Goal: Entertainment & Leisure: Consume media (video, audio)

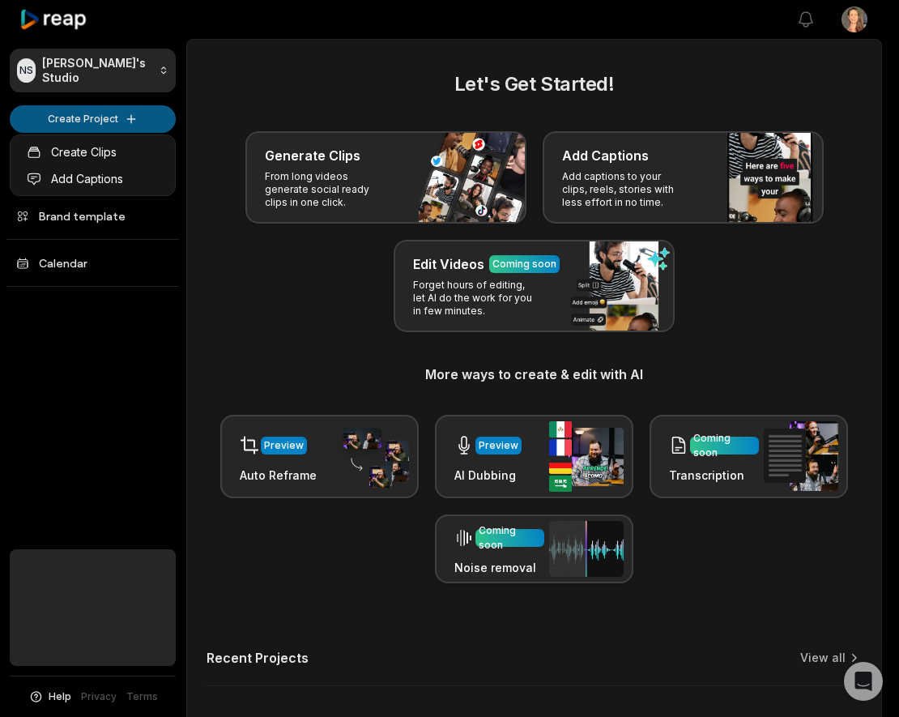
click at [128, 114] on html "NS Nathalie's Studio Create Project Home Projects Brand template Calendar Help …" at bounding box center [449, 358] width 899 height 717
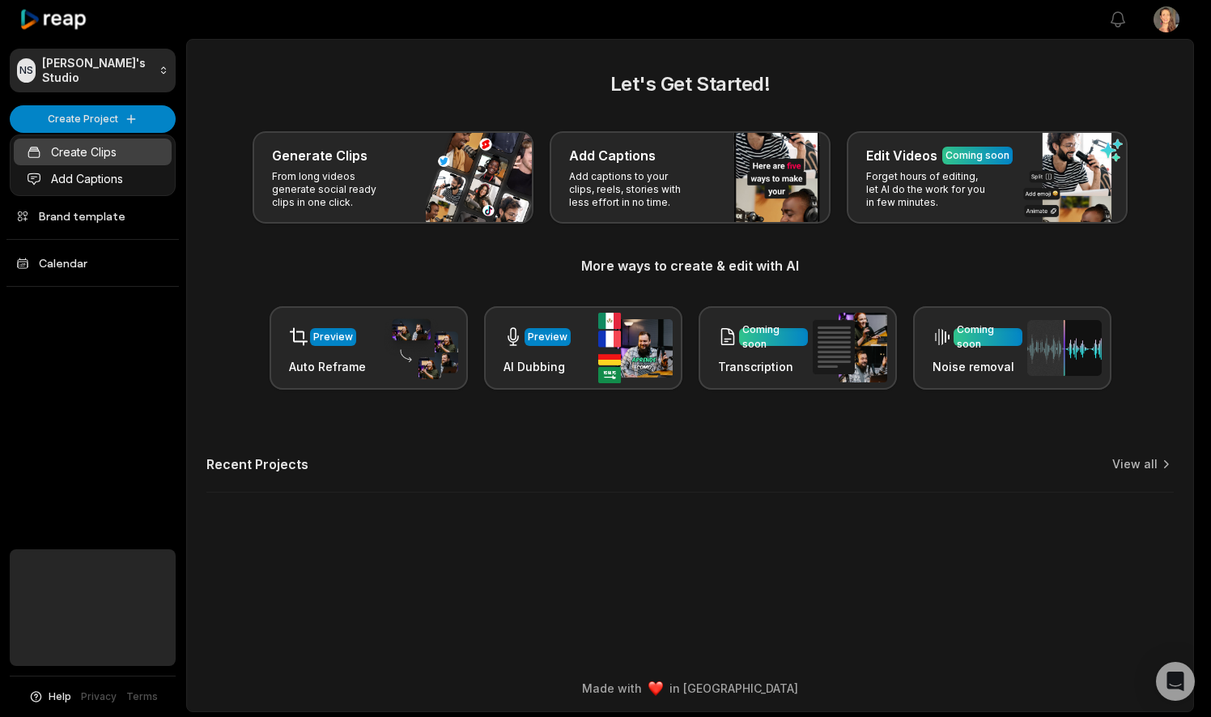
click at [100, 148] on link "Create Clips" at bounding box center [93, 151] width 158 height 27
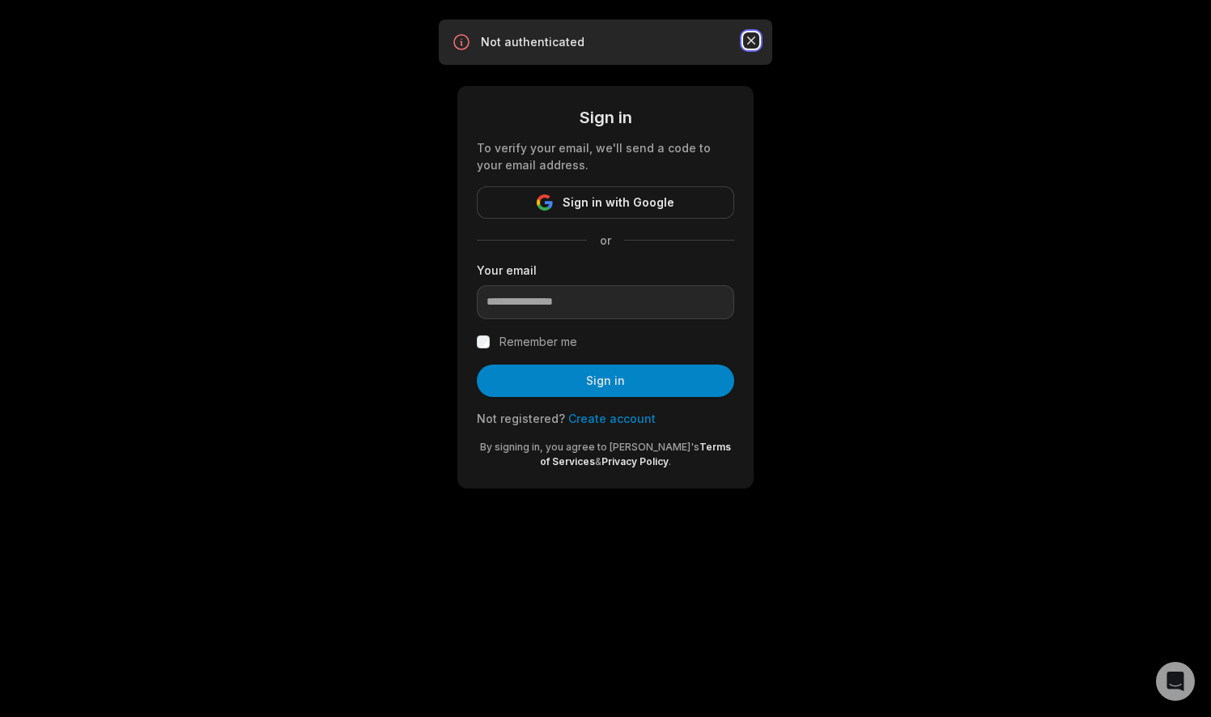
click at [750, 39] on icon "button" at bounding box center [751, 40] width 8 height 8
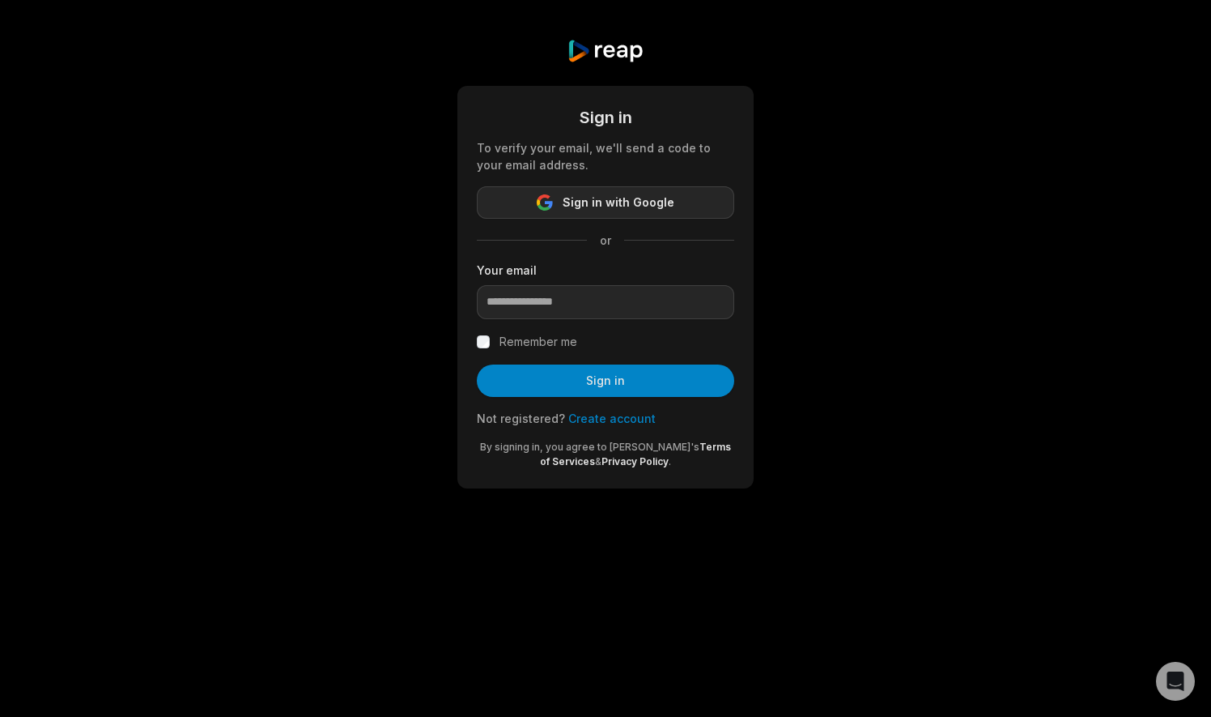
click at [602, 206] on span "Sign in with Google" at bounding box center [619, 202] width 112 height 19
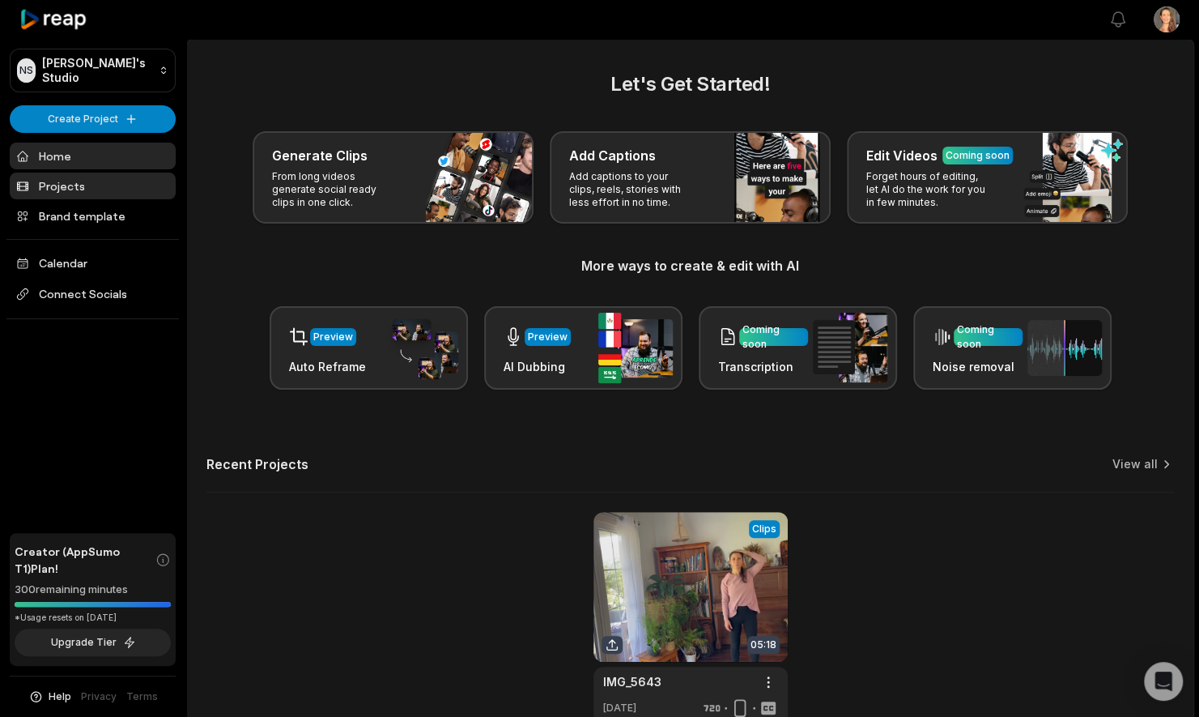
click at [70, 180] on link "Projects" at bounding box center [93, 185] width 166 height 27
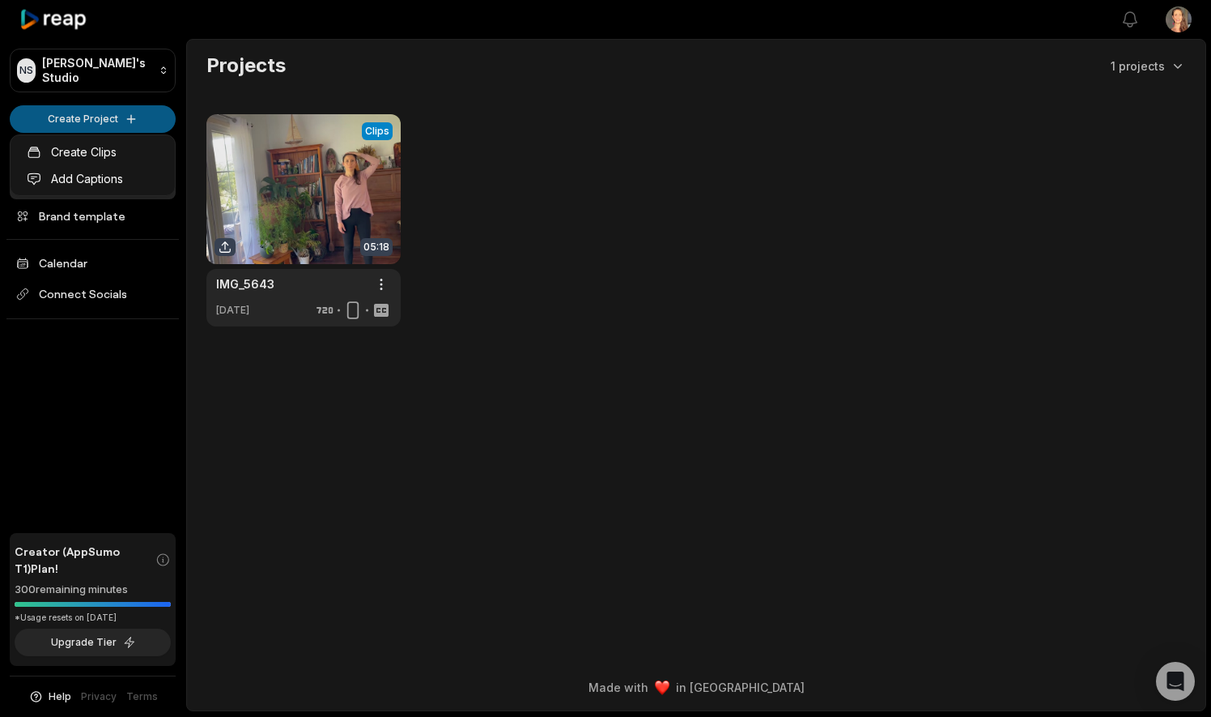
click at [109, 113] on html "NS Nathalie's Studio Create Project Home Projects Brand template Calendar Conne…" at bounding box center [605, 358] width 1211 height 717
click at [113, 144] on link "Create Clips" at bounding box center [93, 151] width 158 height 27
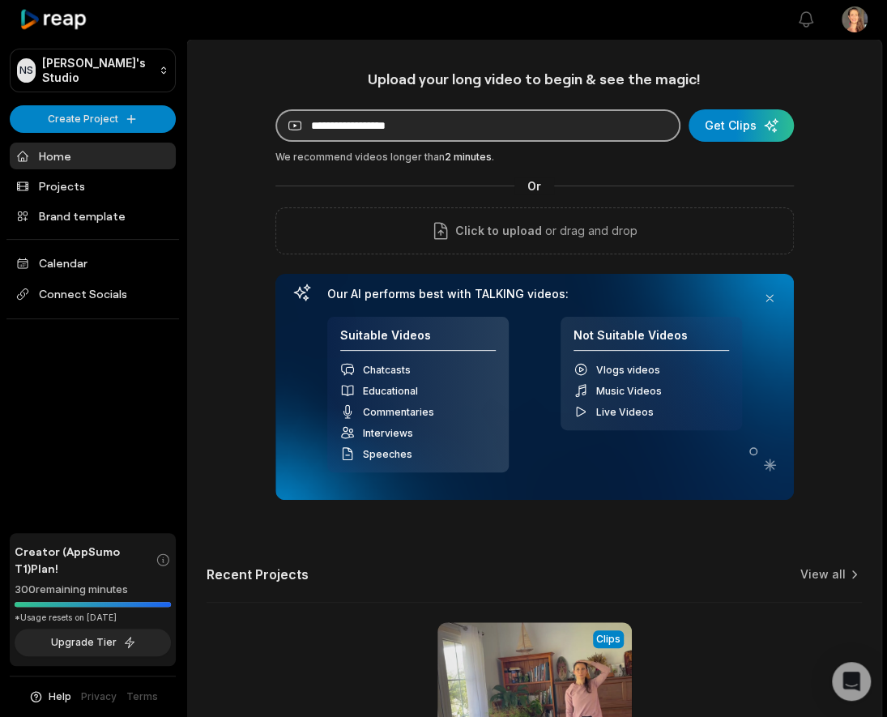
click at [345, 125] on input at bounding box center [477, 125] width 405 height 32
paste input "**********"
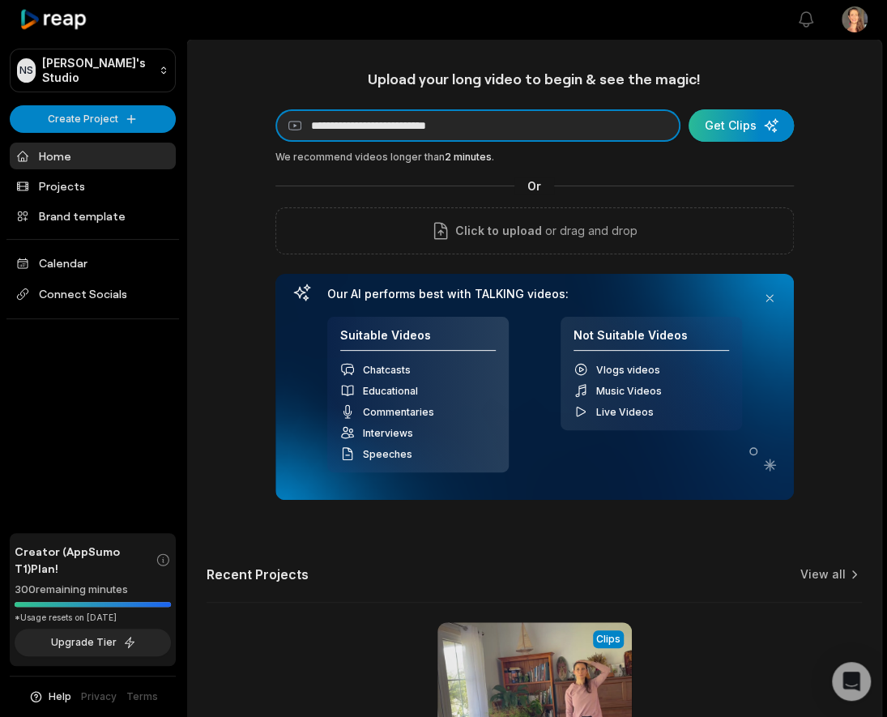
type input "**********"
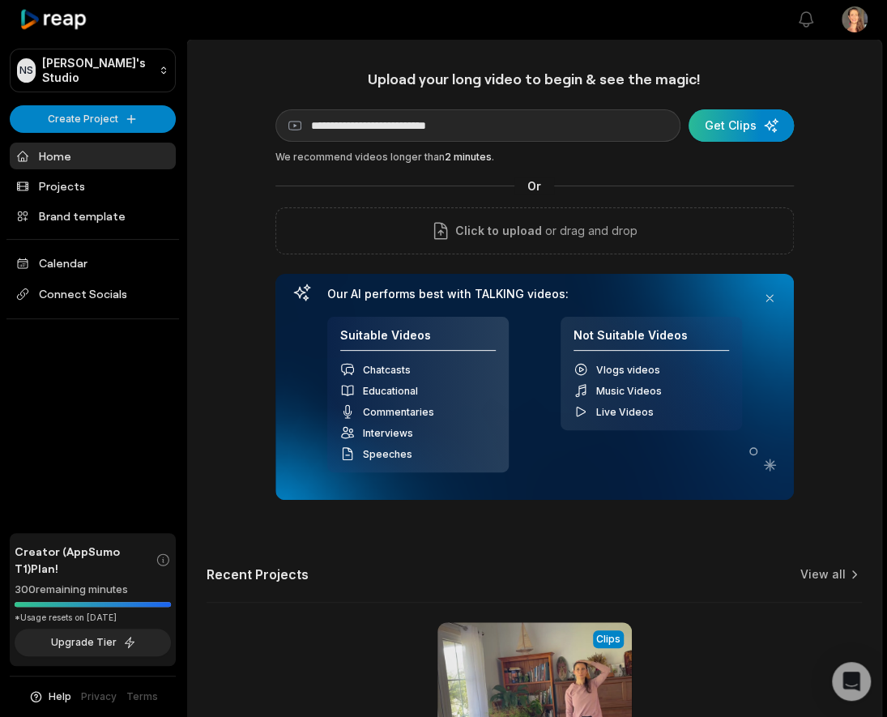
click at [727, 123] on div "submit" at bounding box center [740, 125] width 105 height 32
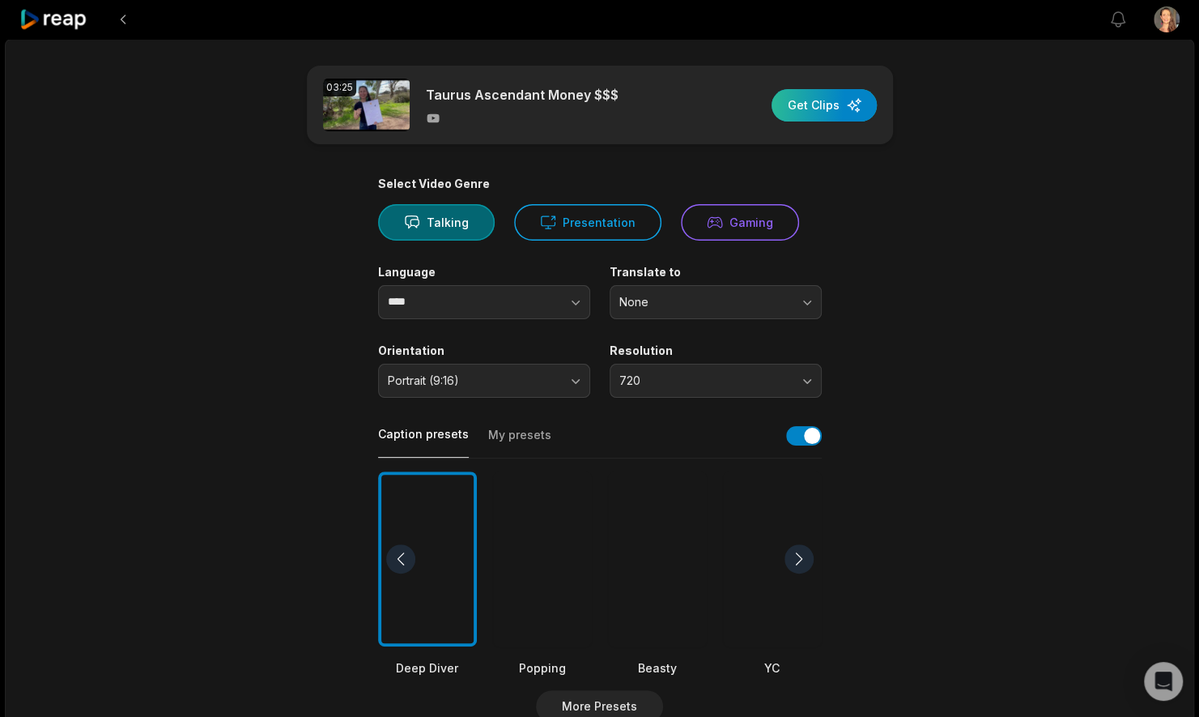
click at [816, 97] on div "button" at bounding box center [824, 105] width 105 height 32
click at [908, 188] on main "03:25 Taurus Ascendant Money $$$ Get Clips Select Video Genre Talking Presentat…" at bounding box center [600, 558] width 784 height 985
click at [576, 372] on button "Portrait (9:16)" at bounding box center [484, 381] width 212 height 34
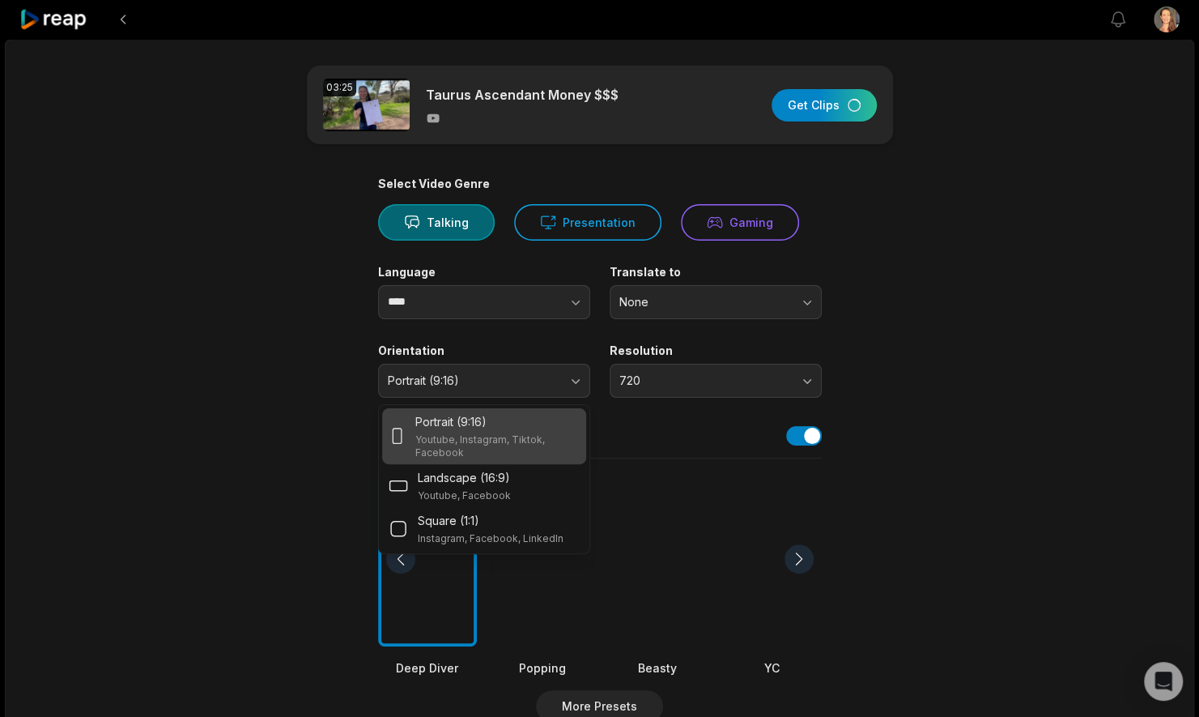
click at [197, 329] on div "03:25 Taurus Ascendant Money $$$ Get Clips Select Video Genre Talking Presentat…" at bounding box center [599, 600] width 1189 height 1123
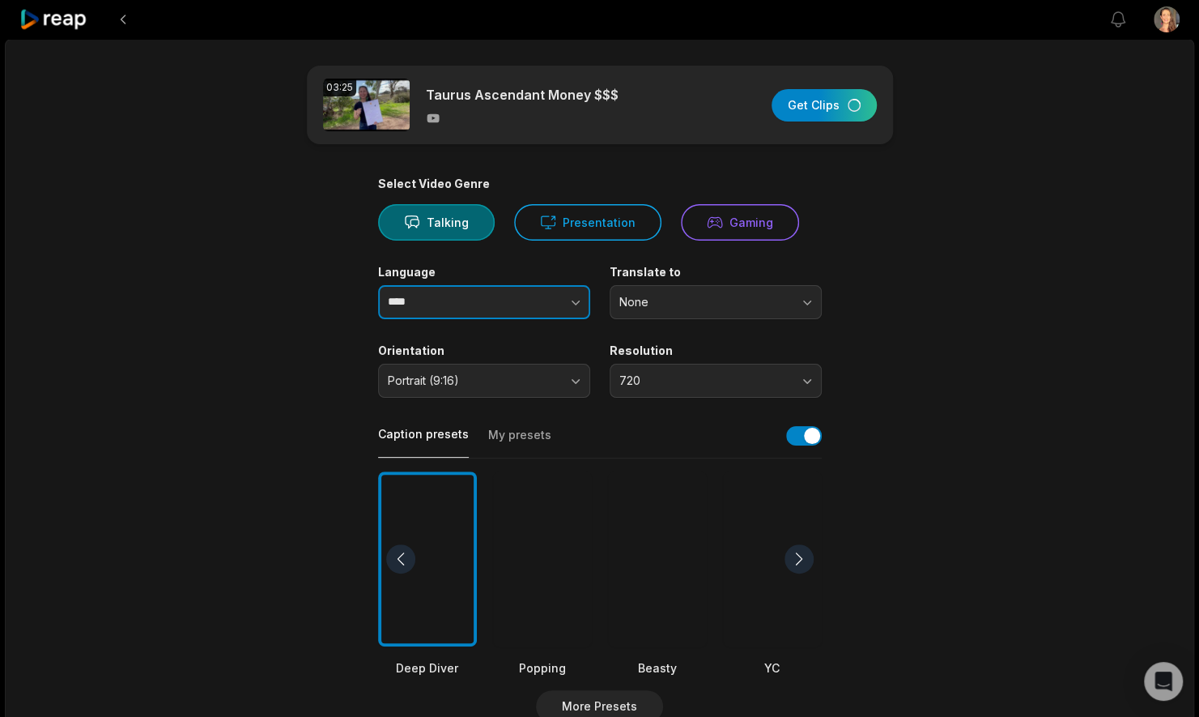
click at [577, 295] on icon "button" at bounding box center [576, 302] width 16 height 16
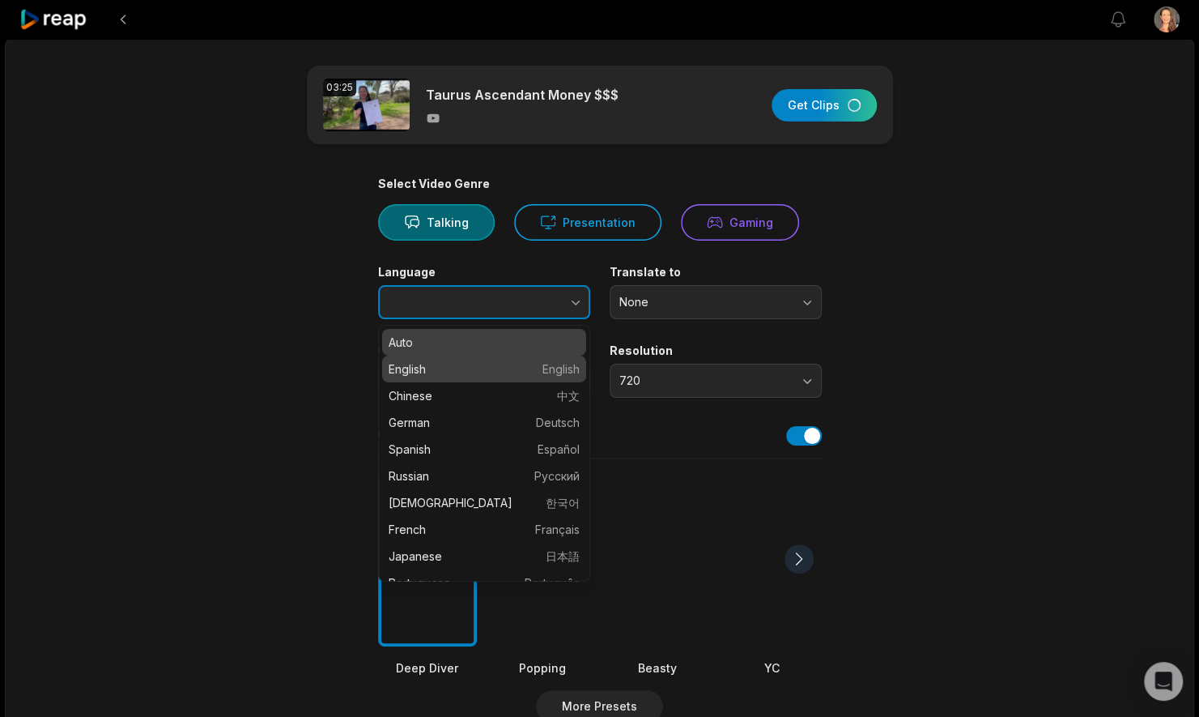
type input "*******"
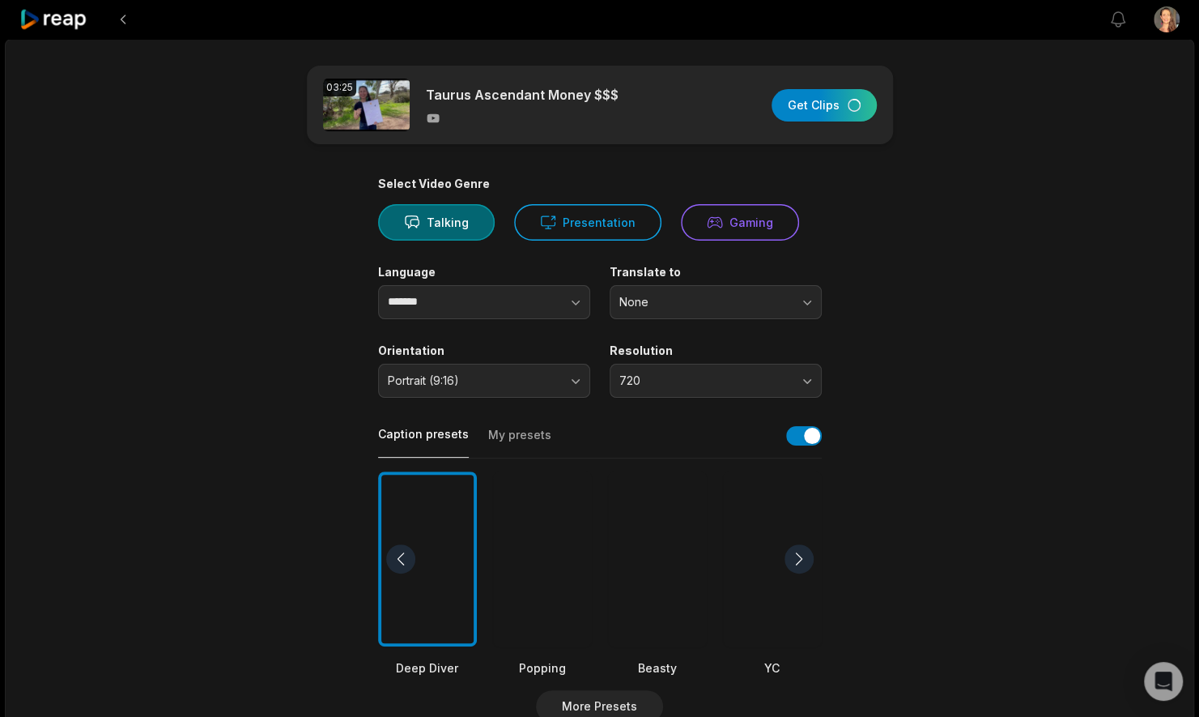
click at [905, 311] on main "03:25 Taurus Ascendant Money $$$ Get Clips Select Video Genre Talking Presentat…" at bounding box center [600, 558] width 784 height 985
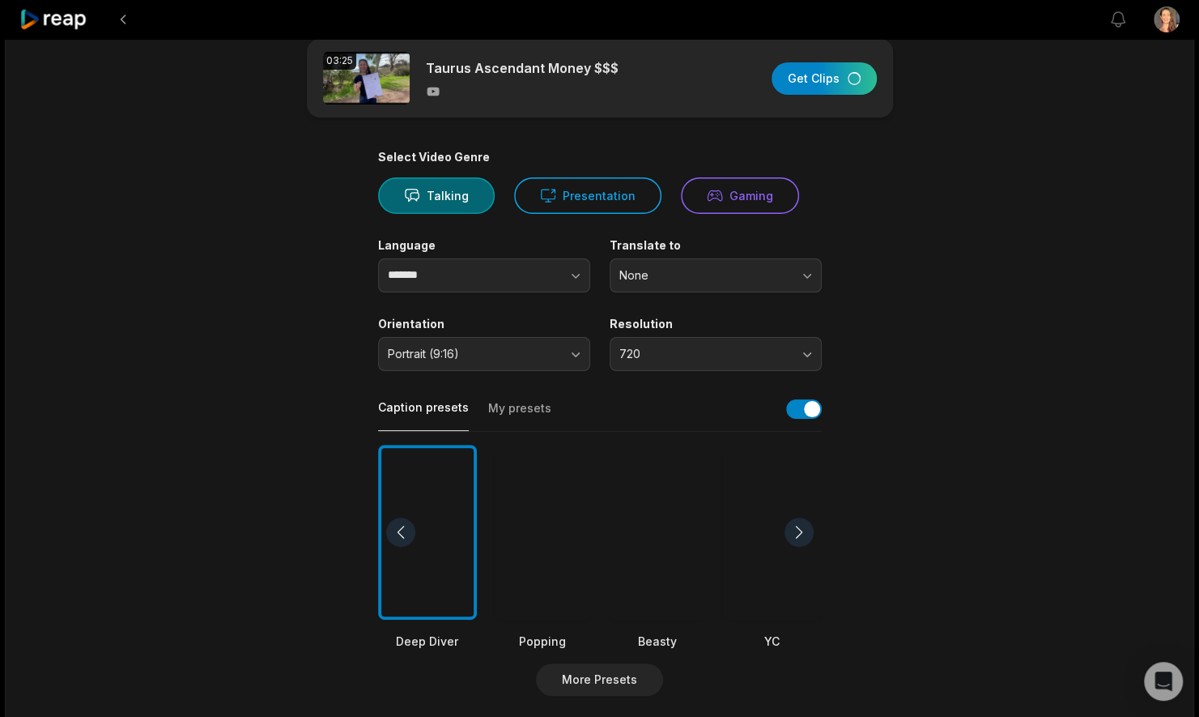
scroll to position [28, 0]
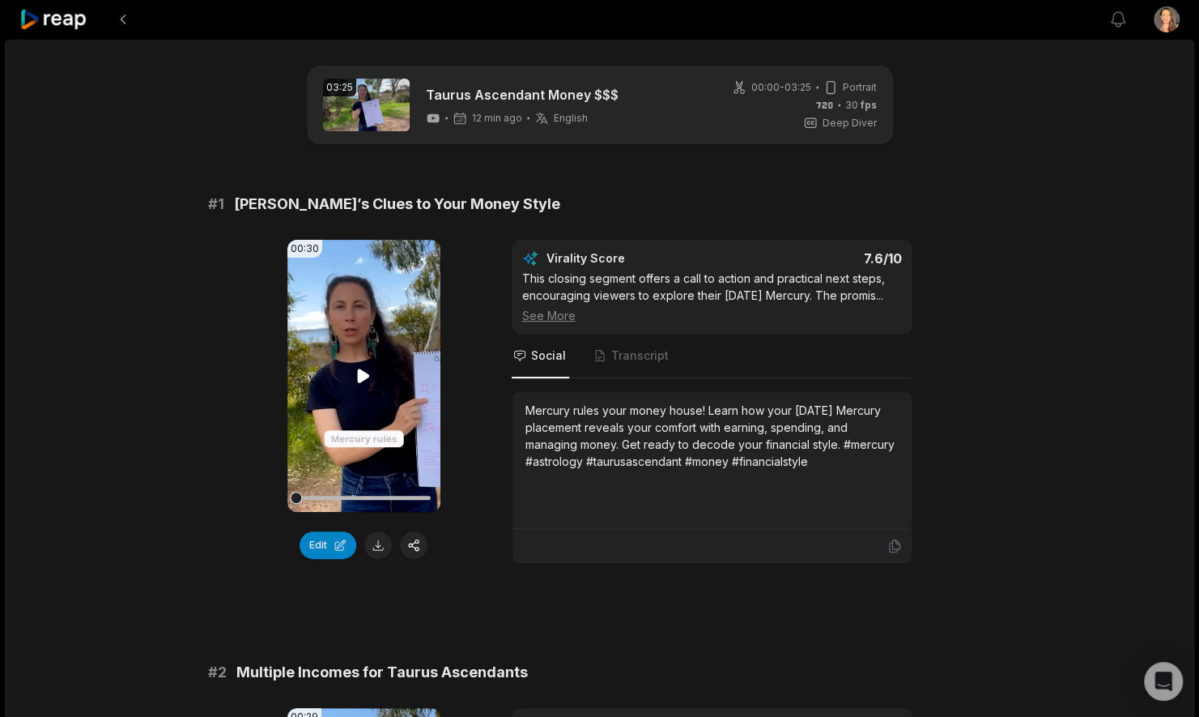
click at [363, 369] on icon at bounding box center [363, 375] width 19 height 19
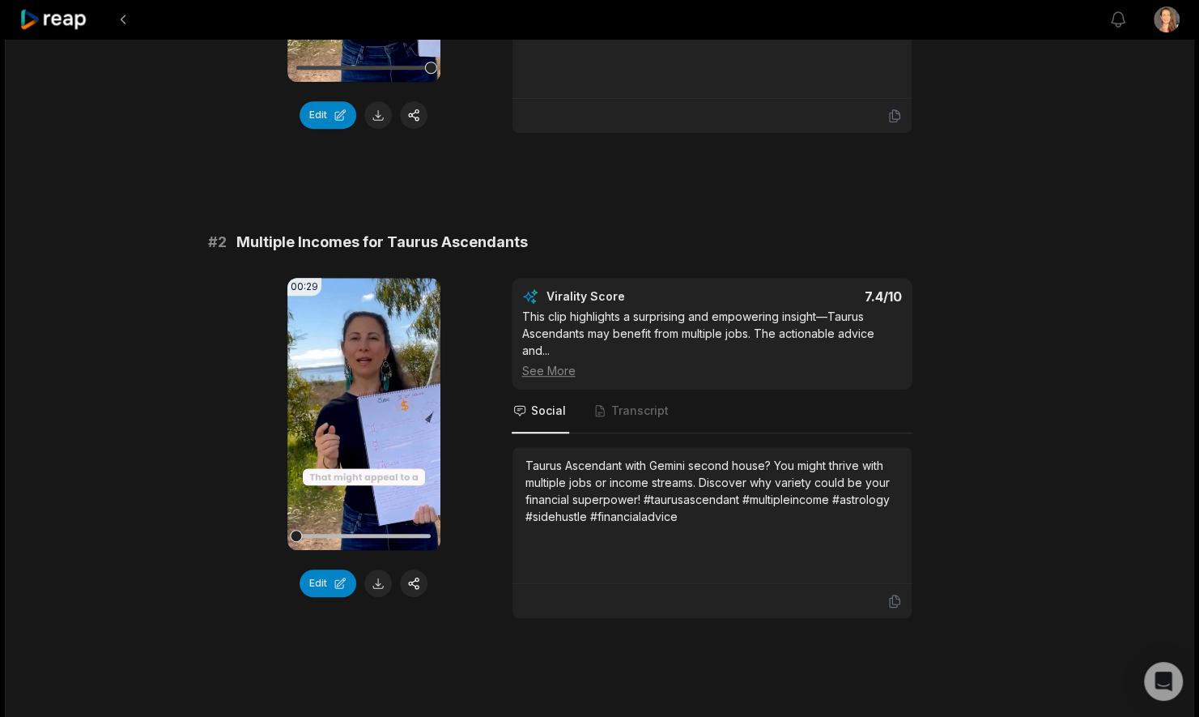
scroll to position [431, 0]
click at [364, 410] on icon at bounding box center [364, 413] width 12 height 14
drag, startPoint x: 347, startPoint y: 527, endPoint x: 304, endPoint y: 530, distance: 43.0
click at [304, 530] on div at bounding box center [363, 535] width 134 height 28
click at [300, 530] on div at bounding box center [363, 535] width 134 height 28
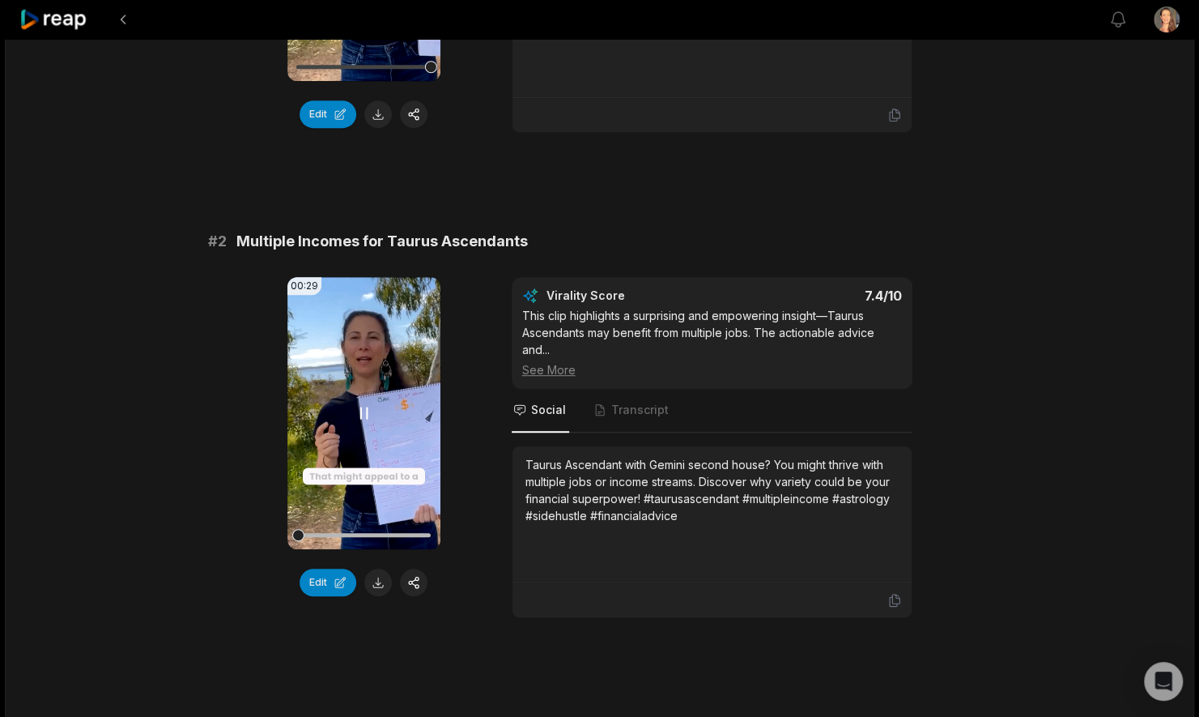
drag, startPoint x: 311, startPoint y: 534, endPoint x: 298, endPoint y: 534, distance: 13.0
click at [298, 534] on div at bounding box center [298, 535] width 12 height 12
click at [328, 576] on button "Edit" at bounding box center [328, 582] width 57 height 28
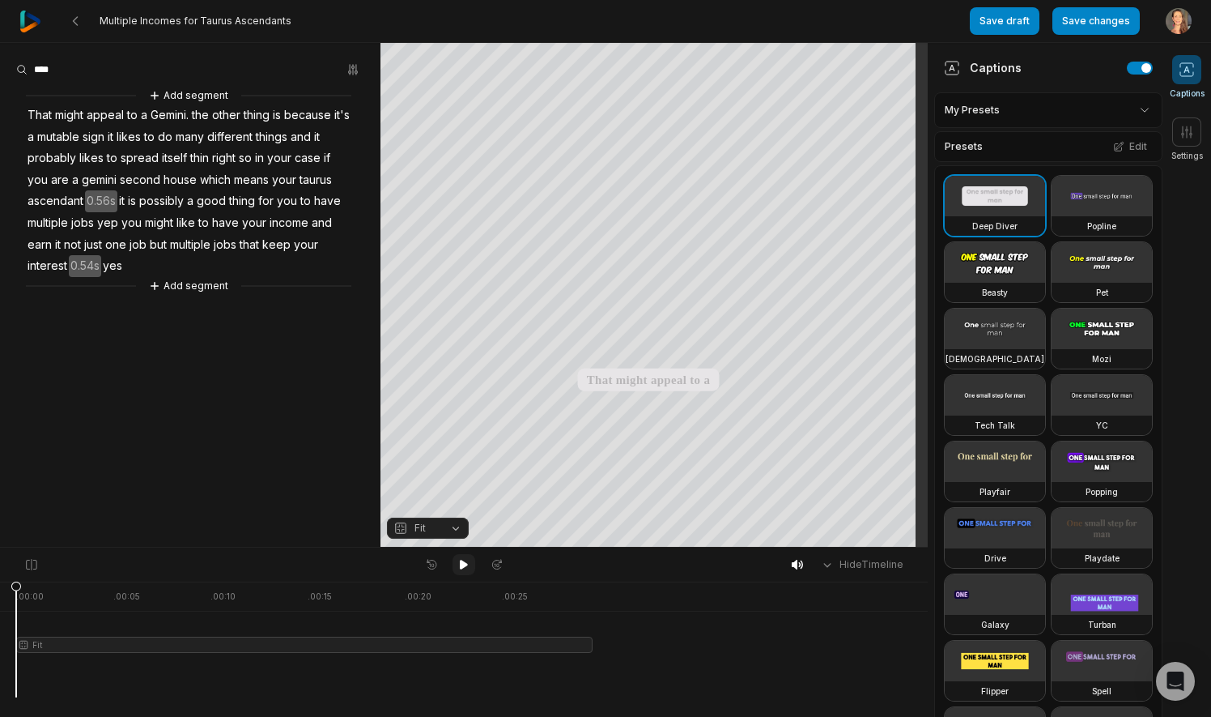
click at [465, 560] on icon at bounding box center [463, 564] width 13 height 13
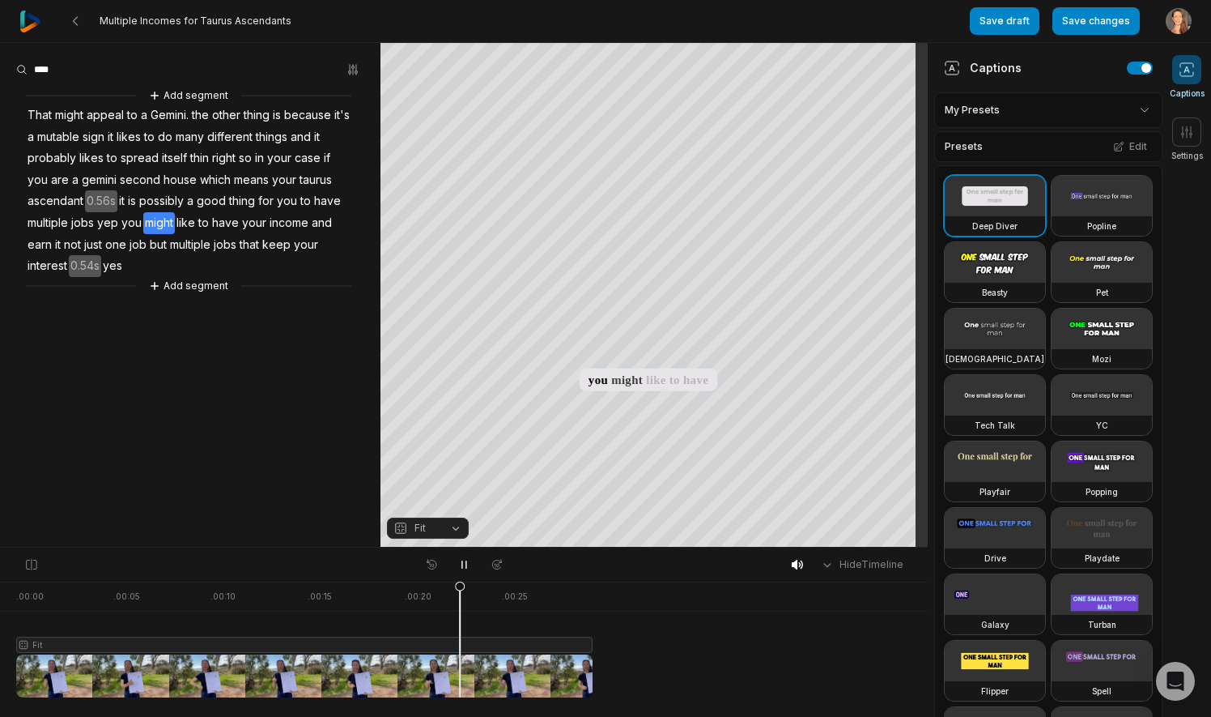
click at [465, 560] on icon at bounding box center [463, 564] width 13 height 13
click at [1052, 216] on video at bounding box center [1102, 196] width 100 height 40
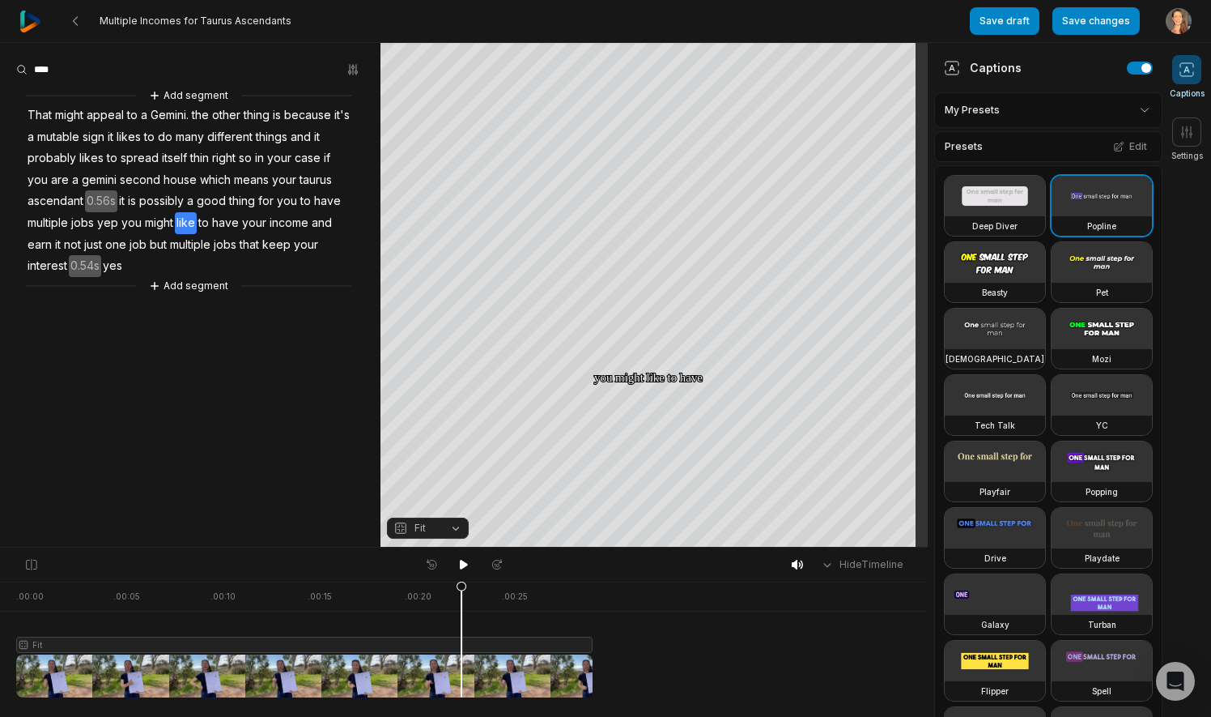
click at [957, 283] on video at bounding box center [995, 262] width 100 height 40
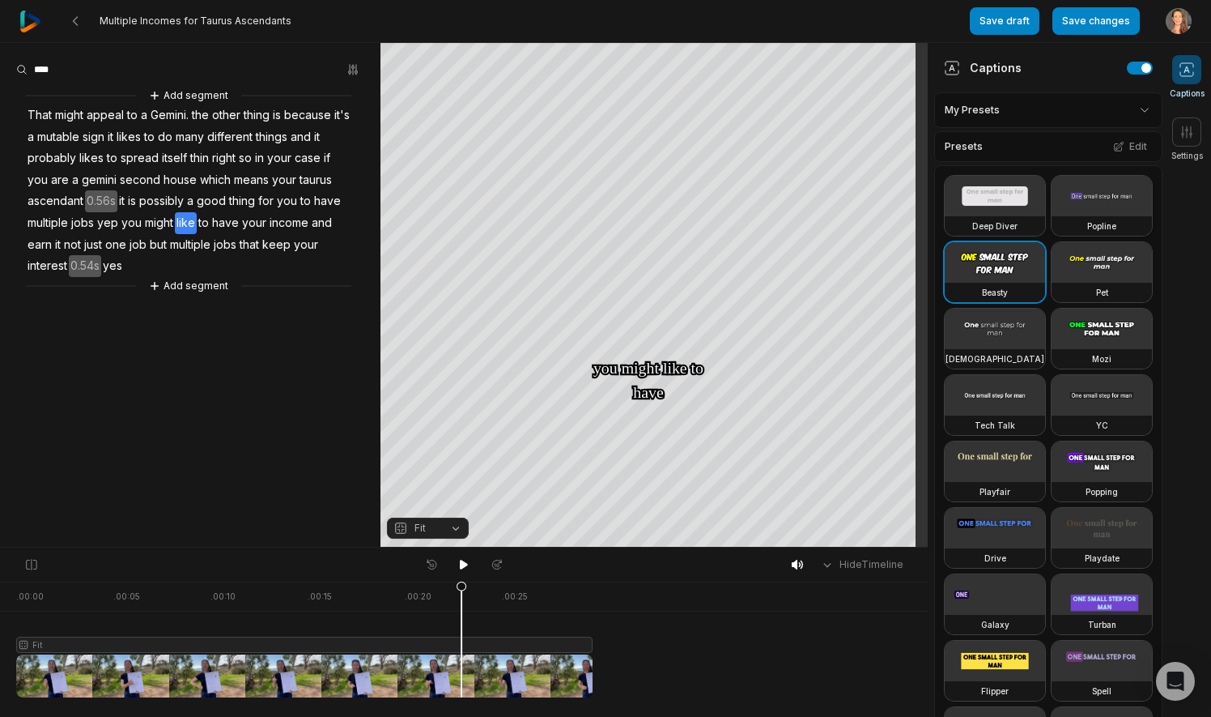
click at [1052, 216] on video at bounding box center [1102, 196] width 100 height 40
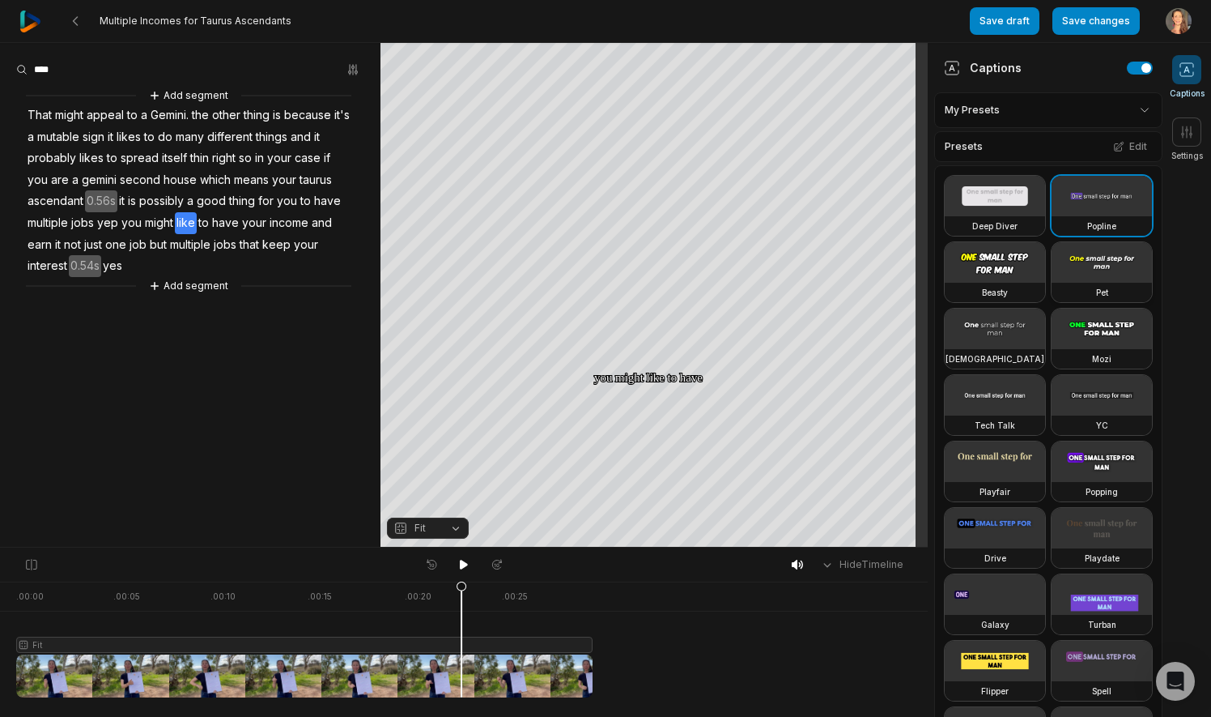
click at [1052, 283] on video at bounding box center [1102, 262] width 100 height 40
click at [1052, 216] on video at bounding box center [1102, 196] width 100 height 40
click at [955, 206] on video at bounding box center [995, 196] width 100 height 40
click at [1052, 216] on video at bounding box center [1102, 196] width 100 height 40
click at [462, 562] on icon at bounding box center [464, 564] width 8 height 10
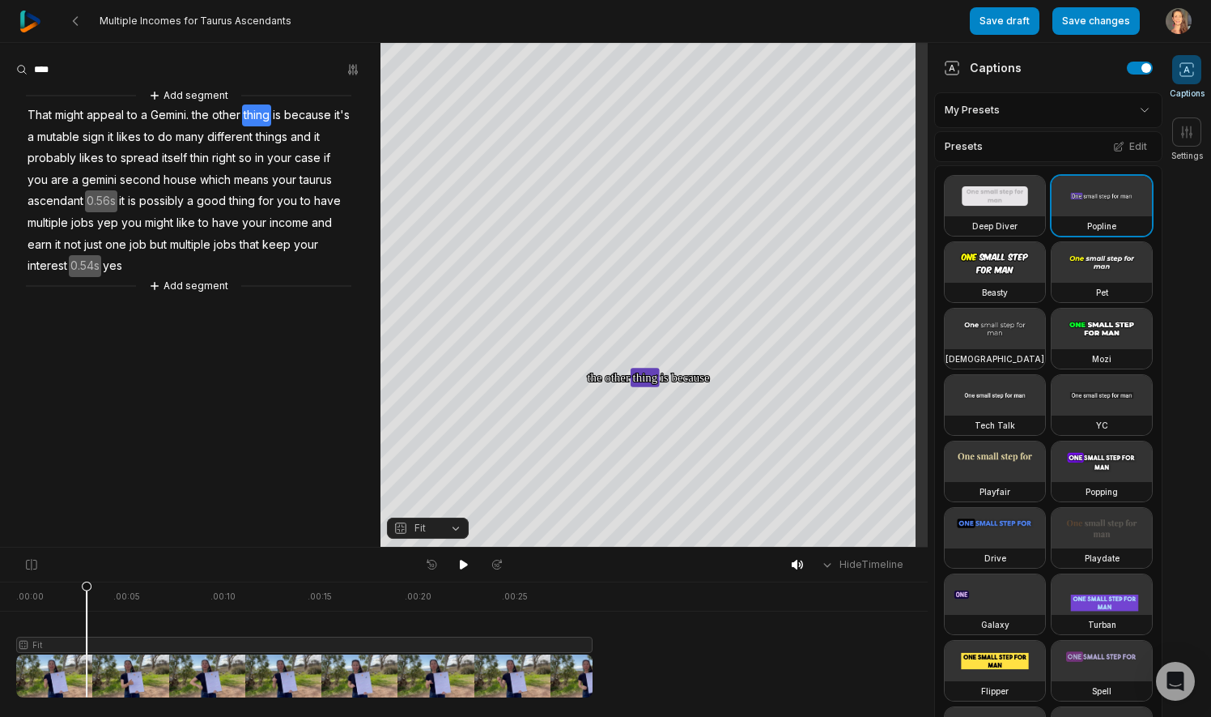
drag, startPoint x: 16, startPoint y: 648, endPoint x: 87, endPoint y: 656, distance: 70.9
click at [87, 656] on icon at bounding box center [86, 639] width 11 height 117
click at [462, 565] on icon at bounding box center [464, 564] width 8 height 10
click at [462, 565] on icon at bounding box center [464, 564] width 4 height 7
click at [465, 564] on icon at bounding box center [464, 564] width 8 height 10
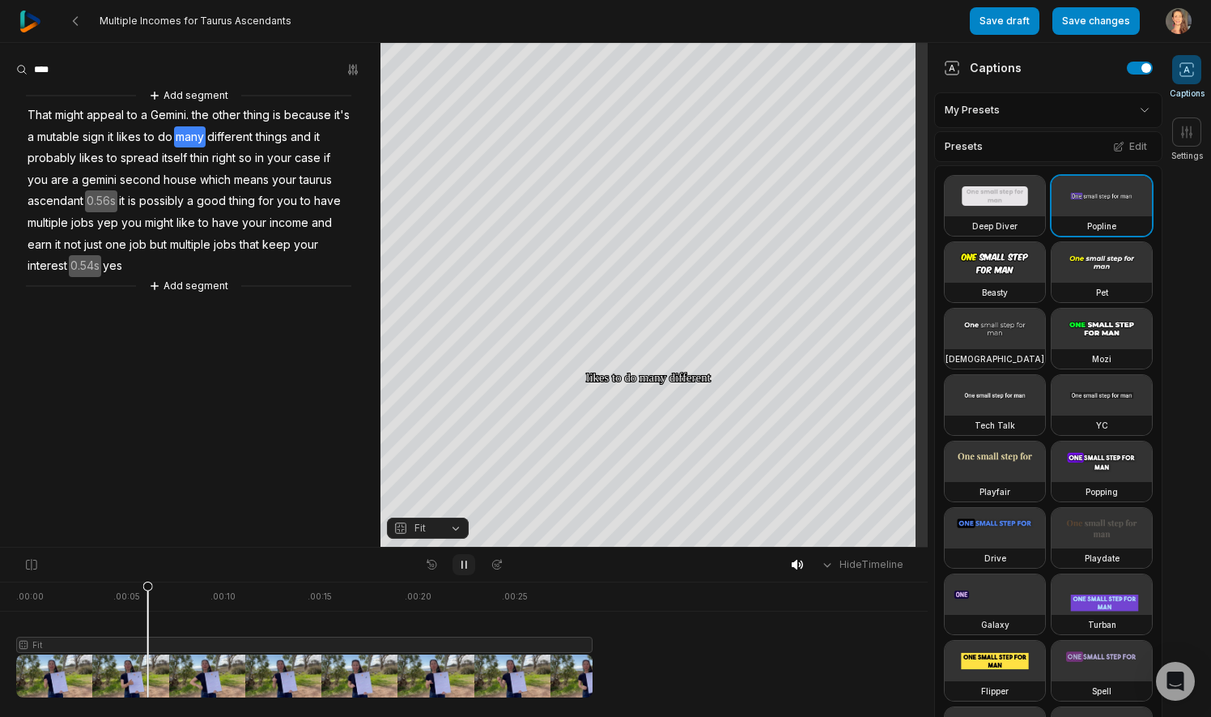
click at [465, 564] on icon at bounding box center [463, 564] width 13 height 13
drag, startPoint x: 149, startPoint y: 585, endPoint x: 5, endPoint y: 585, distance: 144.1
click at [11, 585] on icon at bounding box center [16, 642] width 10 height 123
drag, startPoint x: 15, startPoint y: 588, endPoint x: 3, endPoint y: 590, distance: 11.6
click at [11, 590] on icon at bounding box center [16, 642] width 10 height 123
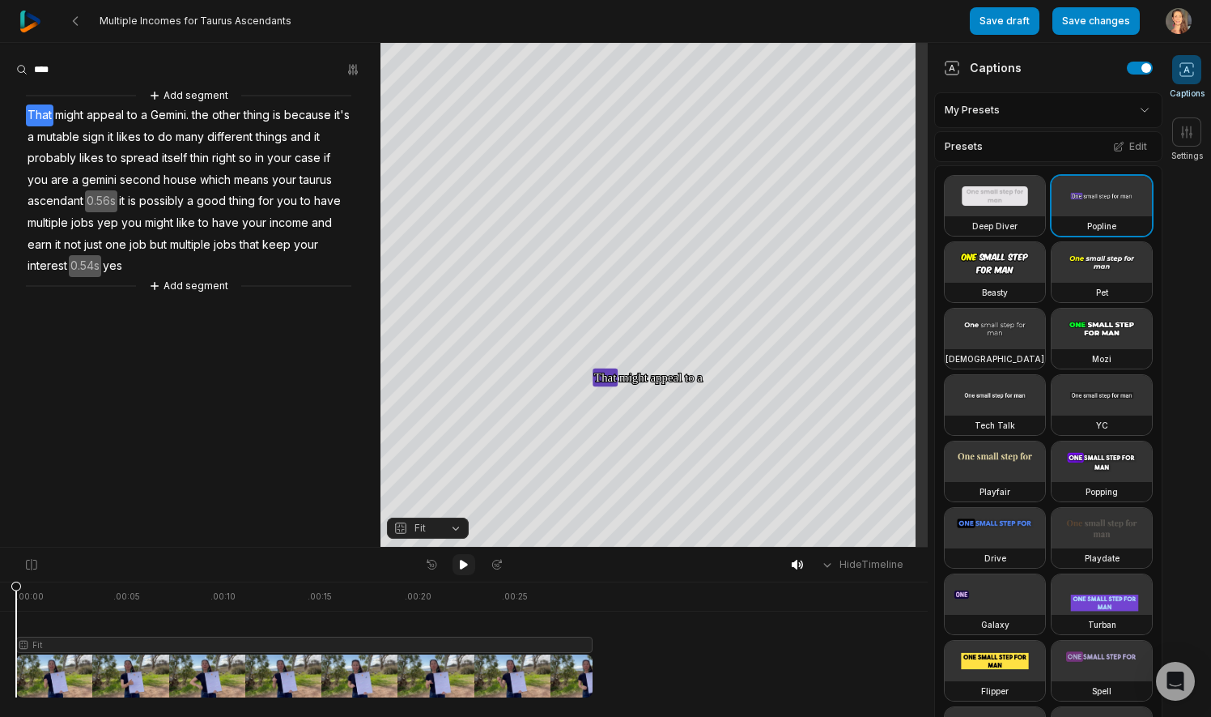
click at [462, 564] on icon at bounding box center [464, 564] width 8 height 10
click at [288, 440] on aside "Add segment That might appeal to a Gemini. the other thing is because it's a mu…" at bounding box center [190, 295] width 381 height 504
click at [1130, 103] on html "Multiple Incomes for Taurus Ascendants Save draft Save changes Open user menu C…" at bounding box center [605, 358] width 1211 height 717
click at [1187, 134] on icon at bounding box center [1187, 131] width 11 height 11
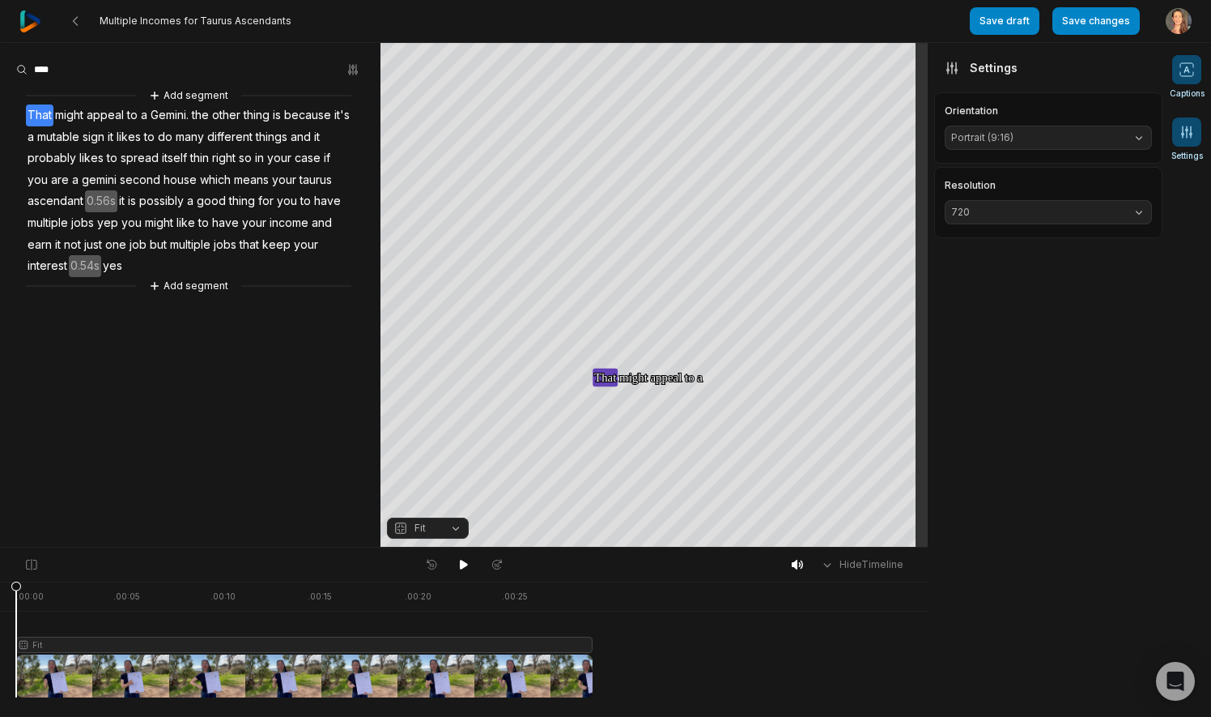
click at [1189, 74] on icon at bounding box center [1187, 70] width 16 height 16
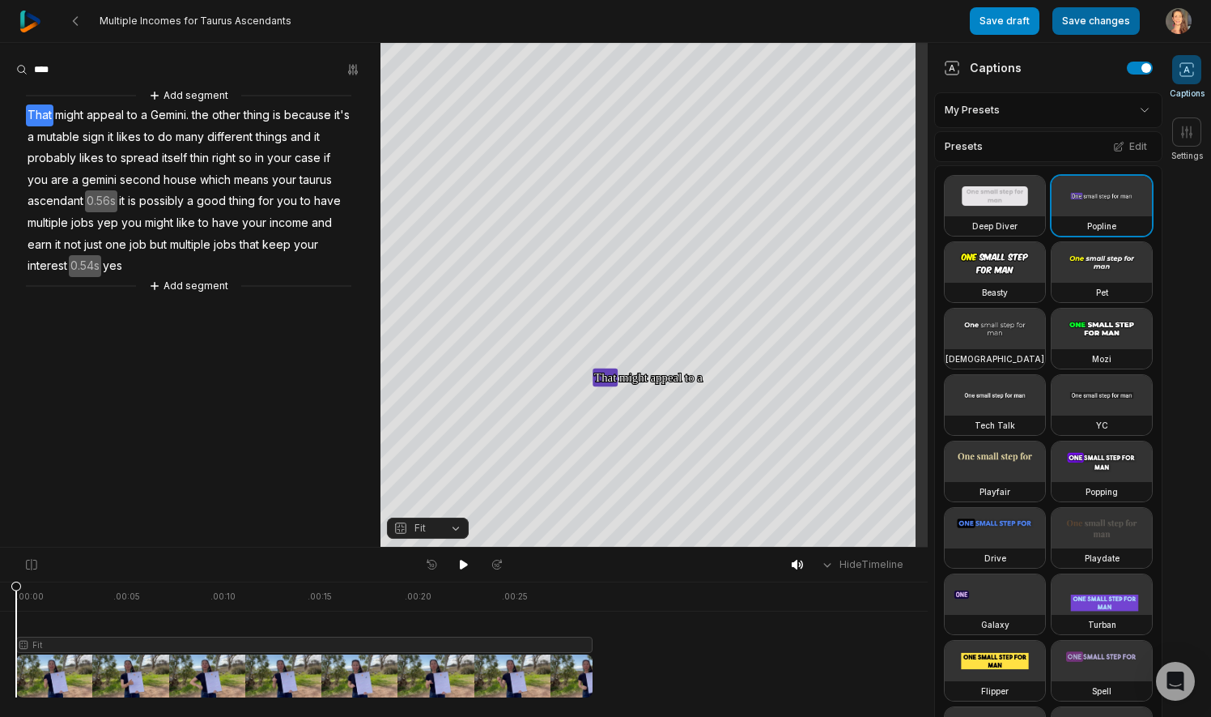
click at [1087, 20] on button "Save changes" at bounding box center [1096, 21] width 87 height 28
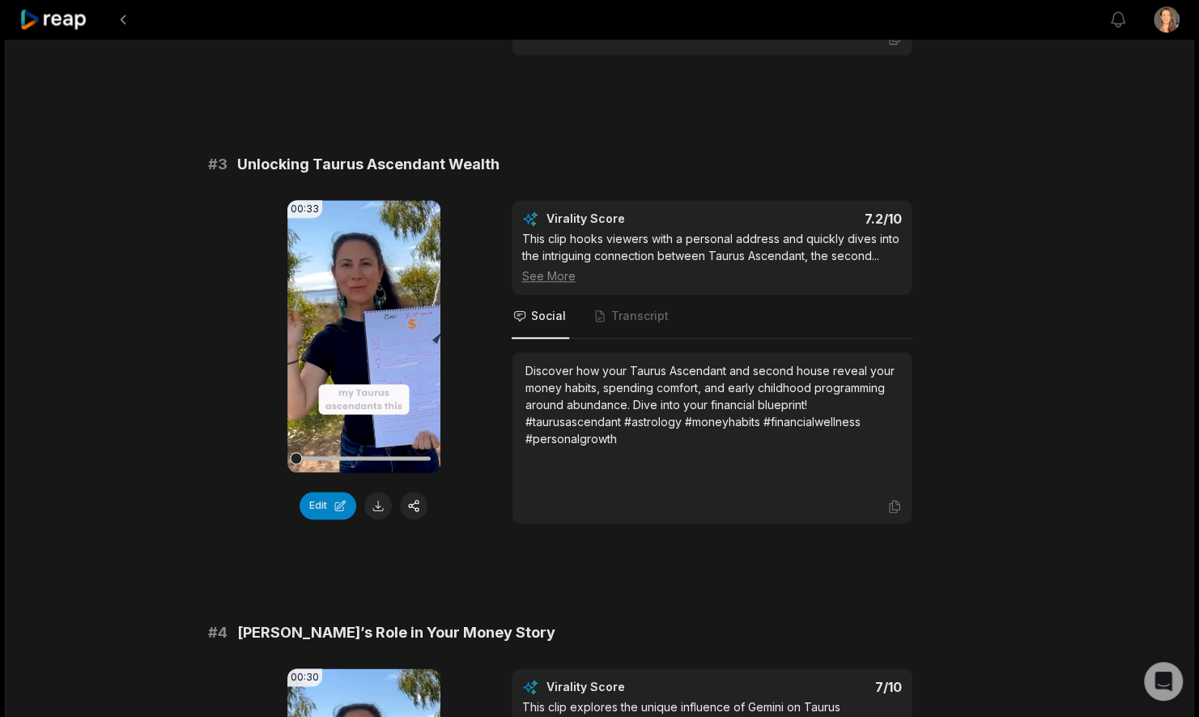
scroll to position [993, 0]
click at [364, 325] on icon at bounding box center [363, 334] width 19 height 19
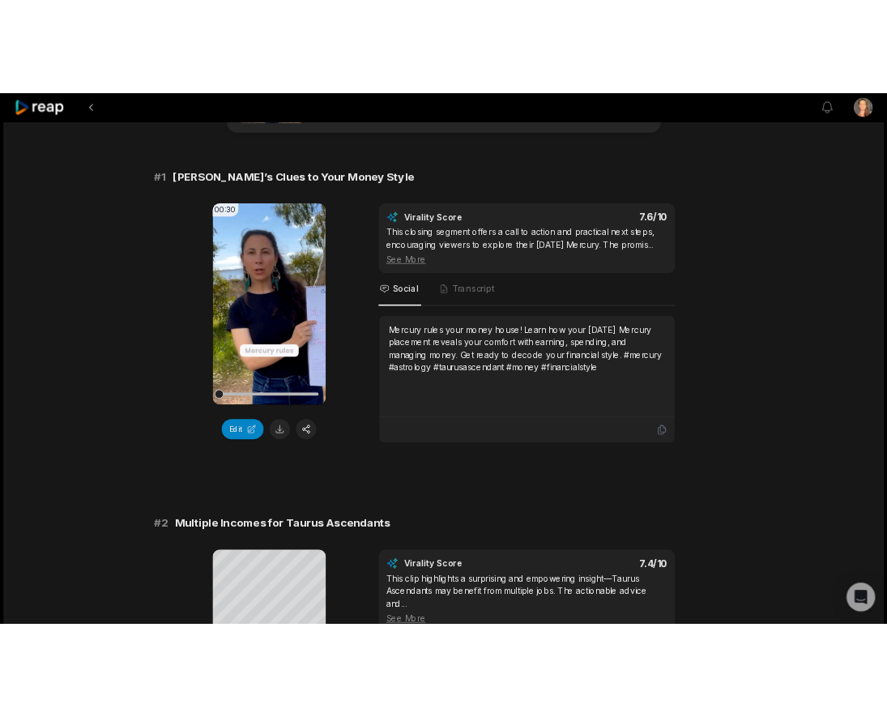
scroll to position [91, 0]
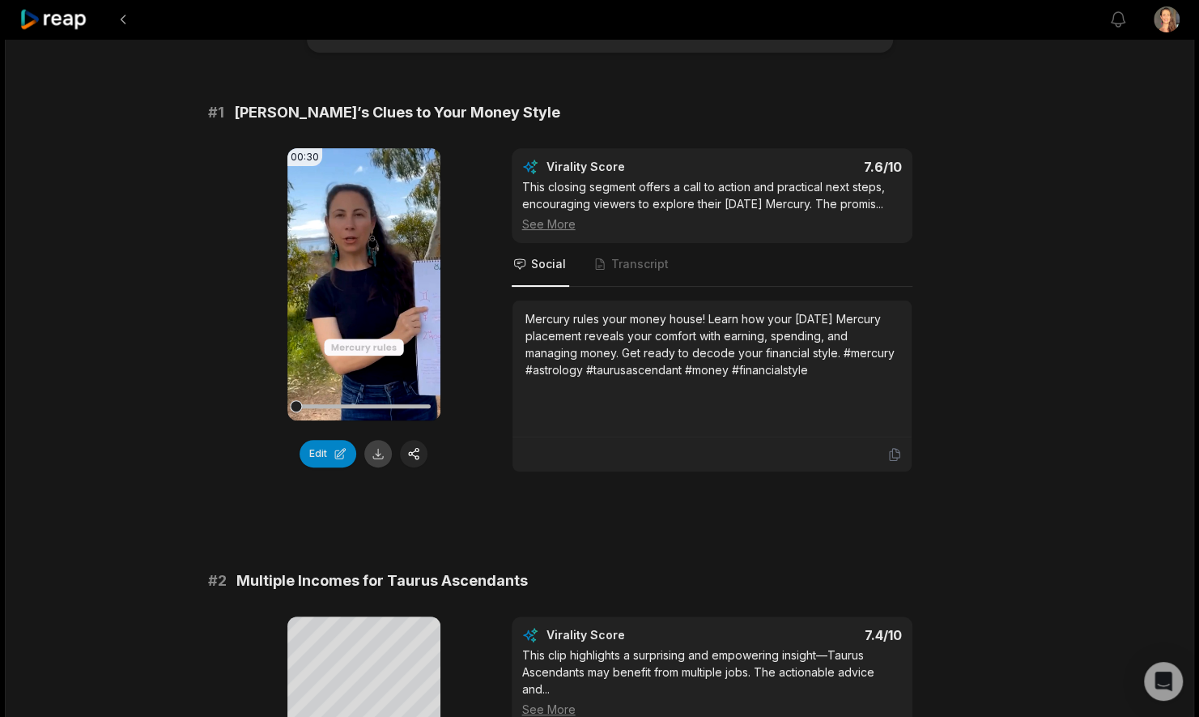
click at [376, 446] on button at bounding box center [378, 454] width 28 height 28
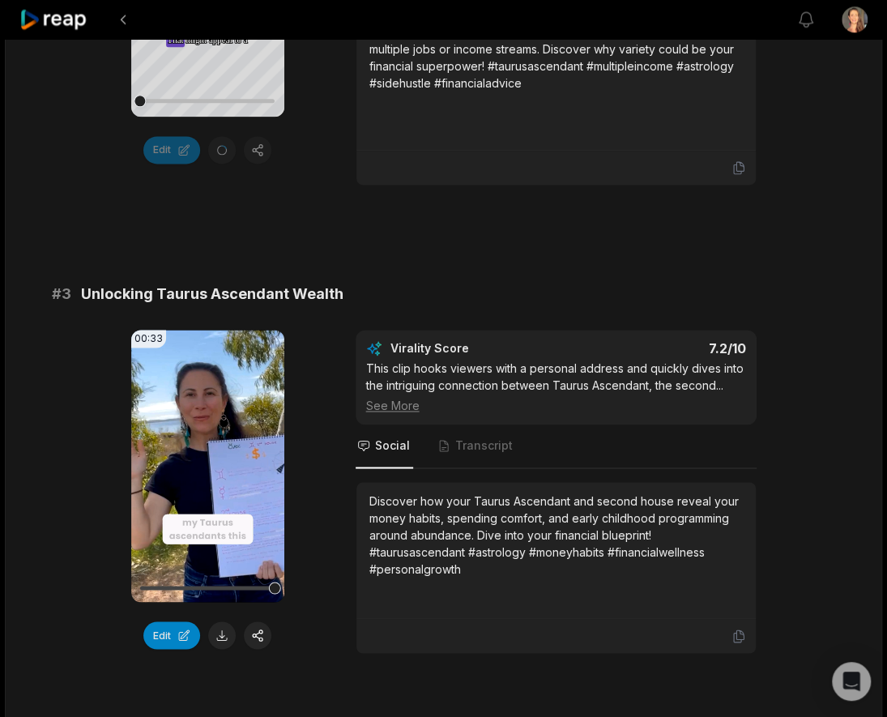
scroll to position [975, 0]
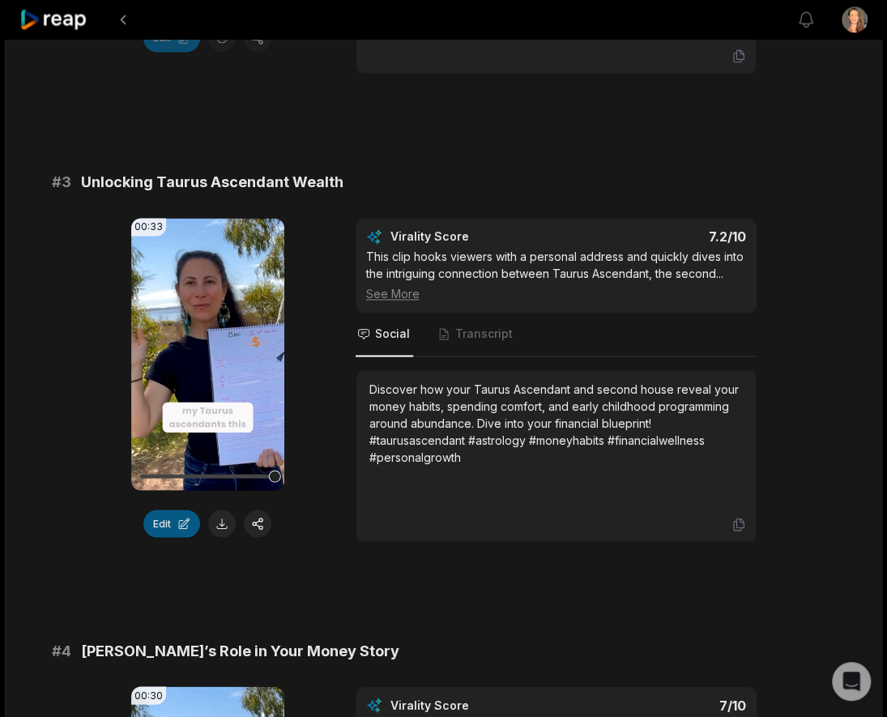
click at [165, 520] on button "Edit" at bounding box center [171, 523] width 57 height 28
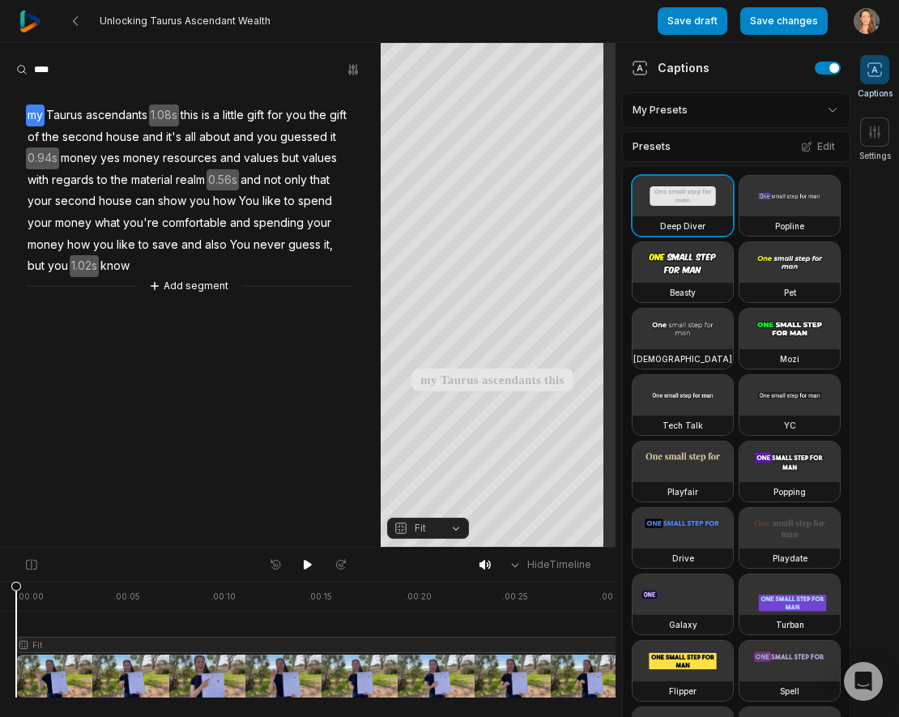
click at [710, 207] on video at bounding box center [682, 196] width 100 height 40
click at [305, 559] on icon at bounding box center [307, 564] width 13 height 13
click at [306, 562] on icon at bounding box center [308, 564] width 4 height 7
click at [305, 562] on icon at bounding box center [308, 564] width 8 height 10
click at [157, 282] on icon at bounding box center [154, 285] width 11 height 11
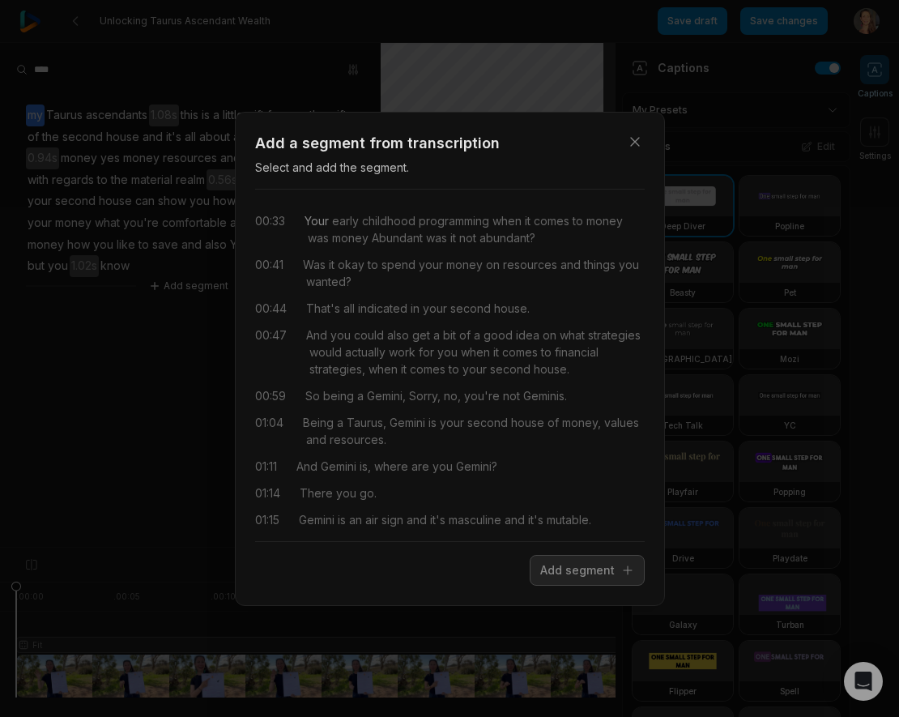
click at [321, 222] on span "Your" at bounding box center [316, 220] width 24 height 17
drag, startPoint x: 308, startPoint y: 219, endPoint x: 611, endPoint y: 220, distance: 303.6
click at [611, 220] on div "Your early childhood programming when it comes to money was money Abundant was …" at bounding box center [474, 229] width 340 height 34
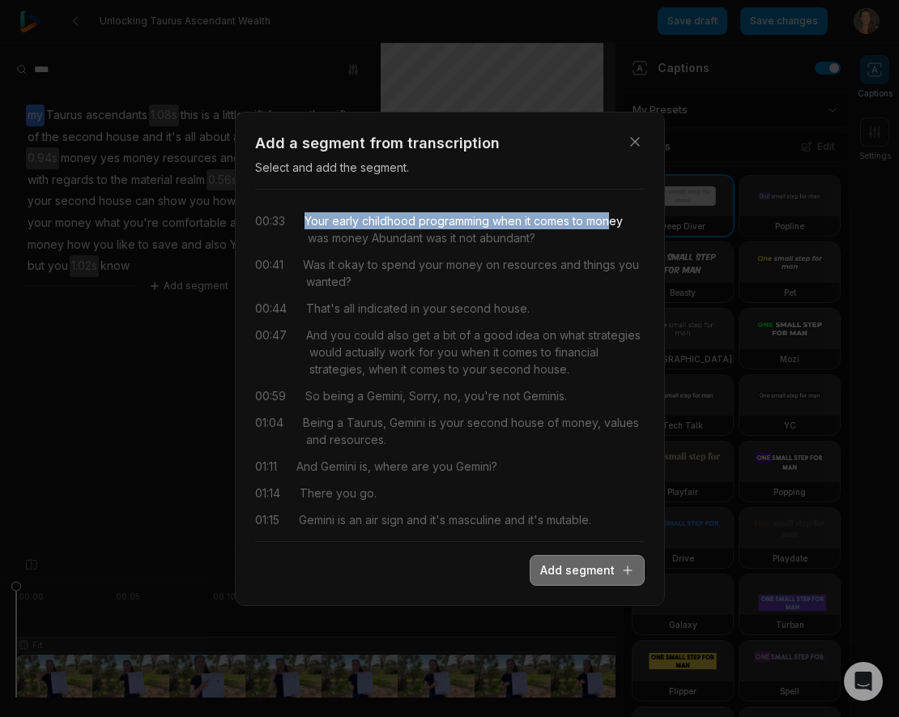
click at [556, 564] on button "Add segment" at bounding box center [587, 570] width 115 height 31
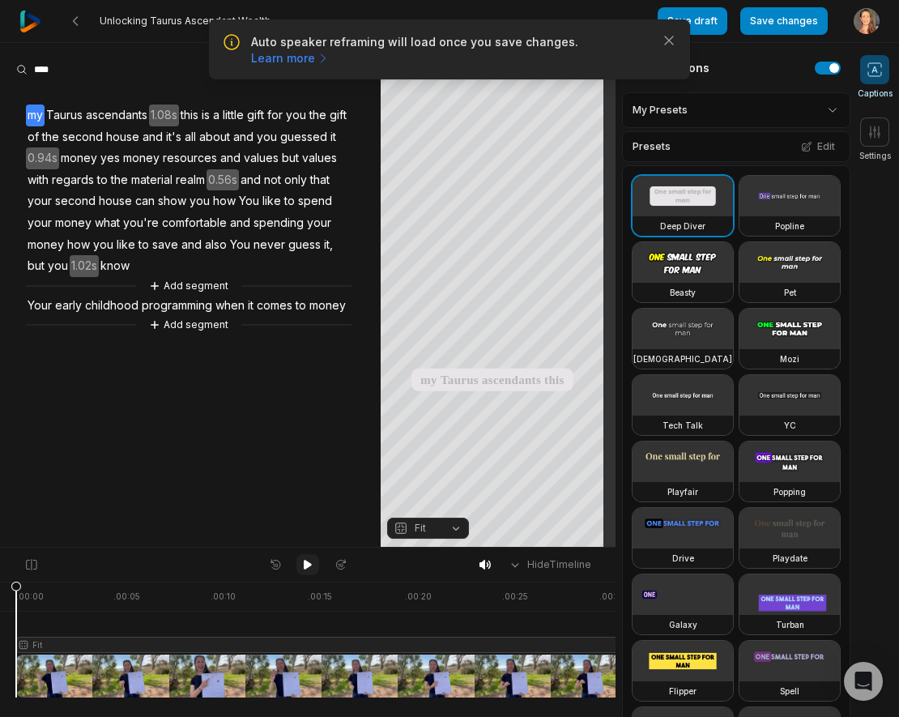
click at [303, 560] on icon at bounding box center [307, 564] width 13 height 13
click at [667, 33] on icon "button" at bounding box center [669, 40] width 16 height 16
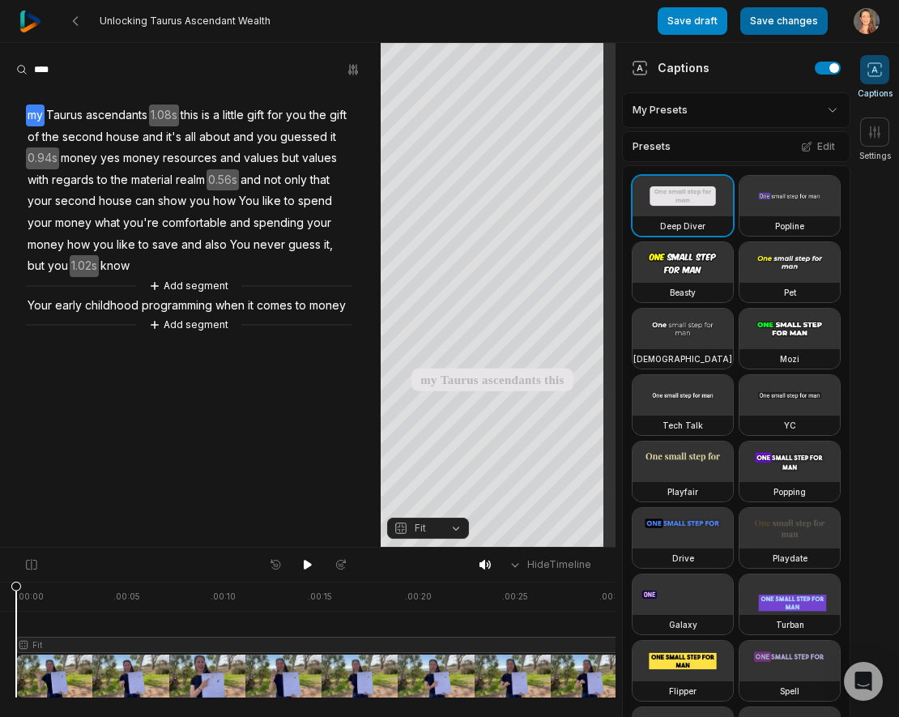
click at [780, 19] on button "Save changes" at bounding box center [783, 21] width 87 height 28
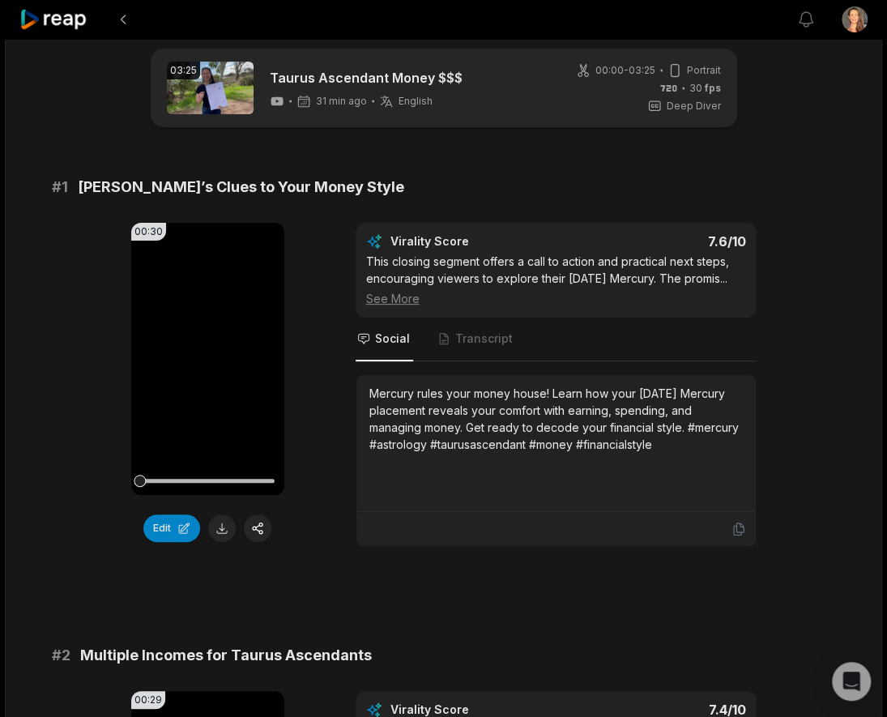
scroll to position [18, 0]
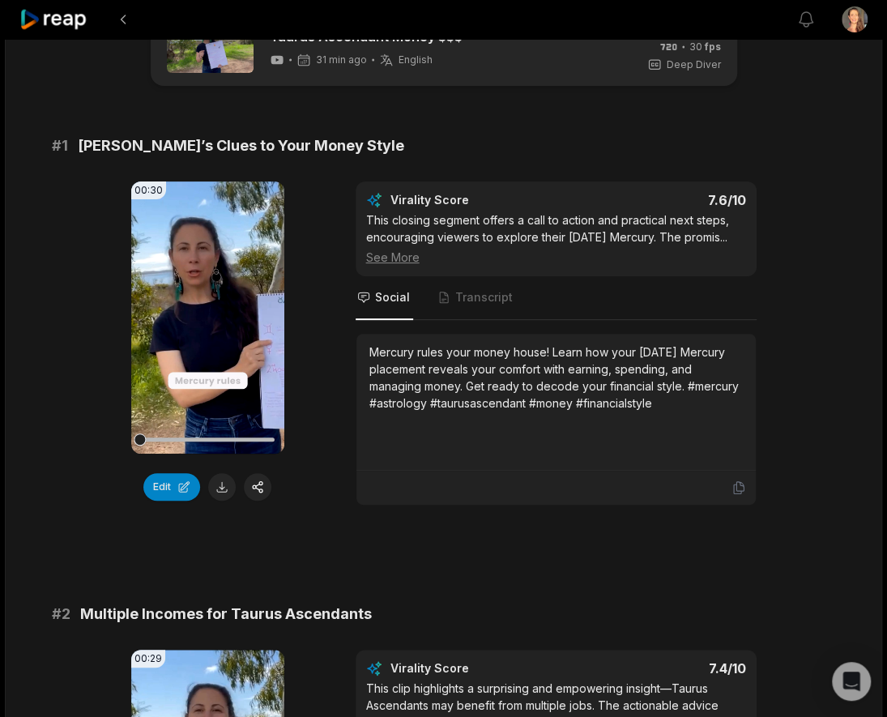
click at [206, 316] on icon at bounding box center [208, 317] width 12 height 14
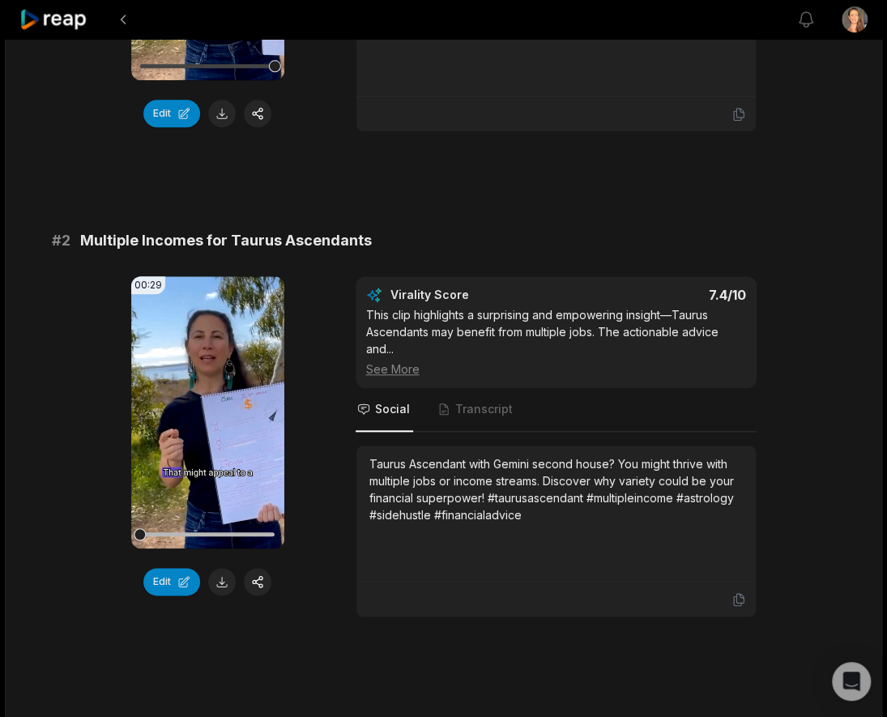
scroll to position [433, 0]
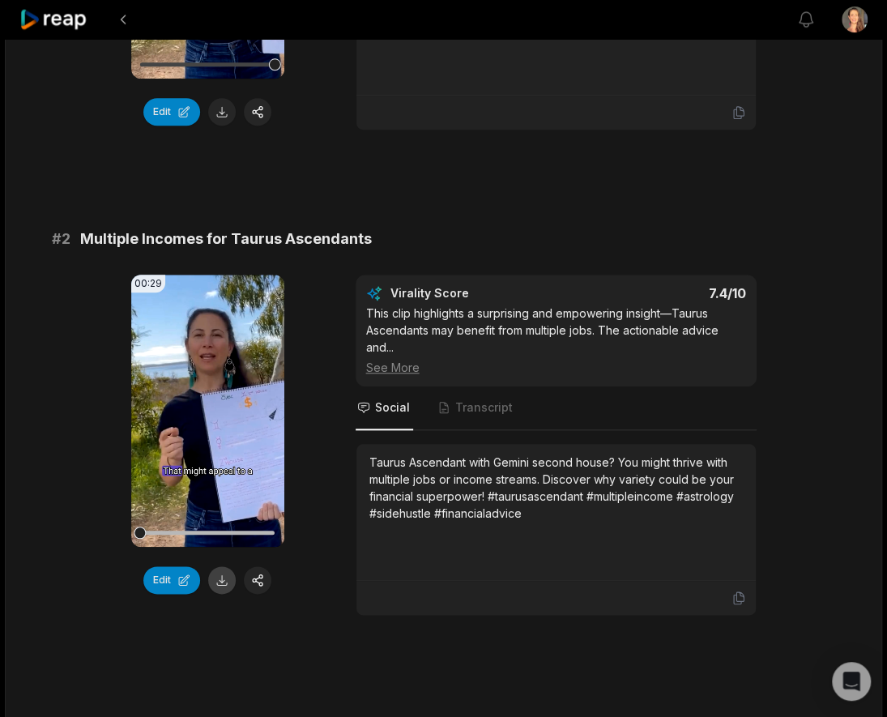
click at [219, 572] on button at bounding box center [222, 580] width 28 height 28
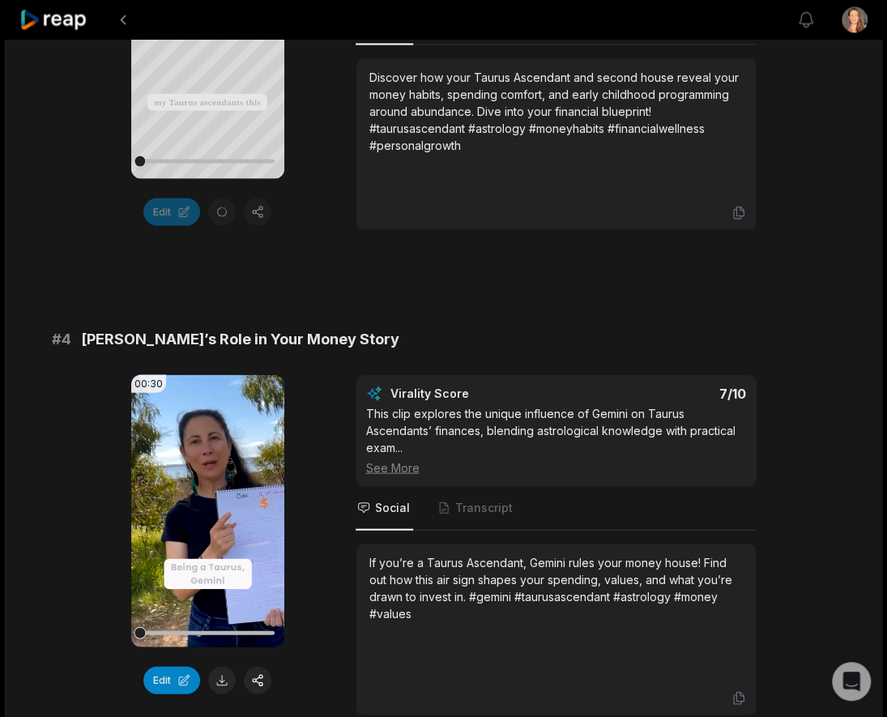
scroll to position [1380, 0]
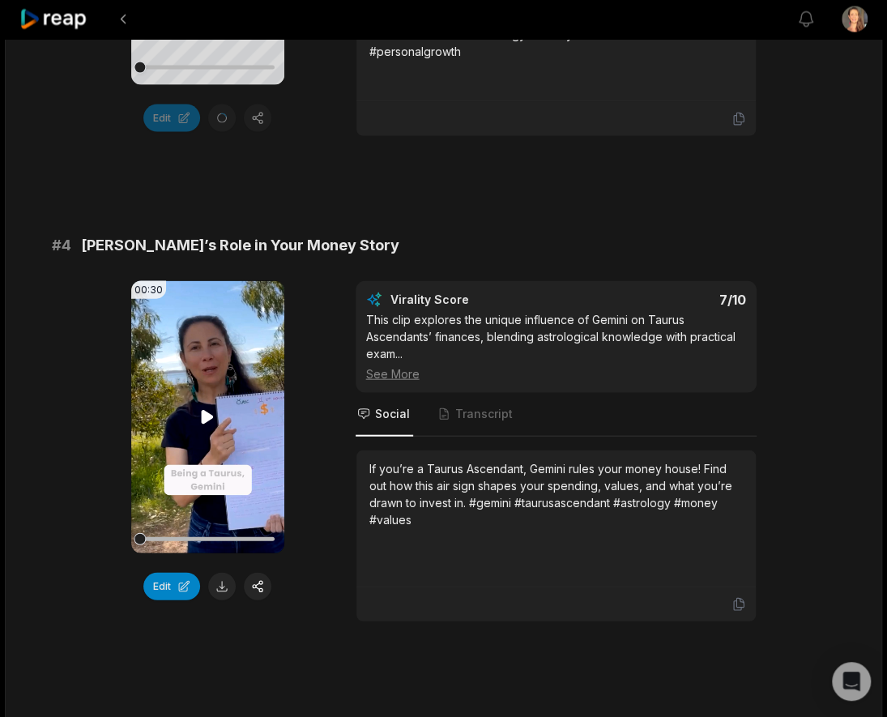
click at [202, 413] on icon at bounding box center [208, 417] width 12 height 14
click at [207, 411] on icon at bounding box center [208, 417] width 12 height 14
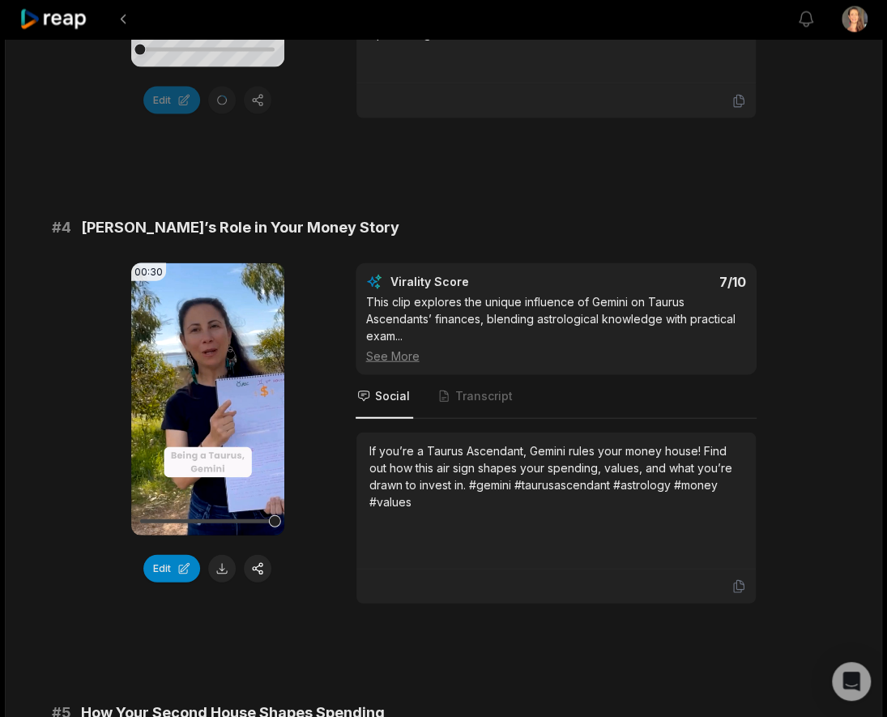
scroll to position [1398, 0]
click at [220, 561] on button at bounding box center [222, 569] width 28 height 28
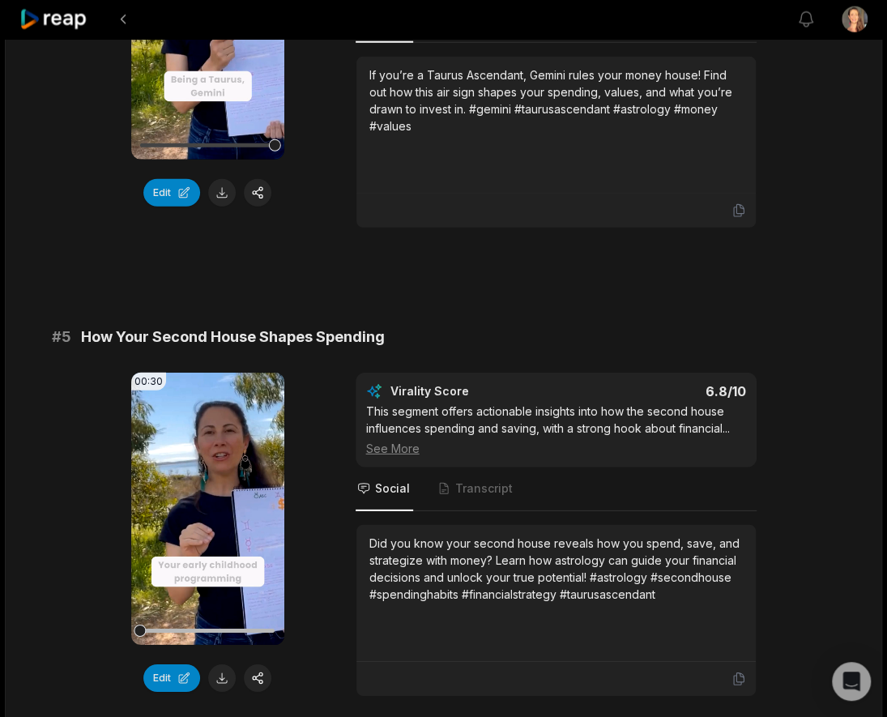
scroll to position [1775, 0]
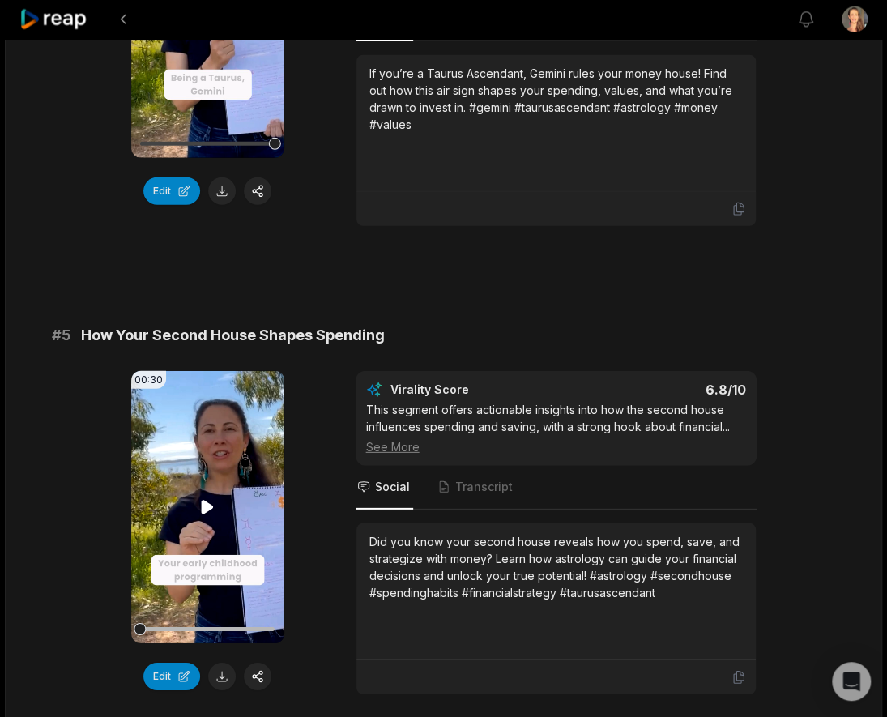
click at [210, 498] on icon at bounding box center [207, 506] width 19 height 19
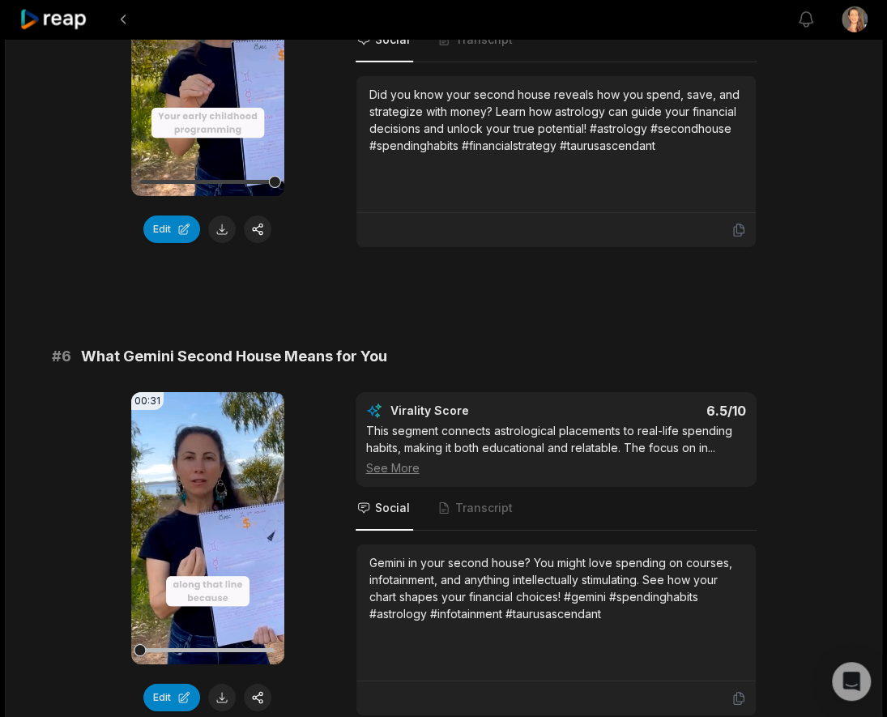
scroll to position [2334, 0]
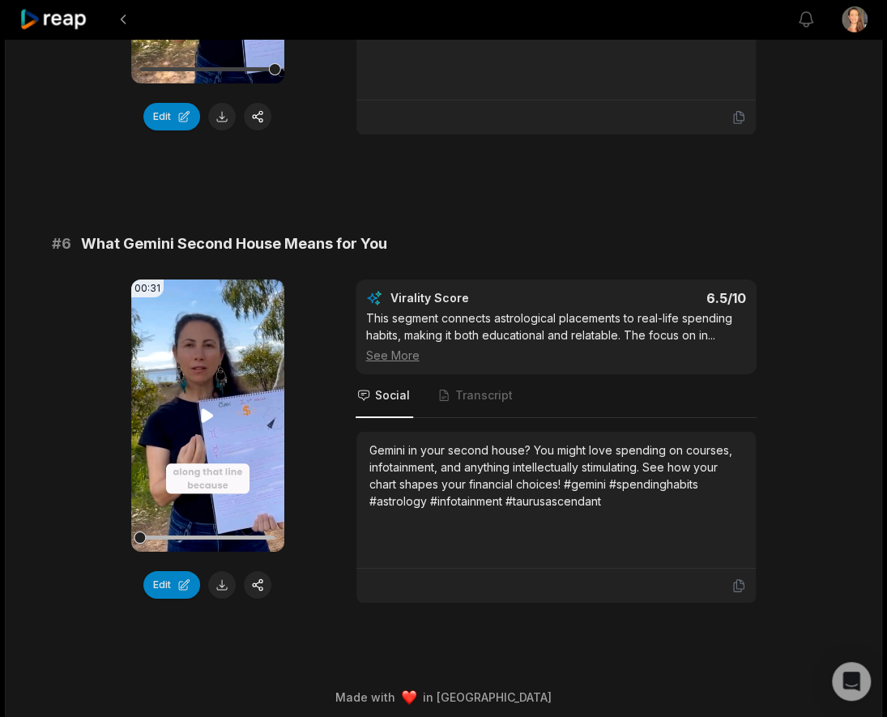
click at [202, 406] on icon at bounding box center [207, 415] width 19 height 19
click at [205, 410] on icon at bounding box center [208, 415] width 6 height 11
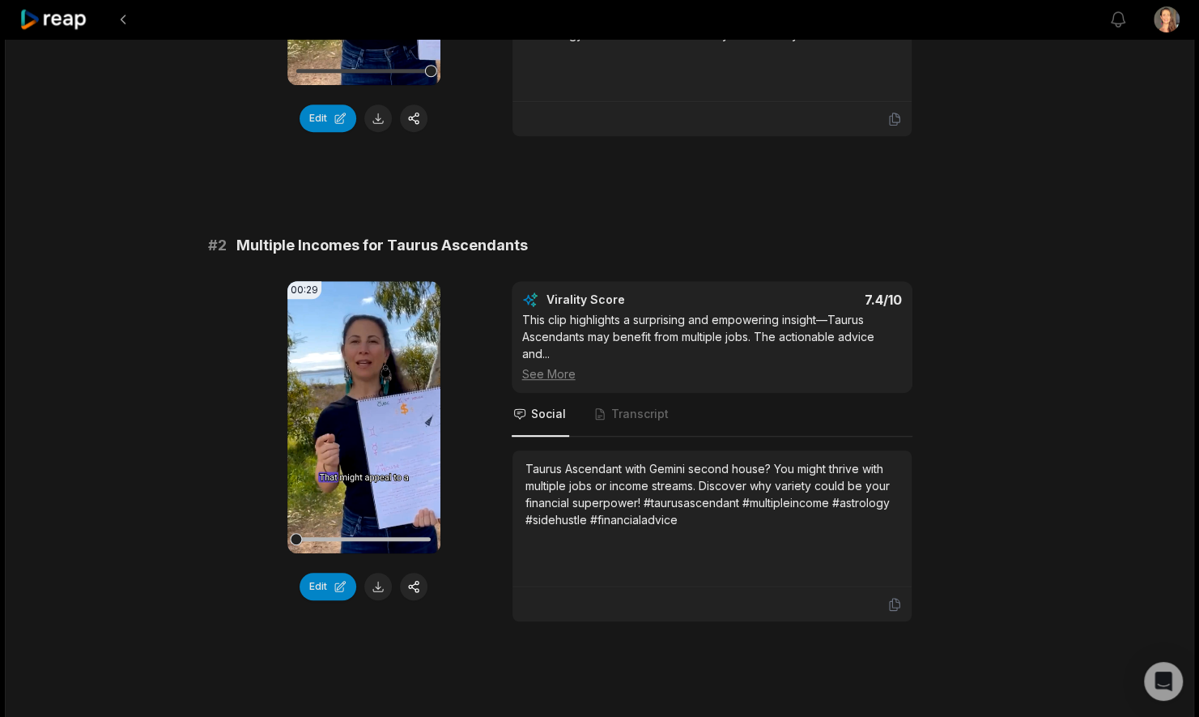
scroll to position [484, 0]
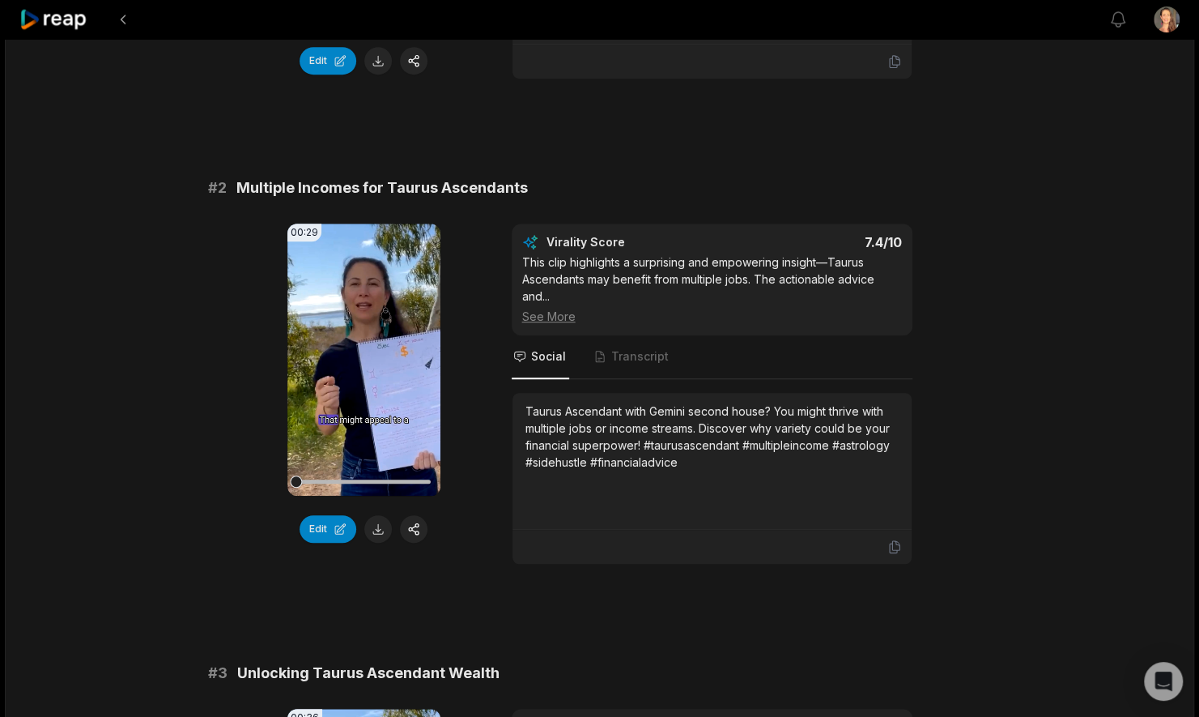
click at [552, 310] on div "See More" at bounding box center [712, 316] width 380 height 17
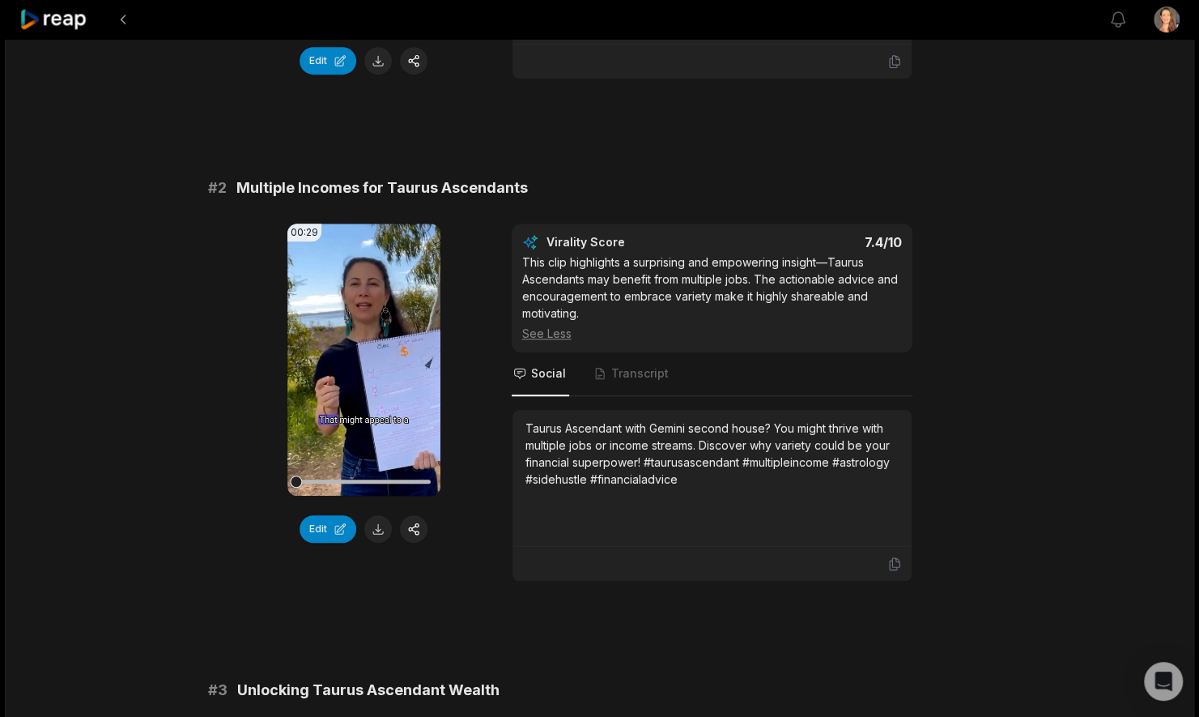
scroll to position [508, 0]
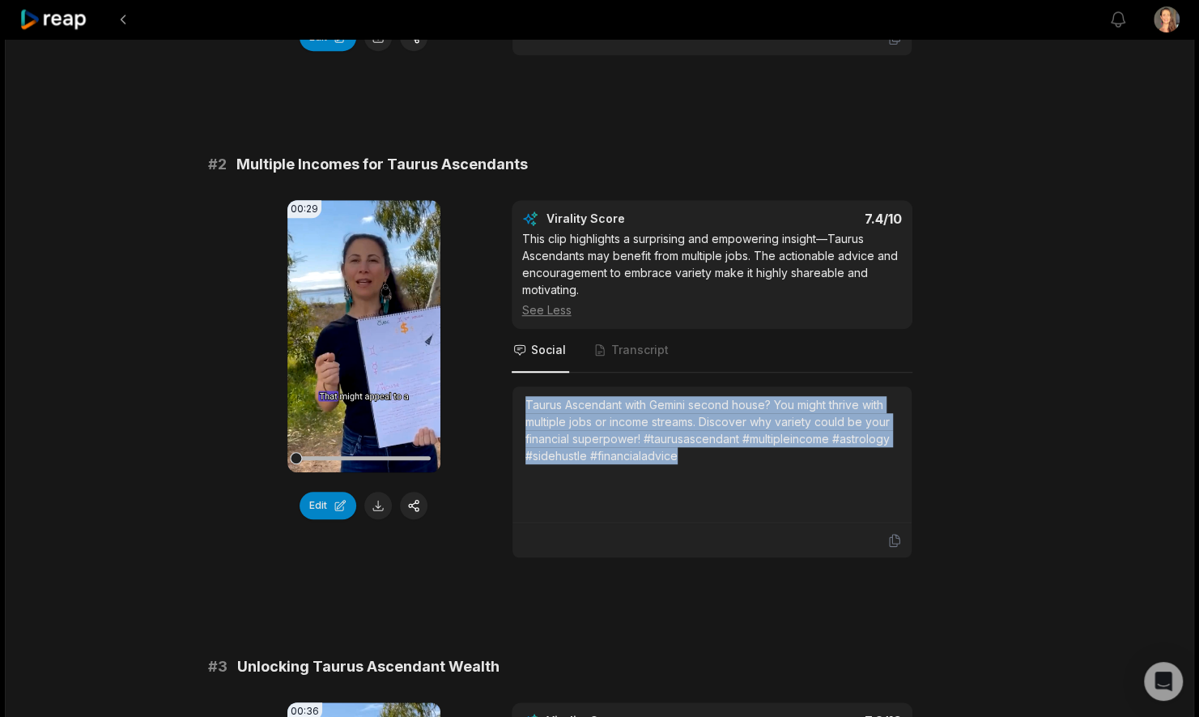
drag, startPoint x: 692, startPoint y: 455, endPoint x: 519, endPoint y: 405, distance: 180.4
click at [519, 405] on div "Taurus Ascendant with Gemini second house? You might thrive with multiple jobs …" at bounding box center [712, 454] width 399 height 137
copy div "Taurus Ascendant with Gemini second house? You might thrive with multiple jobs …"
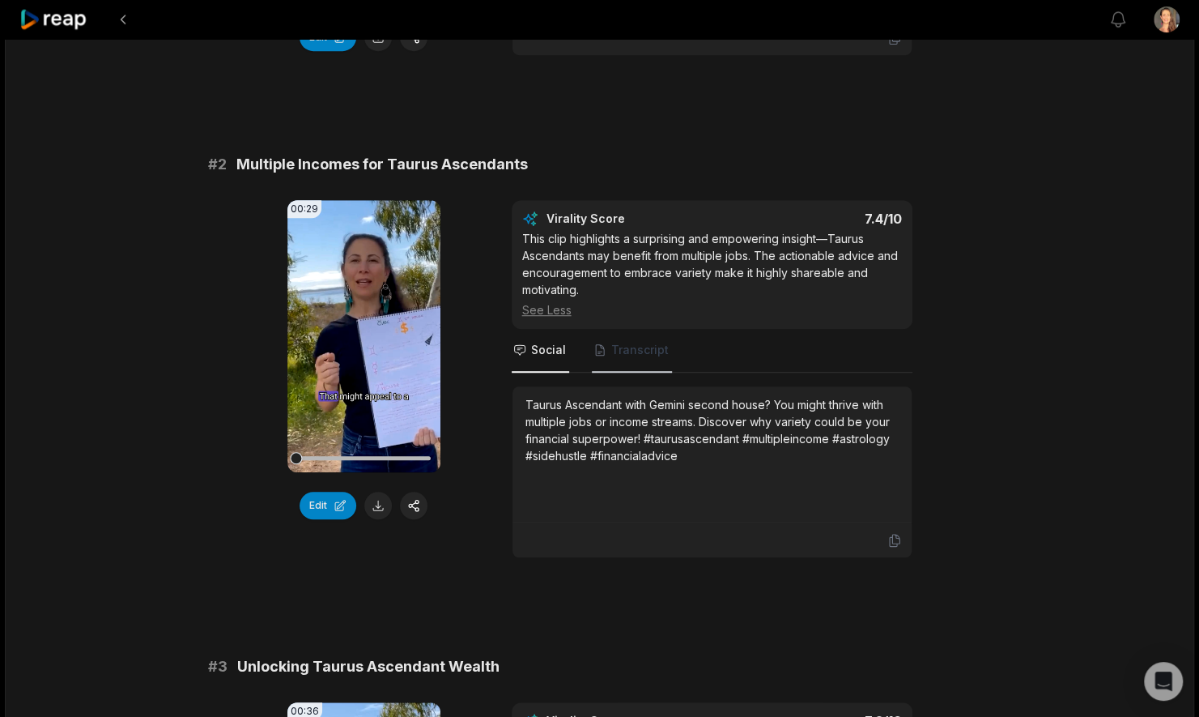
click at [642, 350] on span "Transcript" at bounding box center [639, 350] width 57 height 16
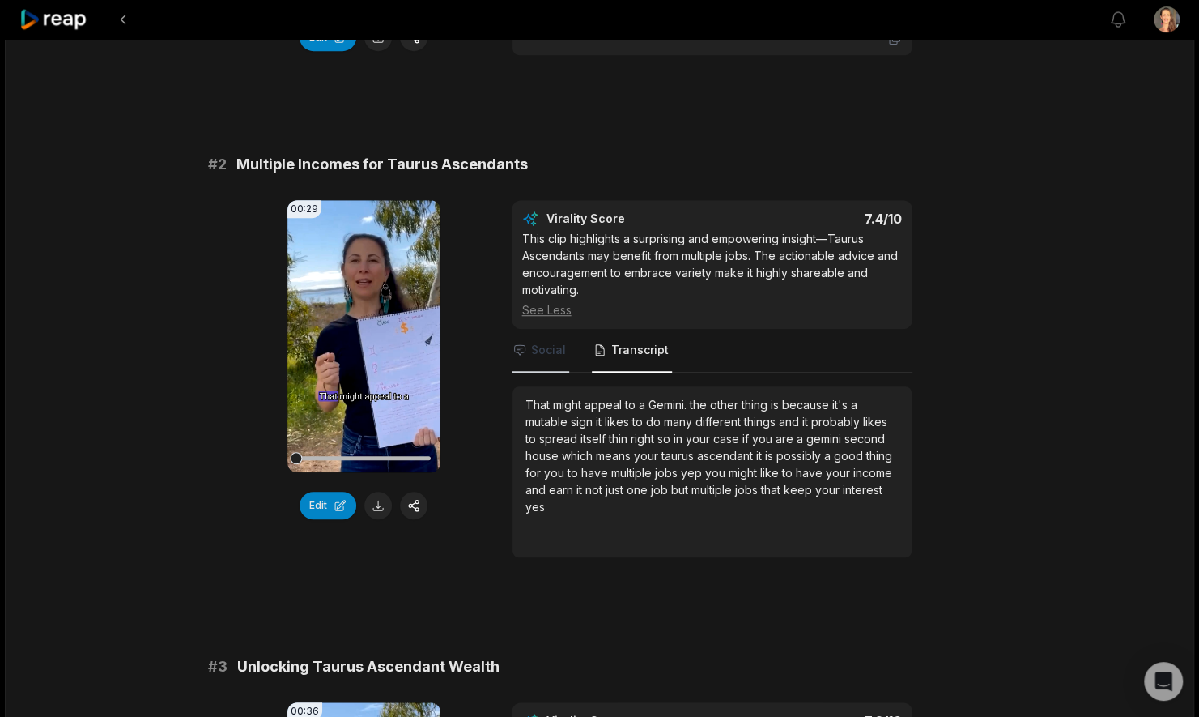
click at [548, 348] on span "Social" at bounding box center [548, 350] width 35 height 16
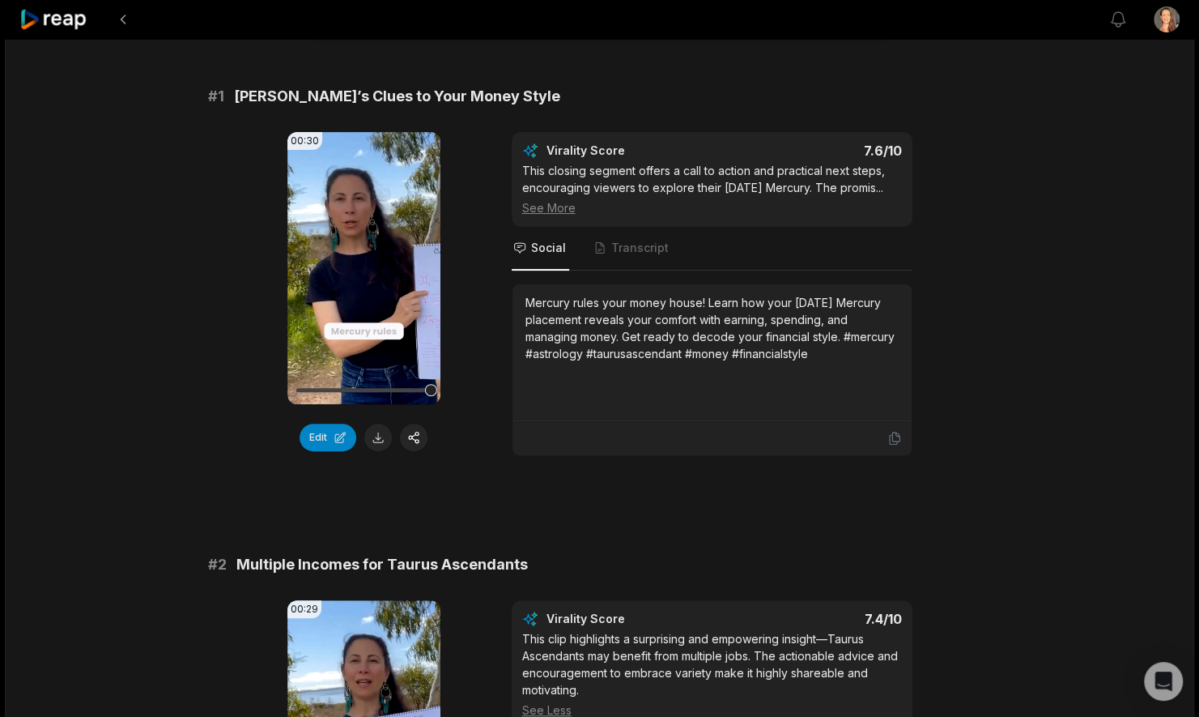
scroll to position [0, 0]
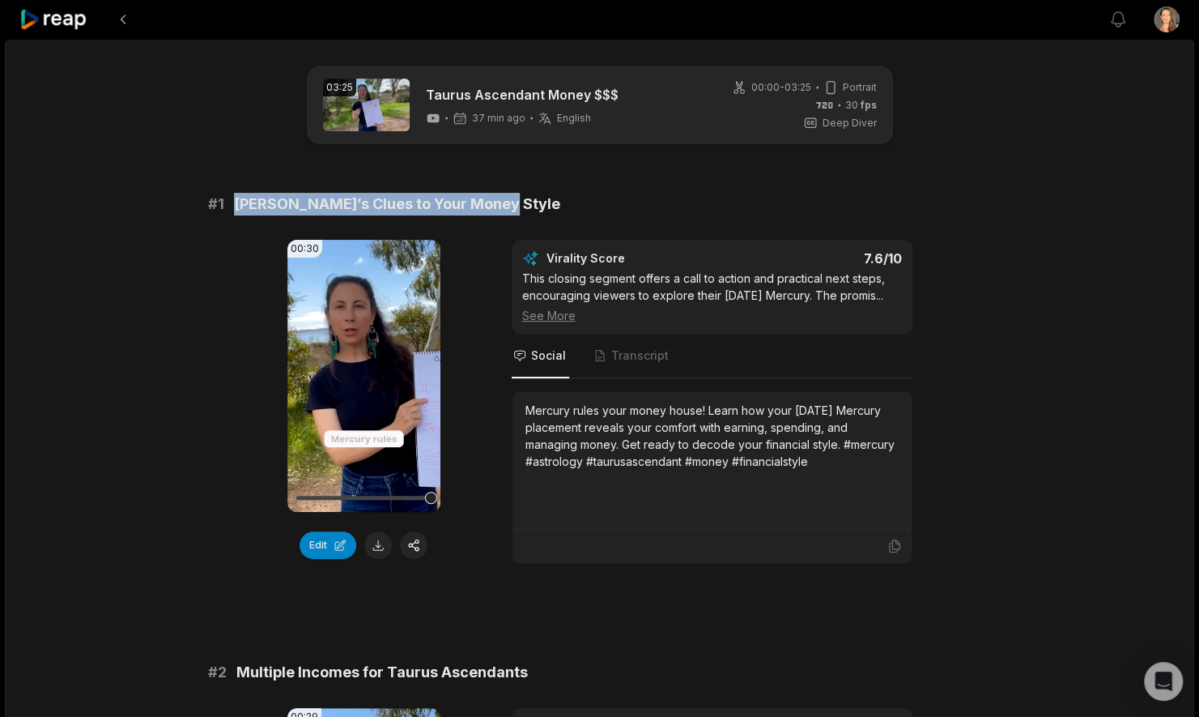
drag, startPoint x: 497, startPoint y: 203, endPoint x: 235, endPoint y: 206, distance: 262.4
click at [235, 206] on div "# 1 Mercury’s Clues to Your Money Style" at bounding box center [600, 204] width 784 height 23
copy span "Mercury’s Clues to Your Money Style"
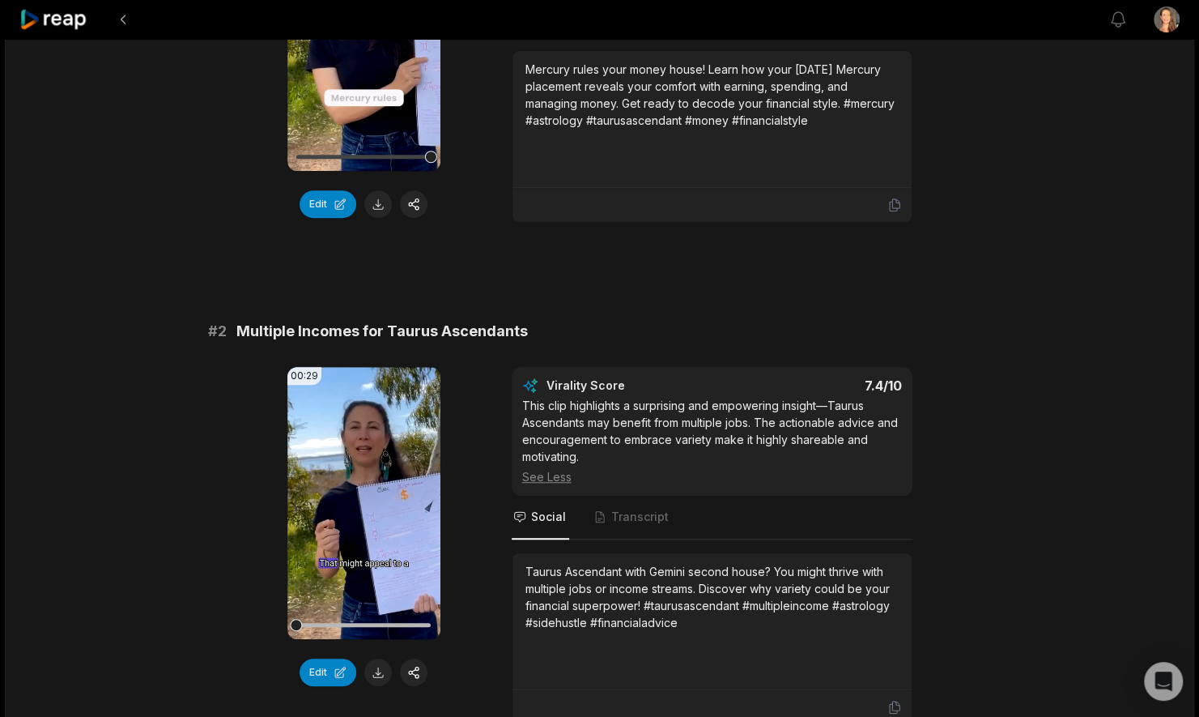
scroll to position [345, 0]
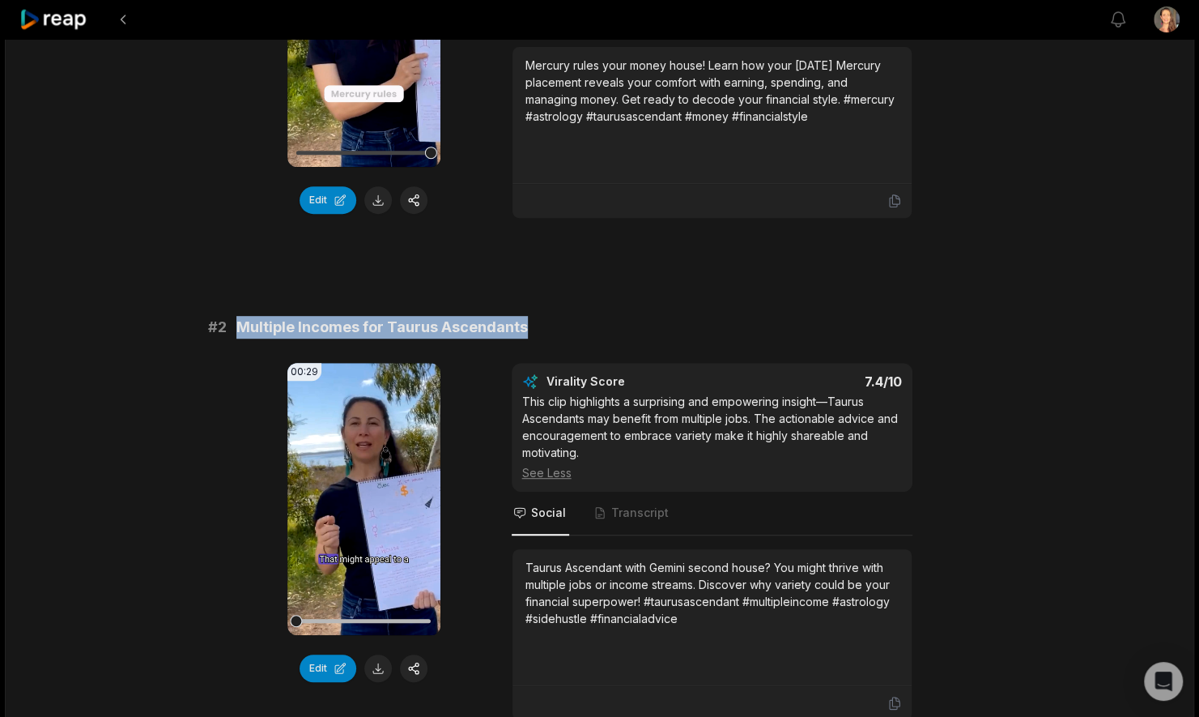
drag, startPoint x: 531, startPoint y: 324, endPoint x: 240, endPoint y: 321, distance: 290.7
click at [240, 321] on div "# 2 Multiple Incomes for Taurus Ascendants" at bounding box center [600, 327] width 784 height 23
copy span "Multiple Incomes for Taurus Ascendants"
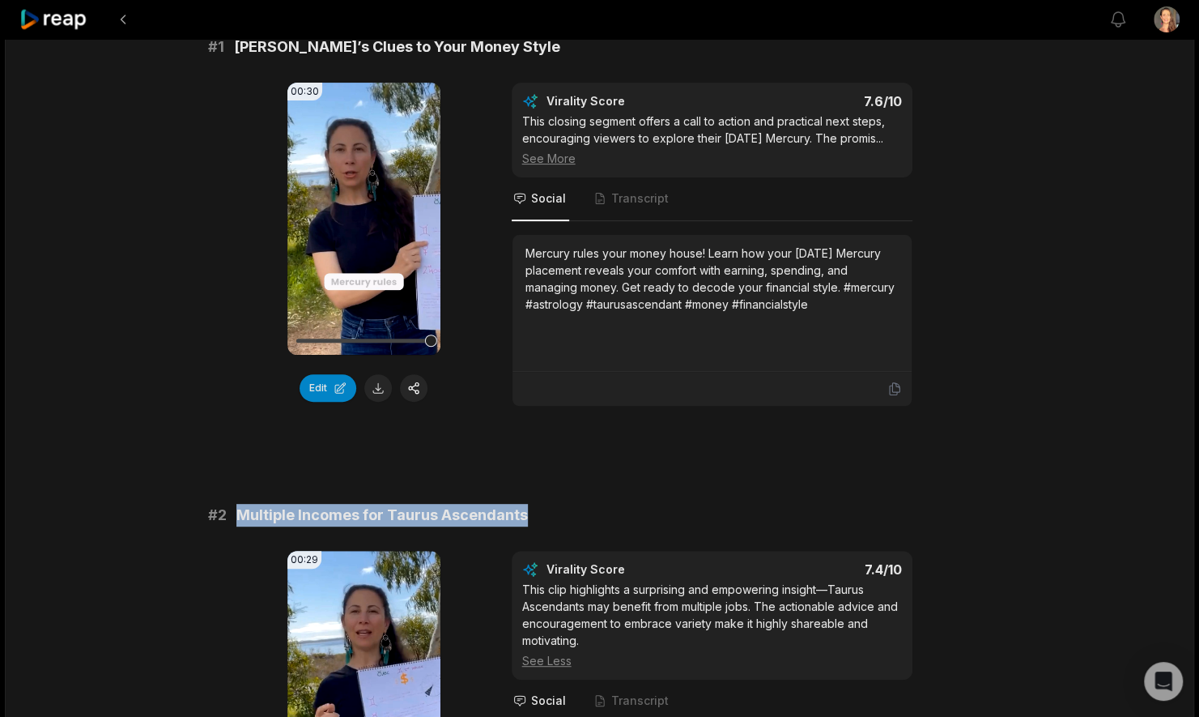
scroll to position [0, 0]
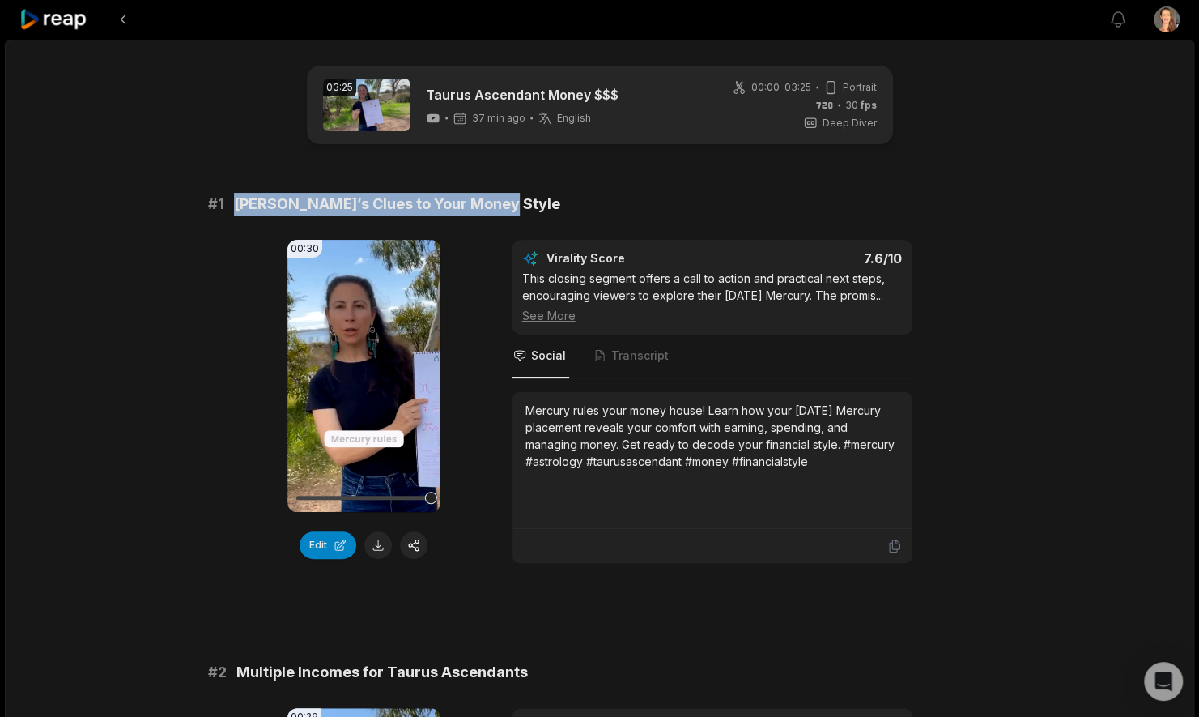
drag, startPoint x: 508, startPoint y: 206, endPoint x: 236, endPoint y: 201, distance: 272.9
click at [236, 201] on div "# 1 Mercury’s Clues to Your Money Style" at bounding box center [600, 204] width 784 height 23
copy span "Mercury’s Clues to Your Money Style"
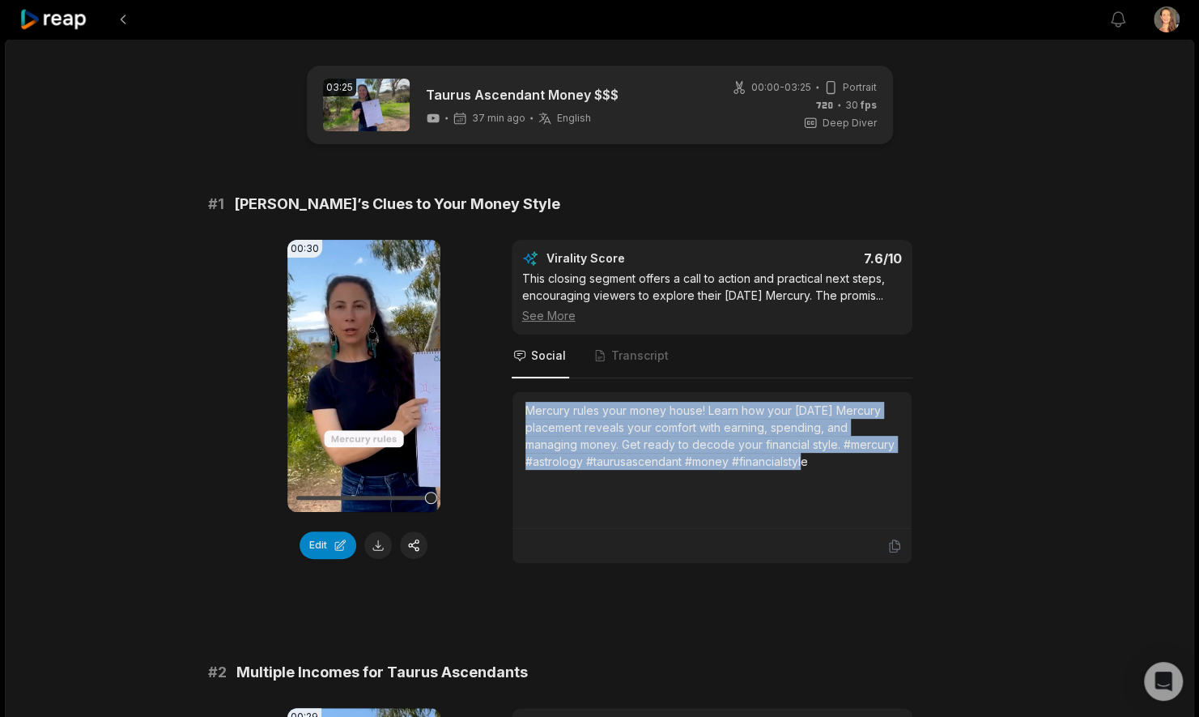
drag, startPoint x: 824, startPoint y: 462, endPoint x: 513, endPoint y: 415, distance: 314.4
click at [513, 415] on div "Mercury rules your money house! Learn how your natal Mercury placement reveals …" at bounding box center [712, 460] width 399 height 137
copy div "Mercury rules your money house! Learn how your natal Mercury placement reveals …"
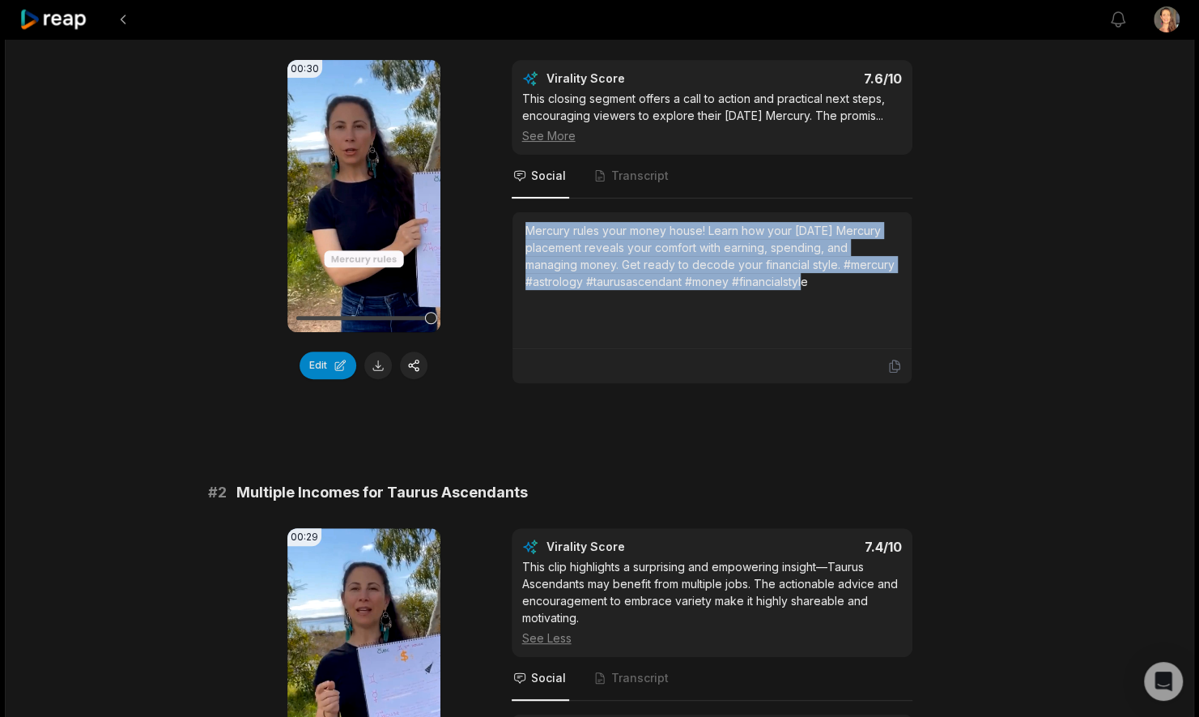
scroll to position [183, 0]
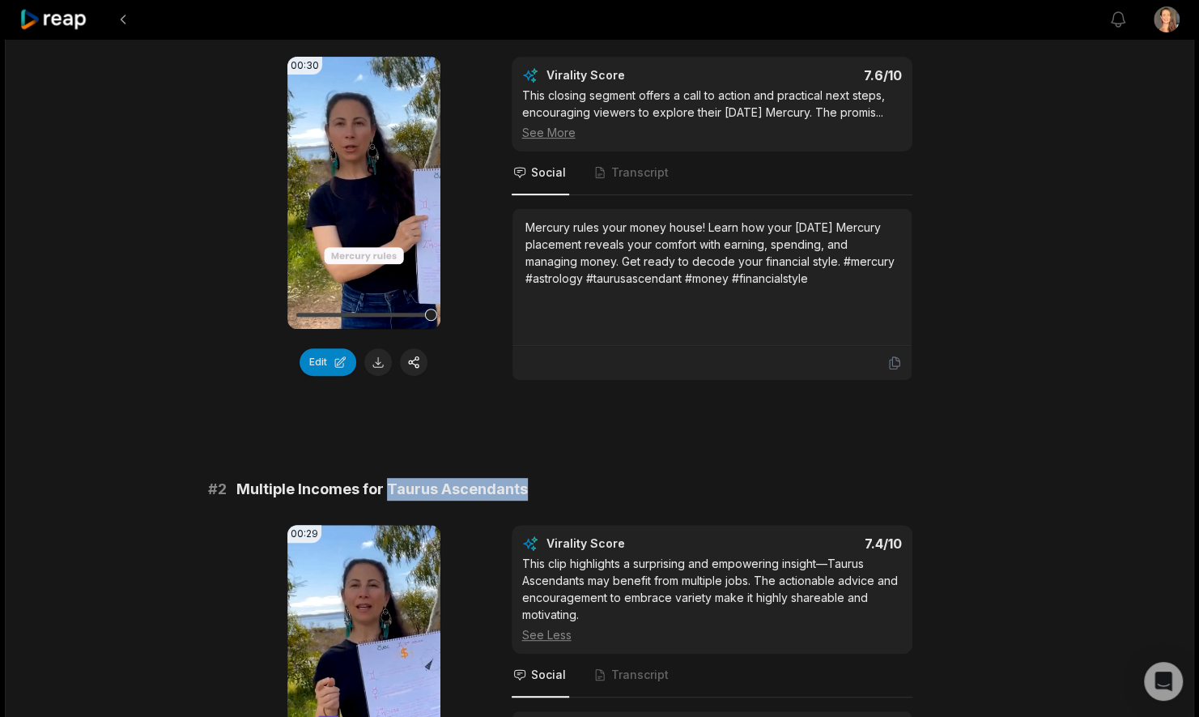
drag, startPoint x: 523, startPoint y: 488, endPoint x: 387, endPoint y: 487, distance: 136.0
click at [387, 487] on span "Multiple Incomes for Taurus Ascendants" at bounding box center [381, 489] width 291 height 23
copy span "Taurus Ascendants"
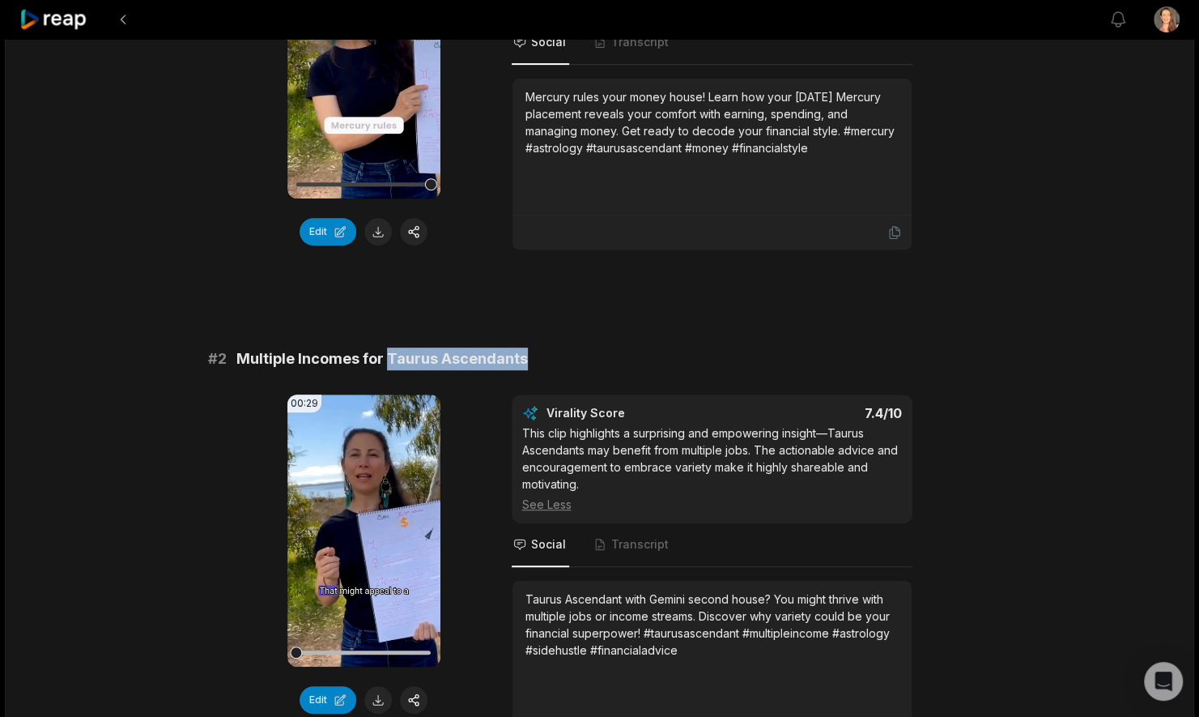
scroll to position [344, 0]
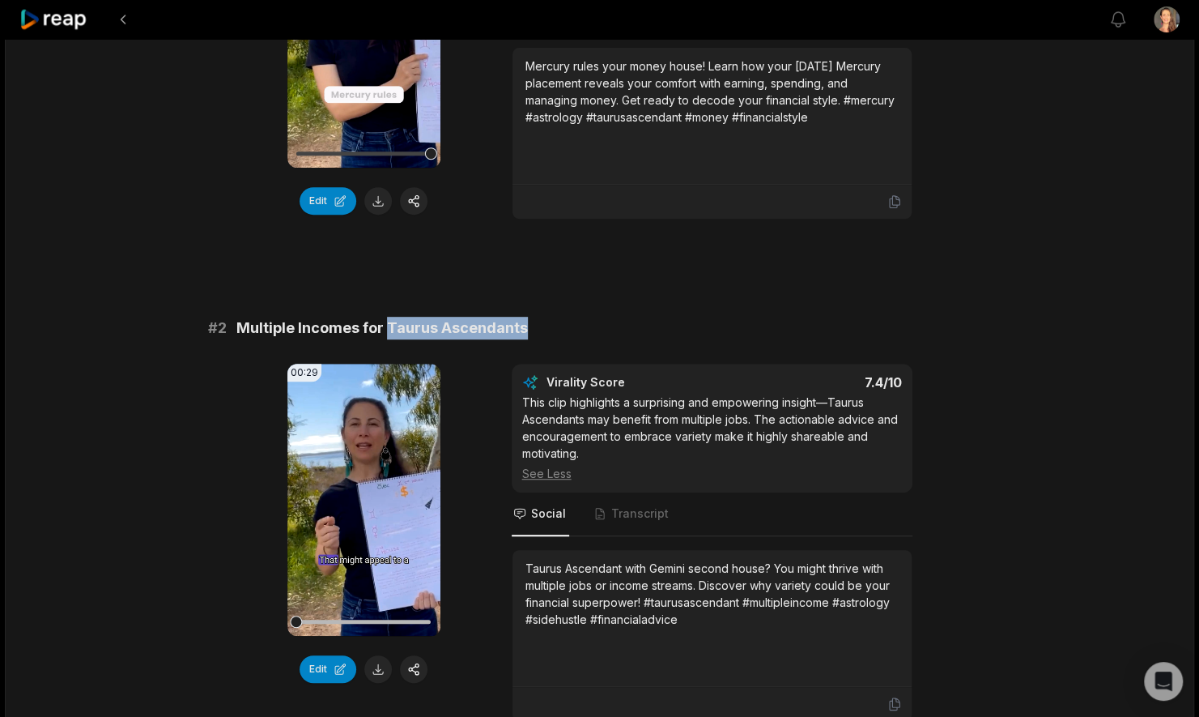
click at [555, 317] on div "# 2 Multiple Incomes for Taurus Ascendants" at bounding box center [600, 328] width 784 height 23
drag, startPoint x: 542, startPoint y: 324, endPoint x: 238, endPoint y: 323, distance: 304.4
click at [238, 323] on div "# 2 Multiple Incomes for Taurus Ascendants" at bounding box center [600, 328] width 784 height 23
copy span "Multiple Incomes for Taurus Ascendants"
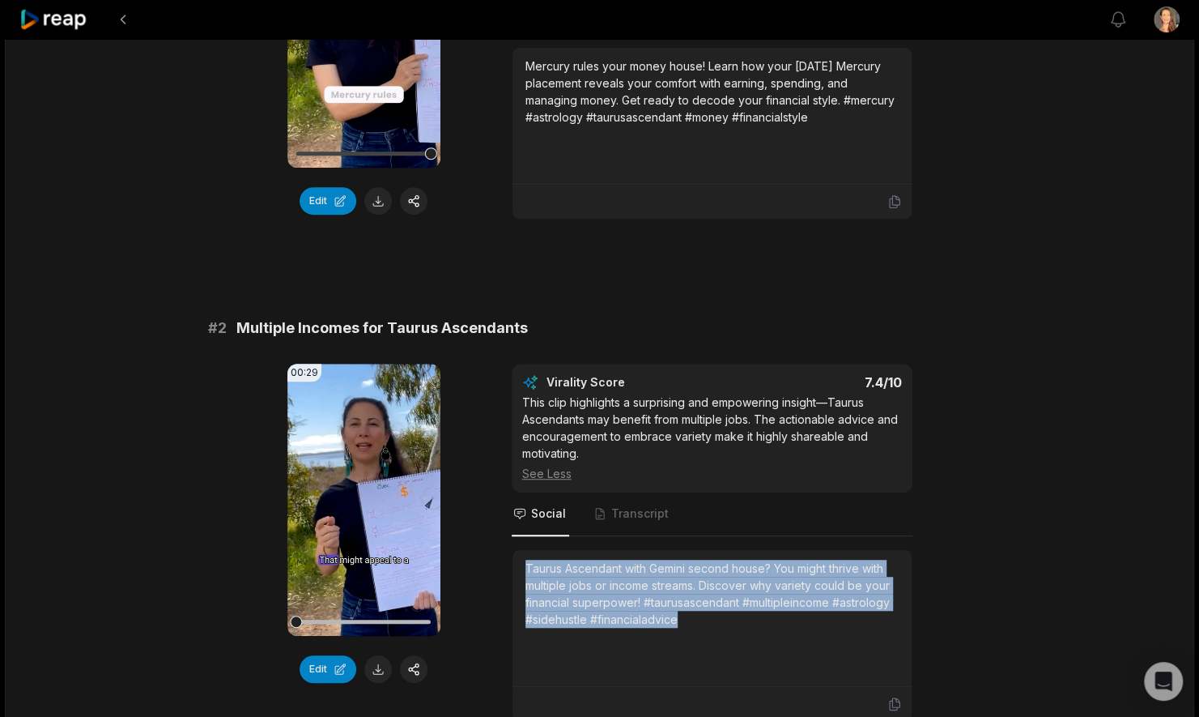
drag, startPoint x: 687, startPoint y: 620, endPoint x: 523, endPoint y: 560, distance: 174.2
click at [523, 560] on div "Taurus Ascendant with Gemini second house? You might thrive with multiple jobs …" at bounding box center [712, 618] width 399 height 137
copy div "Taurus Ascendant with Gemini second house? You might thrive with multiple jobs …"
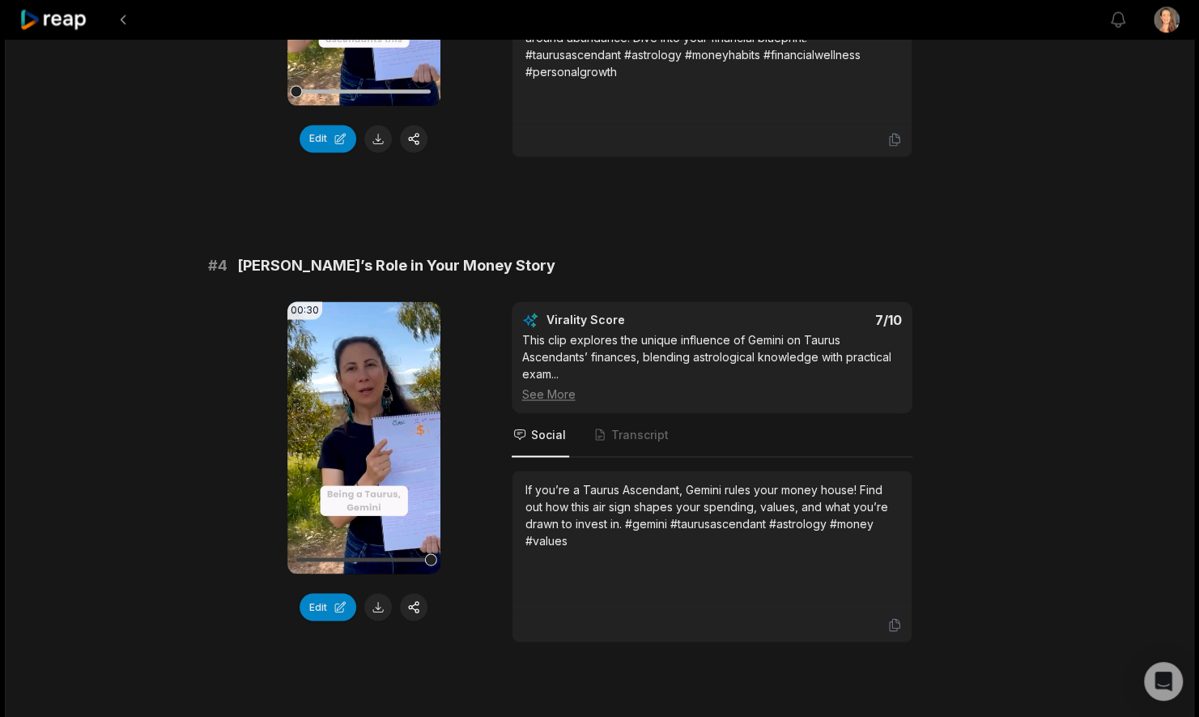
scroll to position [1378, 0]
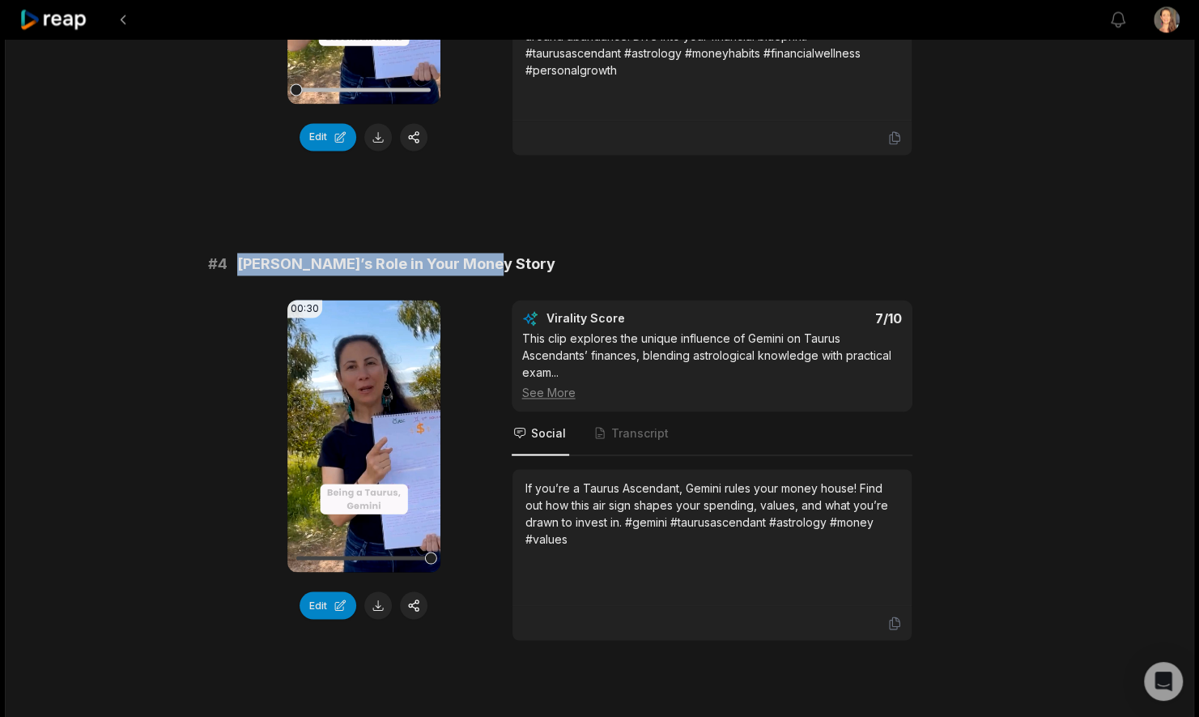
drag, startPoint x: 487, startPoint y: 254, endPoint x: 236, endPoint y: 256, distance: 250.2
click at [236, 256] on div "# 4 Gemini’s Role in Your Money Story" at bounding box center [600, 264] width 784 height 23
copy span "Gemini’s Role in Your Money Story"
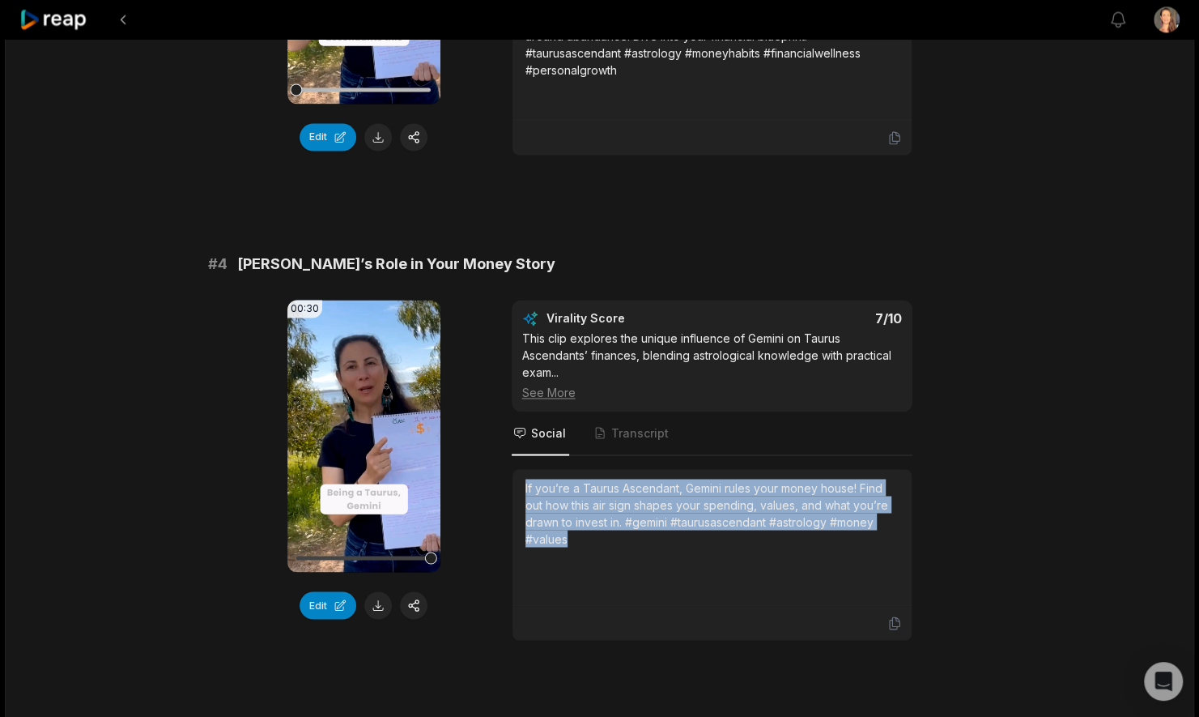
drag, startPoint x: 582, startPoint y: 538, endPoint x: 502, endPoint y: 481, distance: 98.2
click at [502, 481] on div "00:30 Your browser does not support mp4 format. Edit Virality Score 7 /10 This …" at bounding box center [600, 470] width 784 height 341
copy div "If you’re a Taurus Ascendant, Gemini rules your money house! Find out how this …"
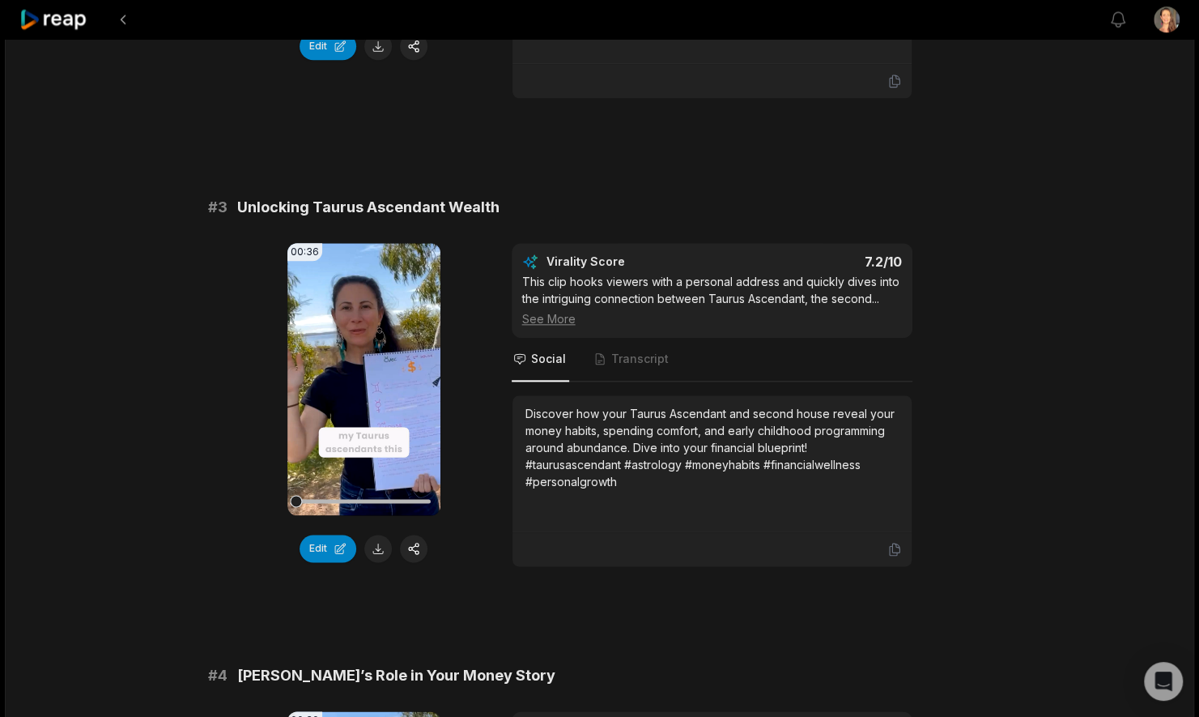
scroll to position [965, 0]
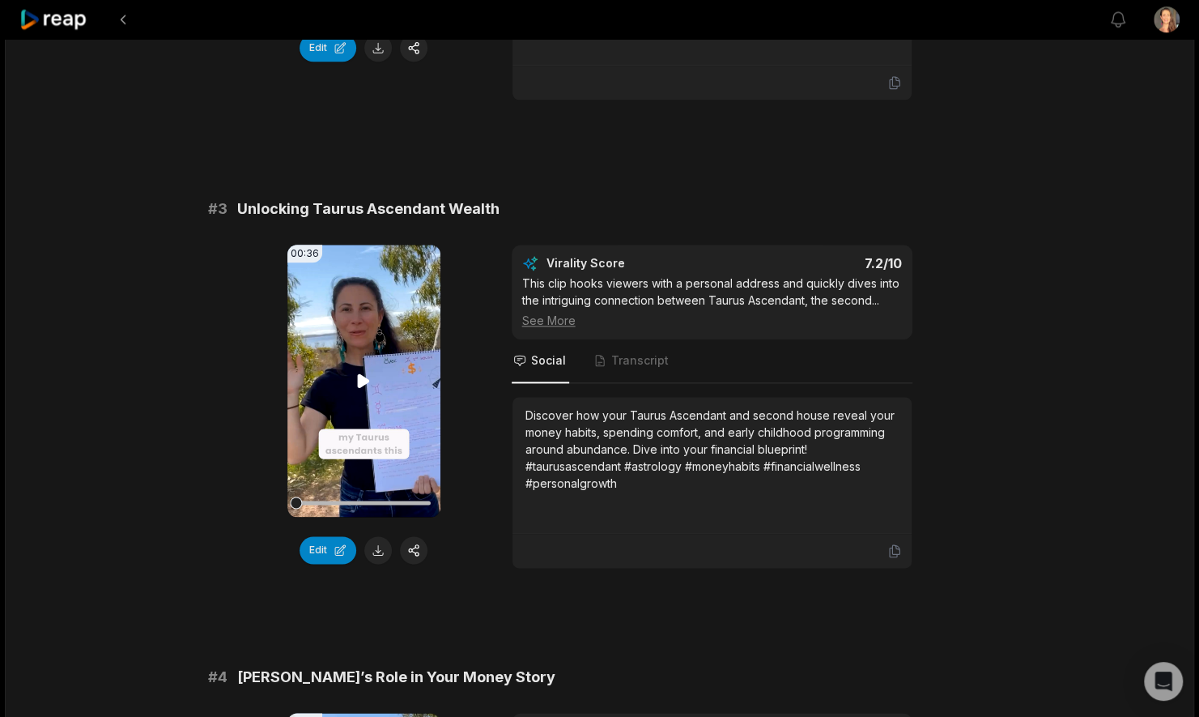
click at [361, 373] on icon at bounding box center [364, 380] width 12 height 14
click at [324, 541] on button "Edit" at bounding box center [328, 550] width 57 height 28
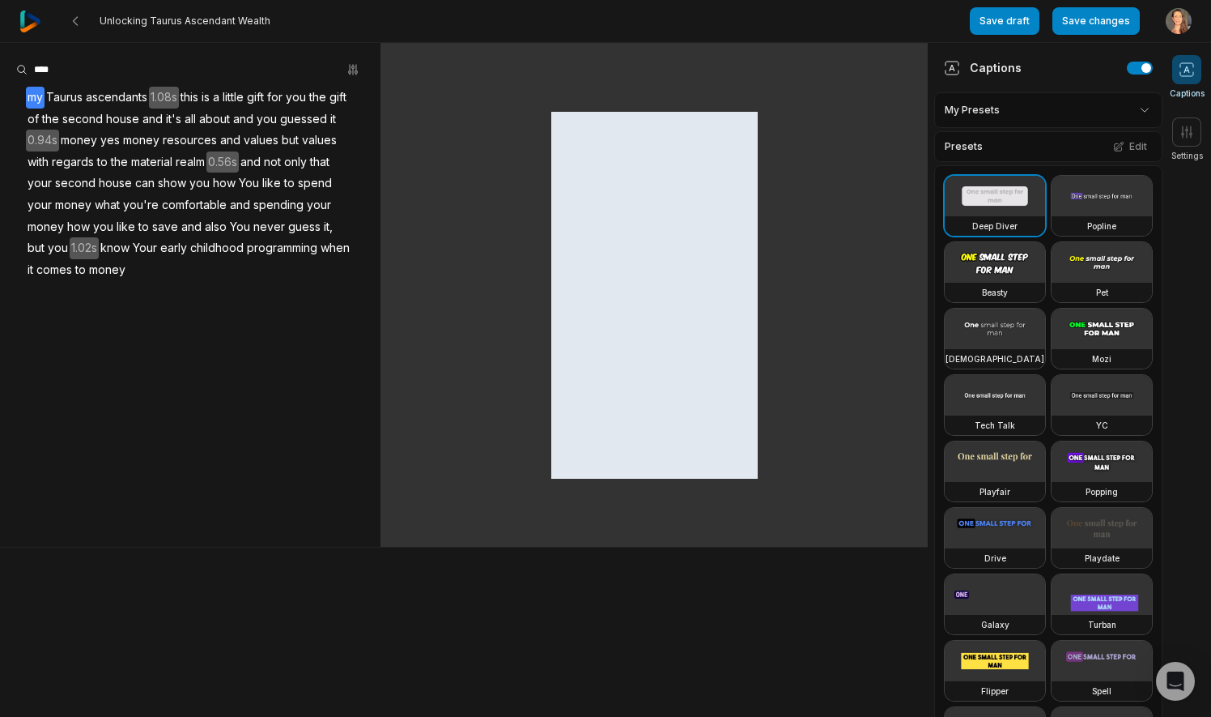
click at [466, 562] on div at bounding box center [464, 632] width 928 height 170
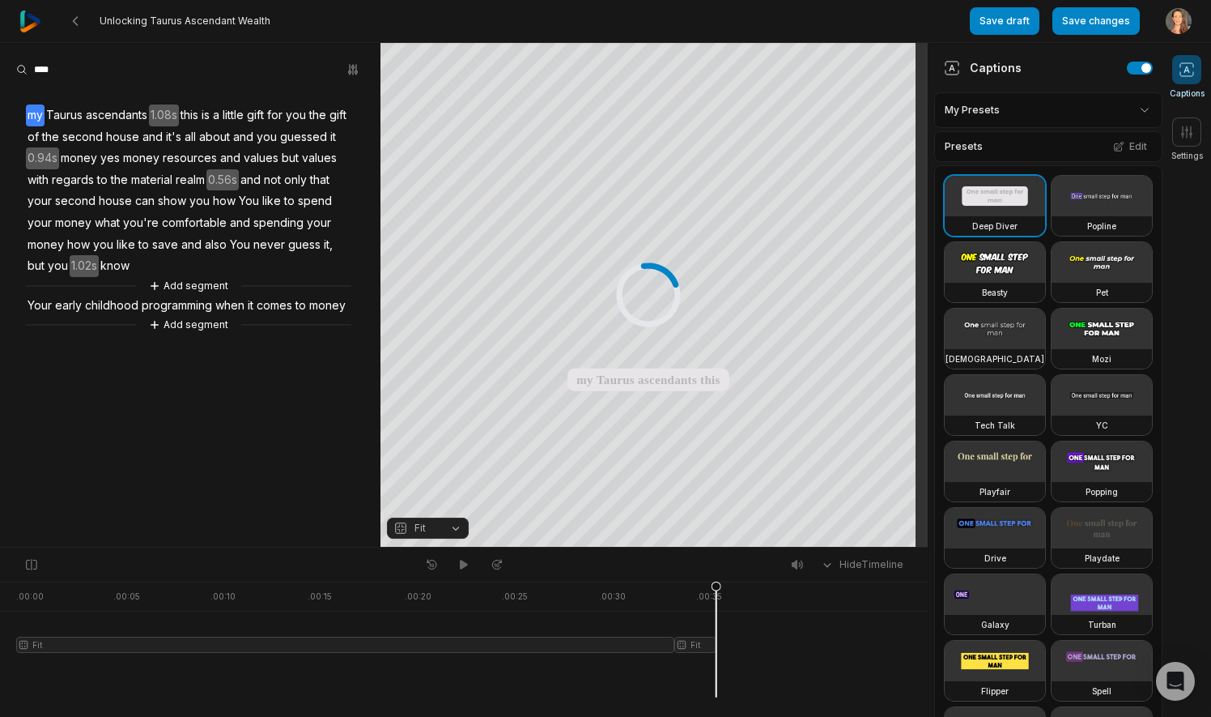
click at [168, 108] on span "1.08s" at bounding box center [164, 115] width 30 height 22
click at [172, 134] on button "Remove gap" at bounding box center [168, 140] width 102 height 24
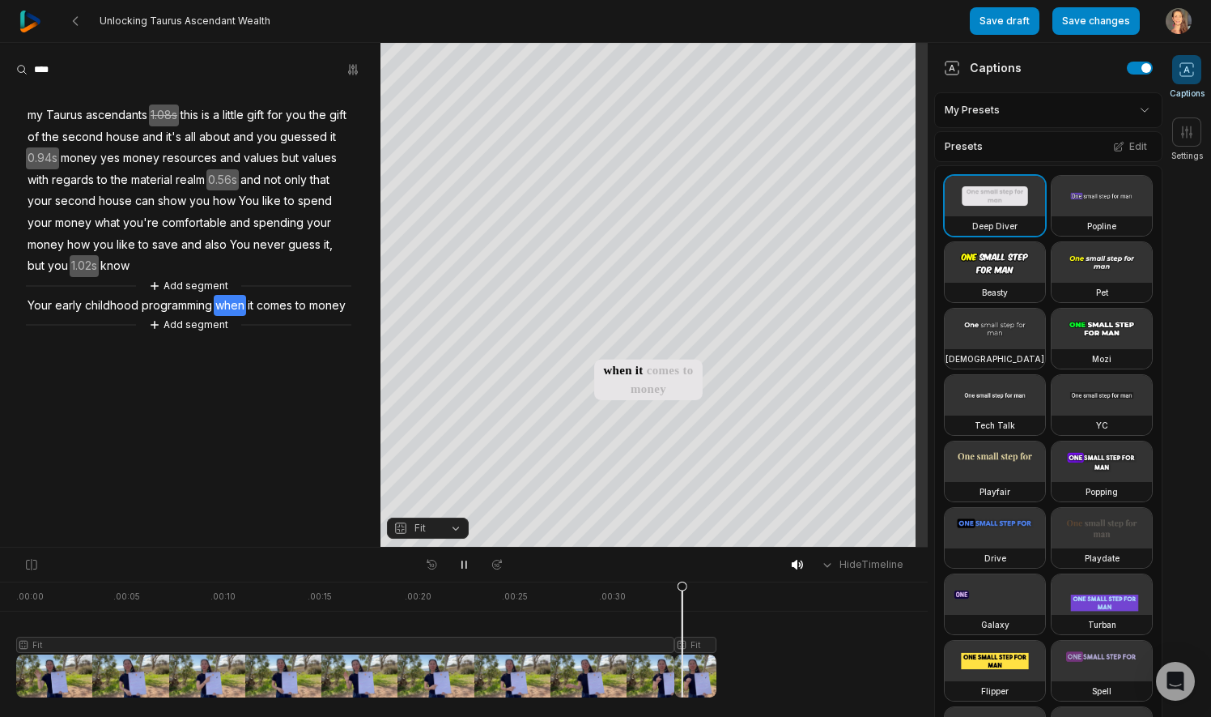
click at [79, 262] on span "1.02s" at bounding box center [84, 266] width 29 height 22
click at [87, 238] on button "Remove gap" at bounding box center [87, 241] width 102 height 24
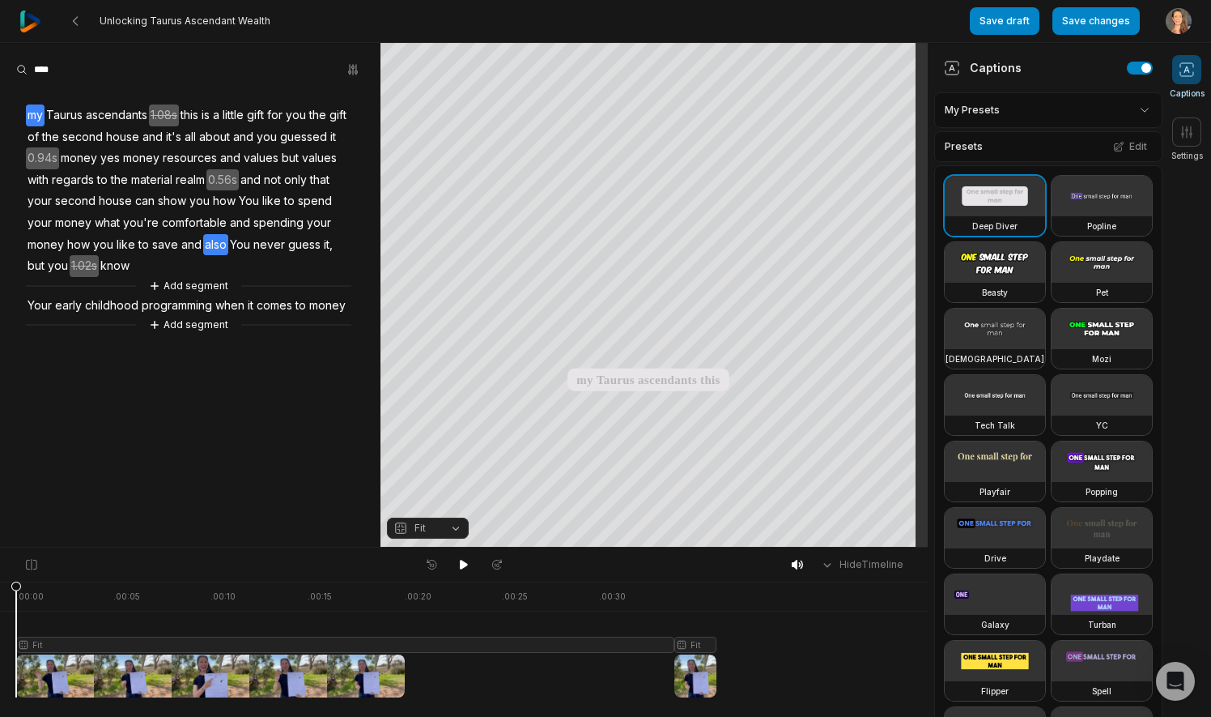
click at [206, 241] on span "also" at bounding box center [215, 245] width 25 height 22
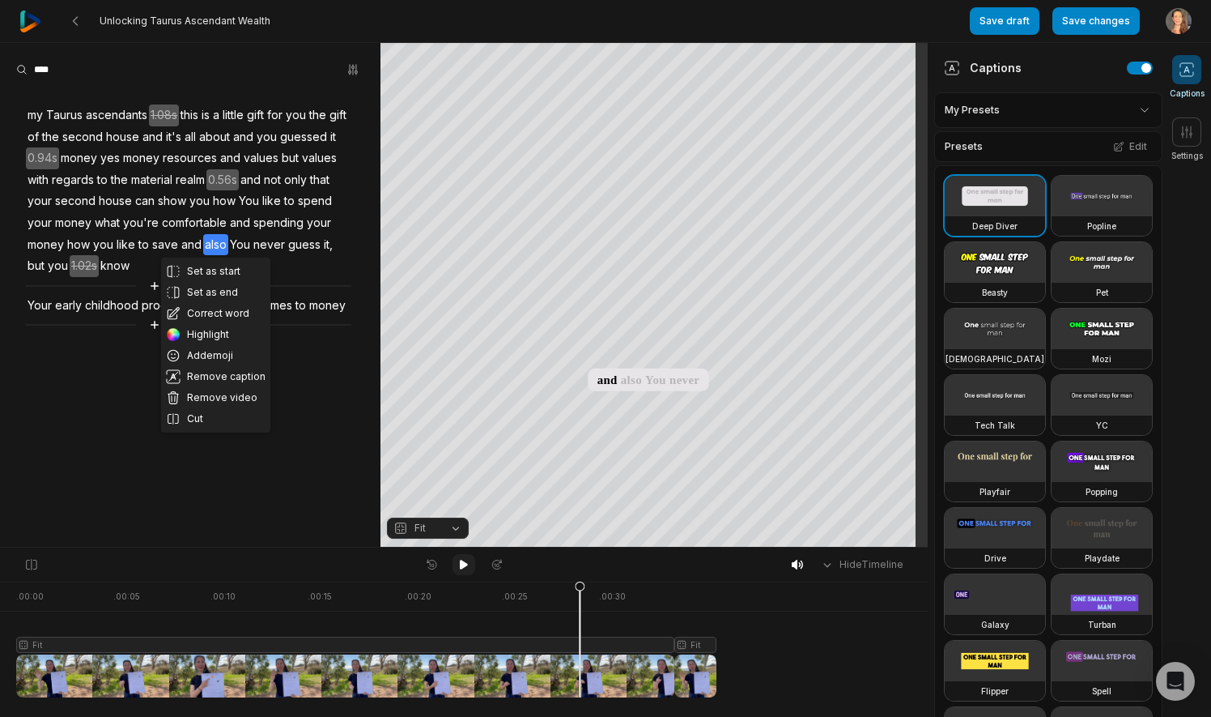
click at [466, 560] on icon at bounding box center [463, 564] width 13 height 13
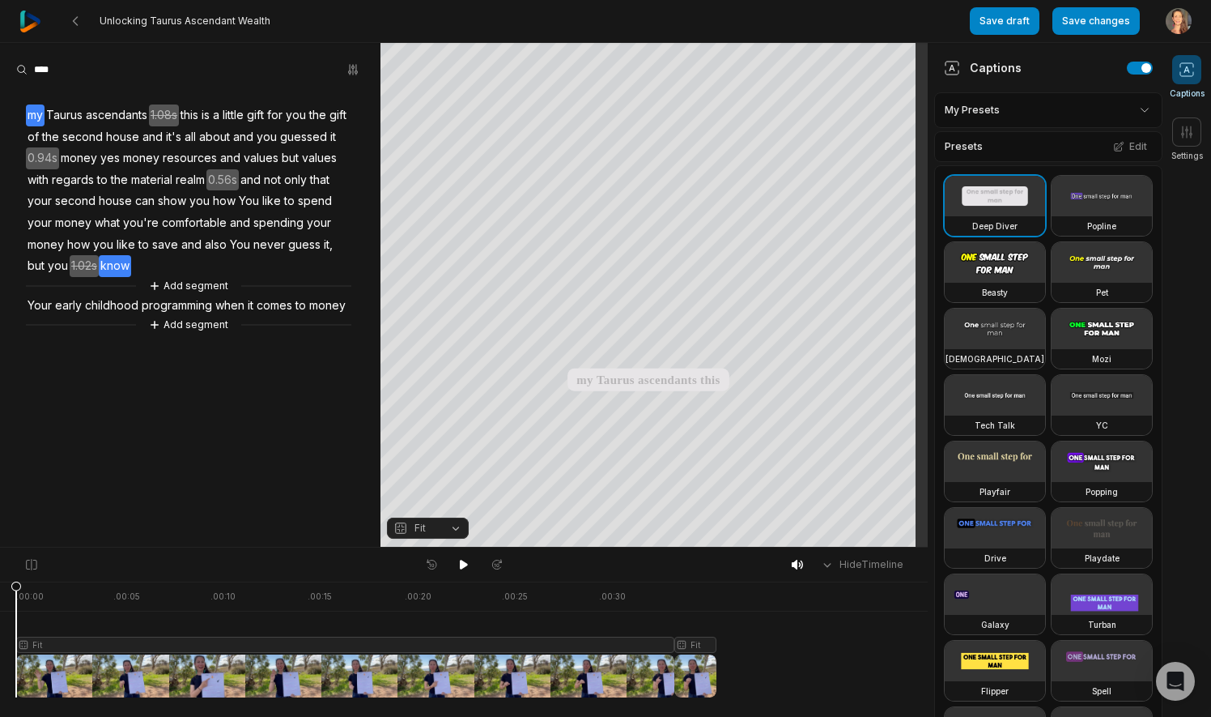
click at [113, 260] on span "know" at bounding box center [115, 266] width 32 height 22
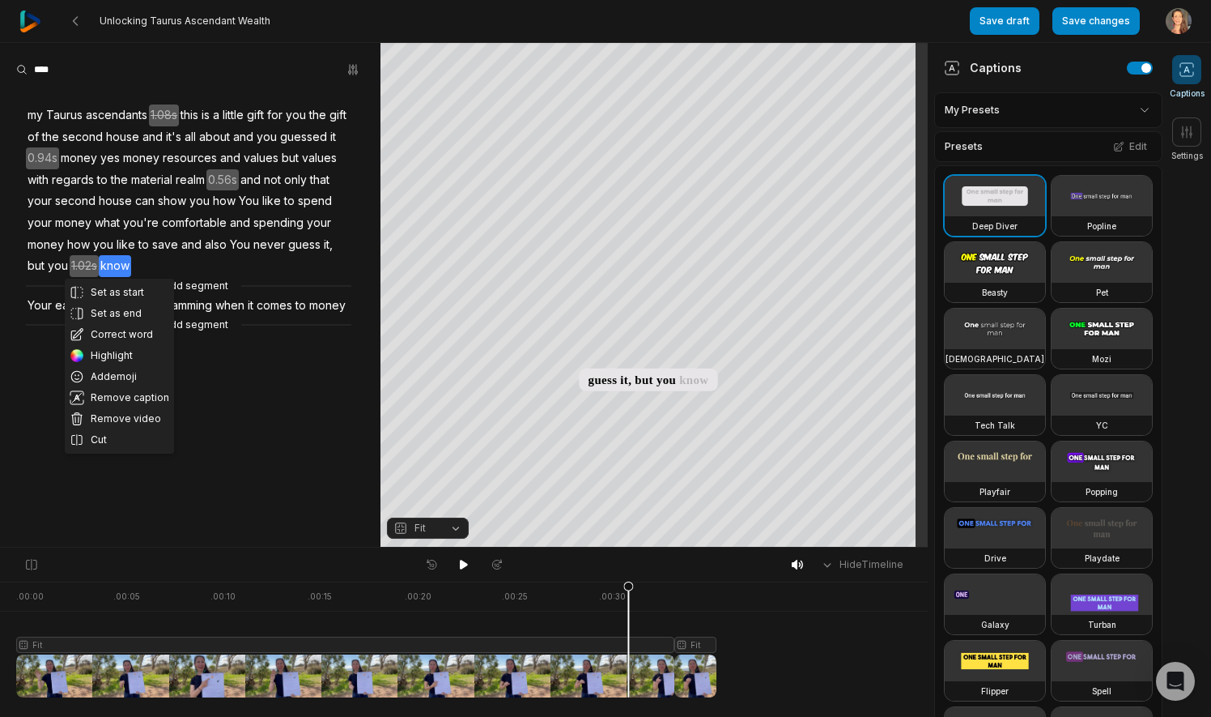
click at [212, 419] on aside "Set as start Set as end Correct word Highlight Add emoji Remove caption Remove …" at bounding box center [190, 295] width 381 height 504
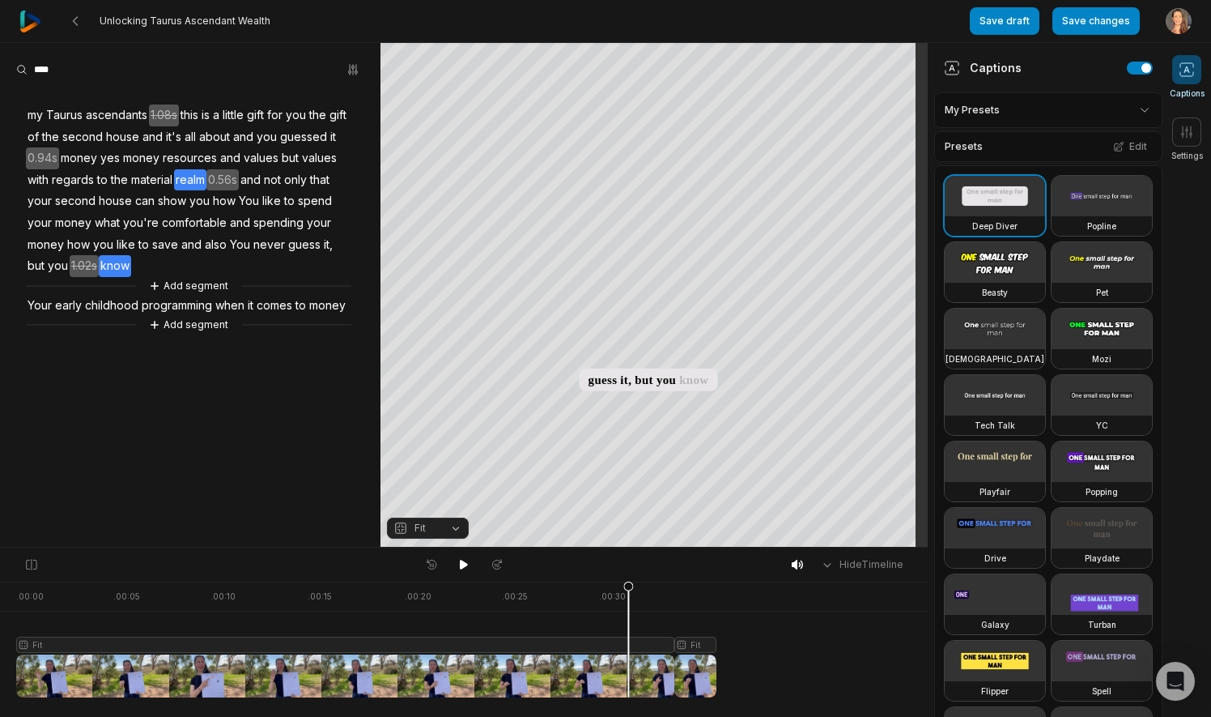
click at [180, 172] on span "realm" at bounding box center [190, 180] width 32 height 22
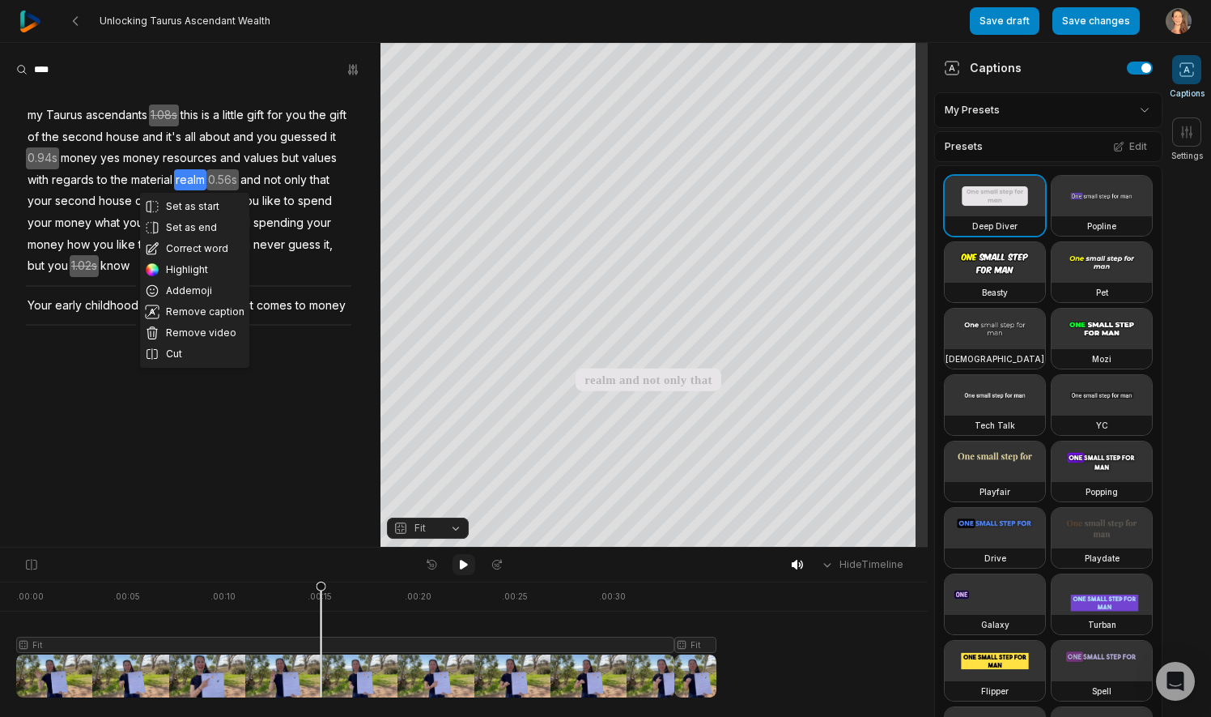
click at [463, 562] on icon at bounding box center [464, 564] width 8 height 10
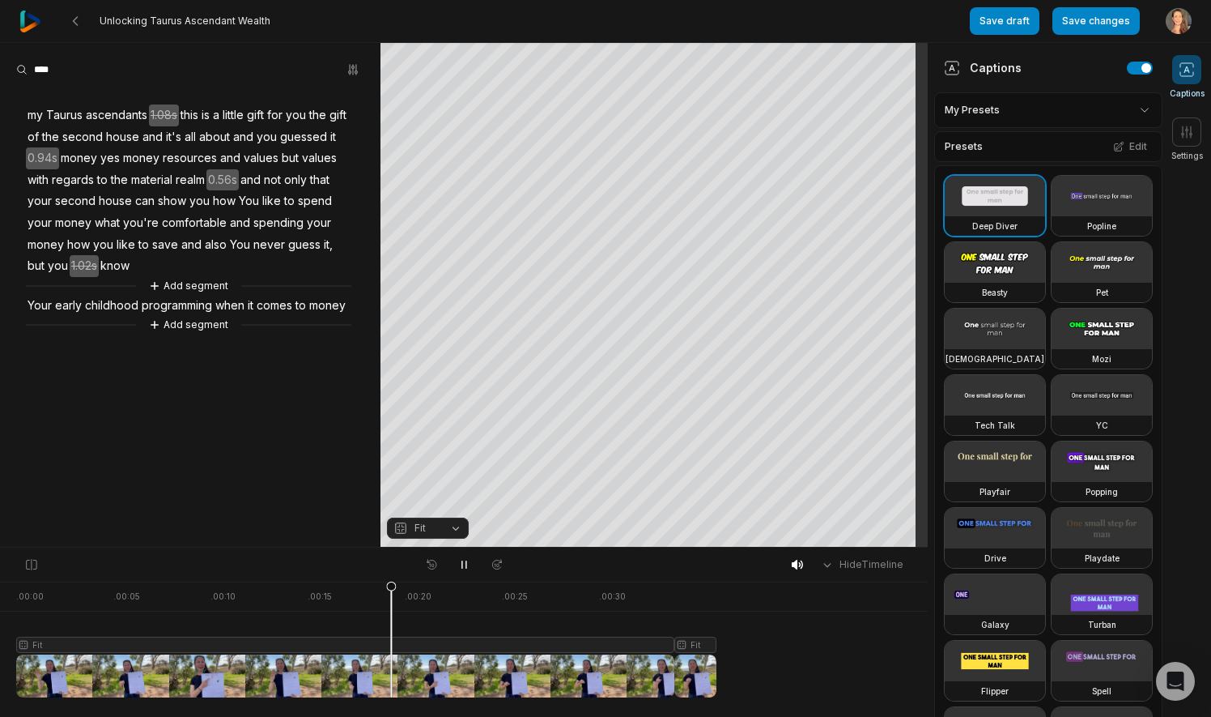
click at [223, 175] on span "0.56s" at bounding box center [222, 180] width 32 height 22
click at [230, 151] on button "Remove gap" at bounding box center [228, 155] width 102 height 24
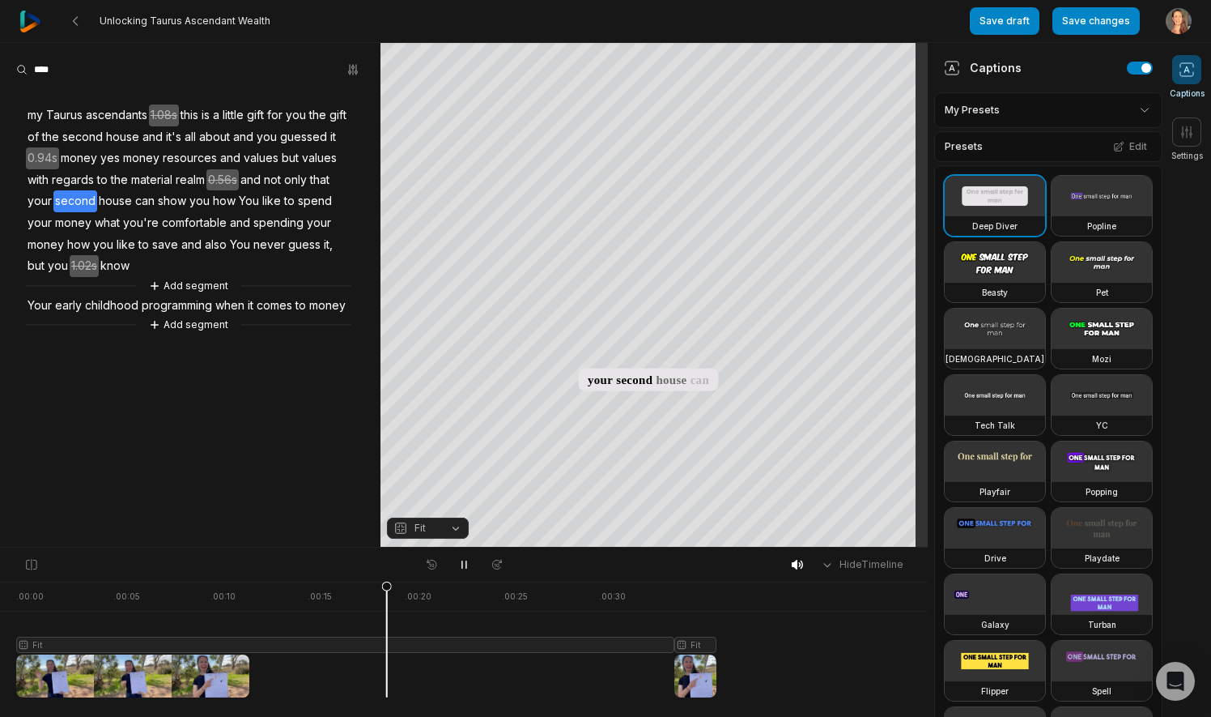
click at [123, 175] on span "the" at bounding box center [119, 180] width 20 height 22
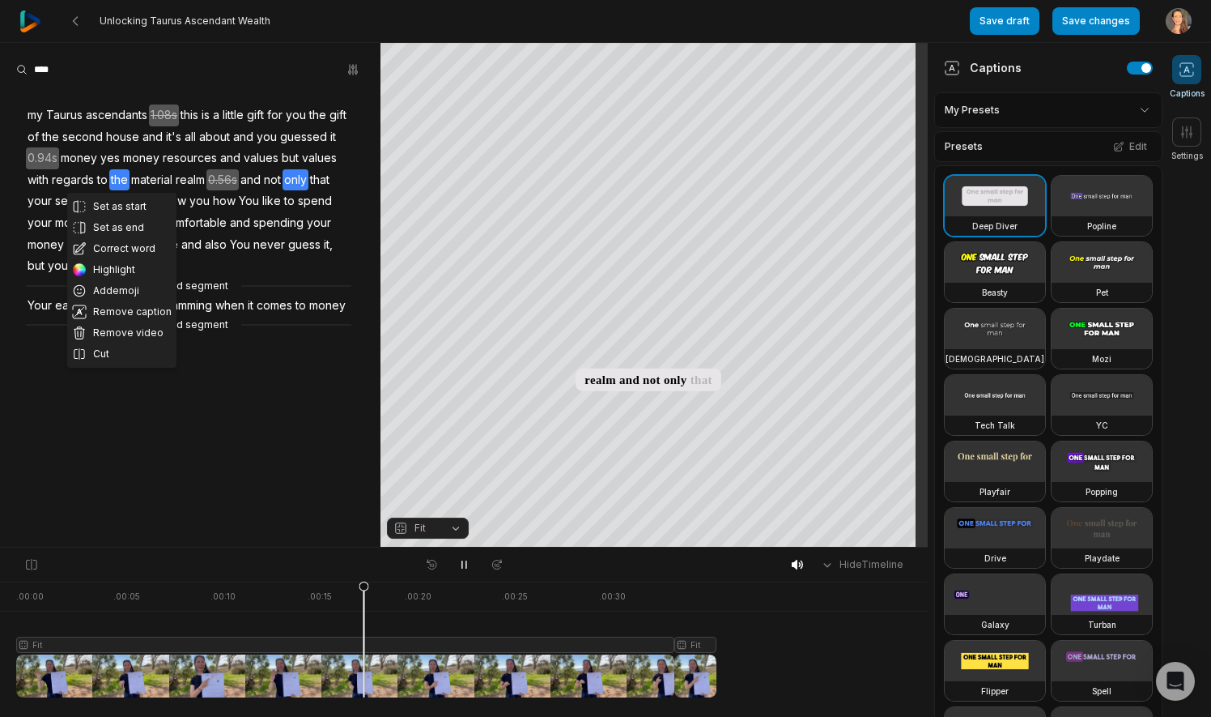
click at [276, 406] on aside "Set as start Set as end Correct word Highlight Add emoji Remove caption Remove …" at bounding box center [190, 295] width 381 height 504
